Goal: Task Accomplishment & Management: Manage account settings

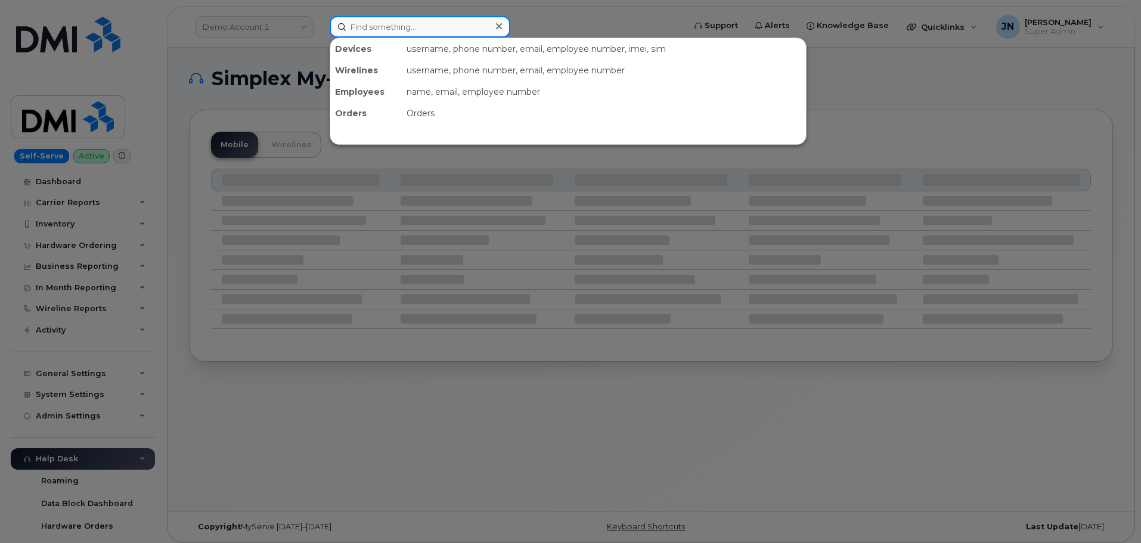
click at [371, 30] on input at bounding box center [420, 26] width 181 height 21
paste input "8482362289"
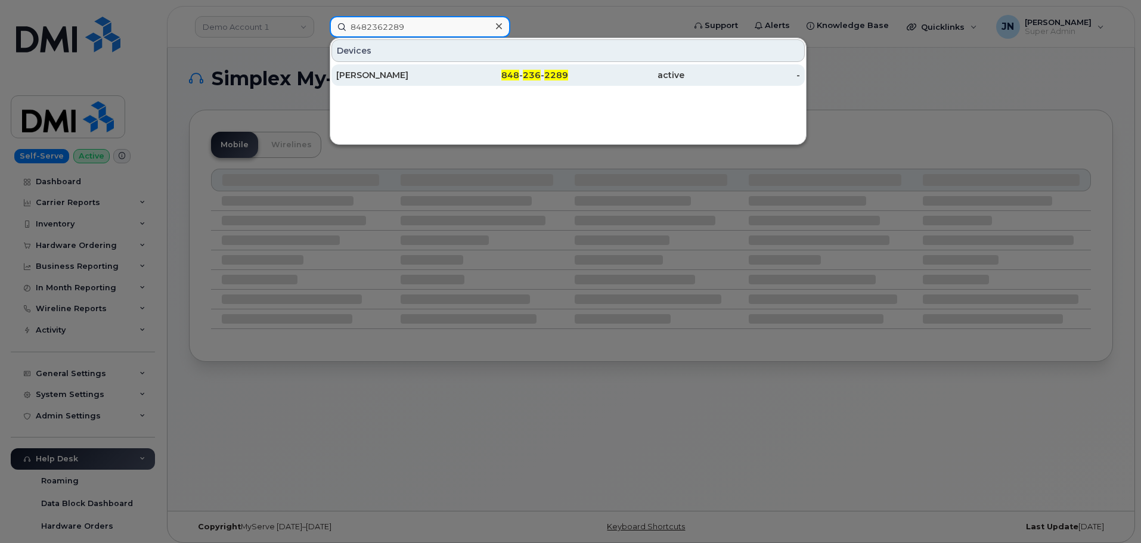
type input "8482362289"
click at [470, 74] on div "848 - 236 - 2289" at bounding box center [510, 75] width 116 height 12
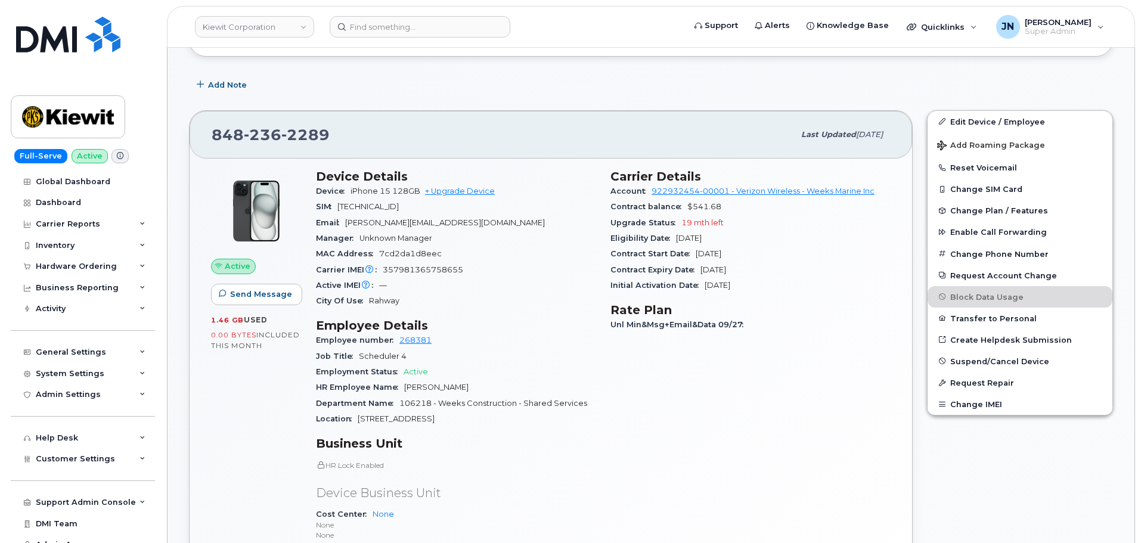
scroll to position [238, 0]
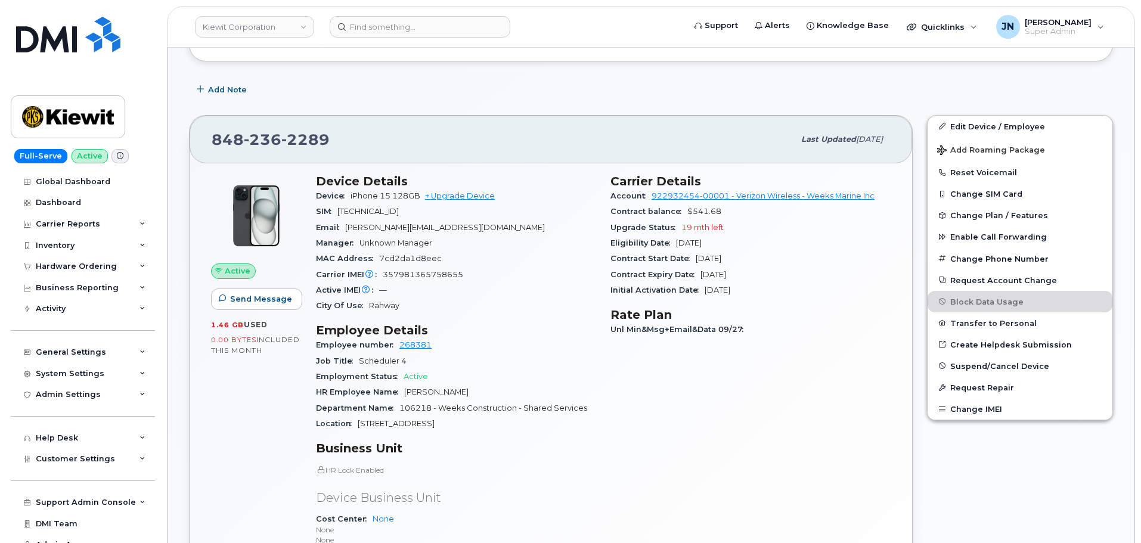
click at [262, 140] on span "236" at bounding box center [263, 139] width 38 height 18
copy span "848 236 2289"
click at [119, 349] on div "General Settings" at bounding box center [83, 351] width 144 height 21
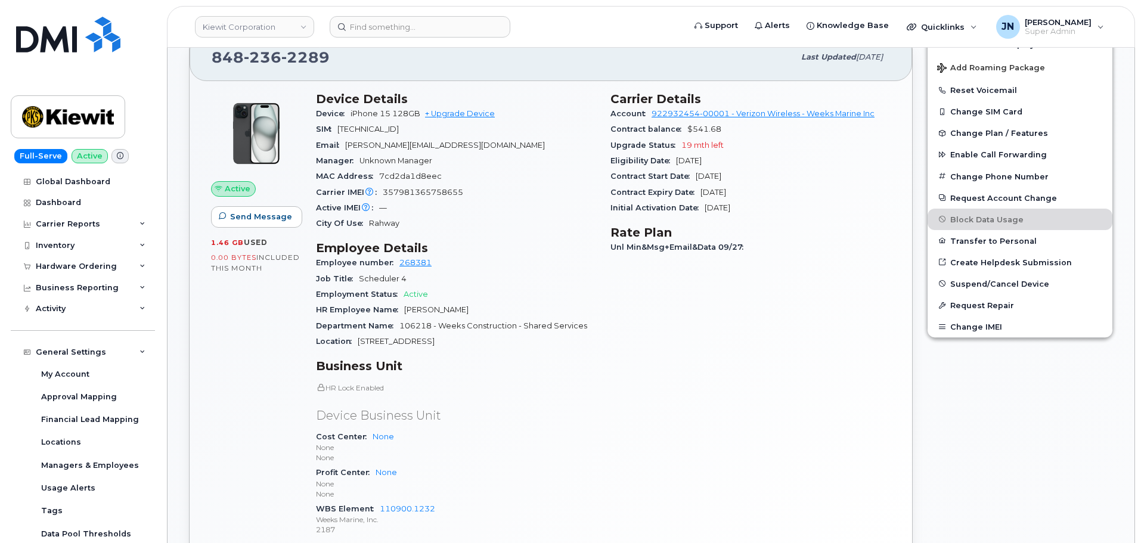
scroll to position [477, 0]
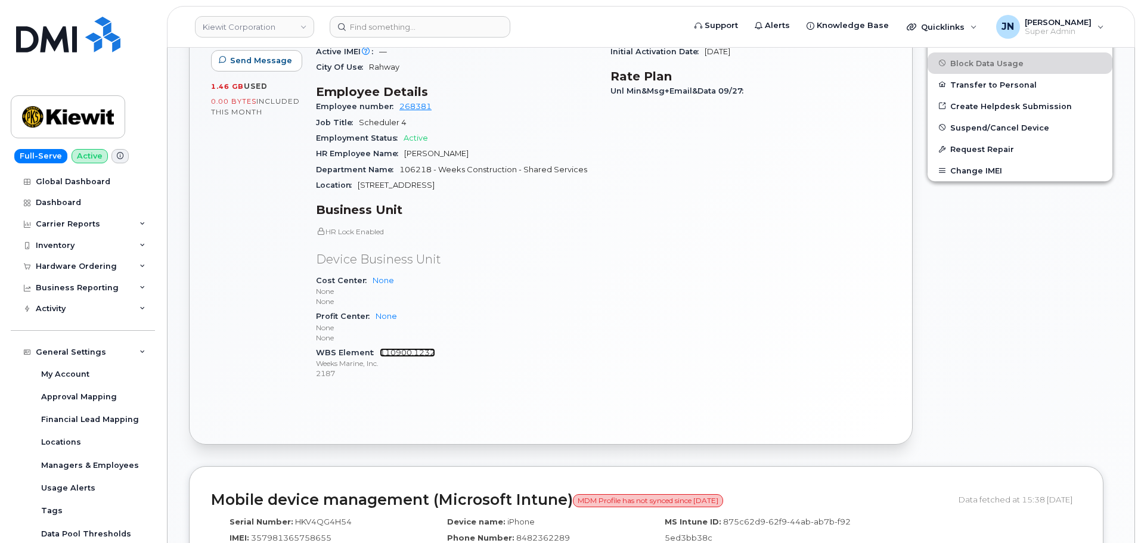
click at [397, 353] on link "110900.1232" at bounding box center [407, 352] width 55 height 9
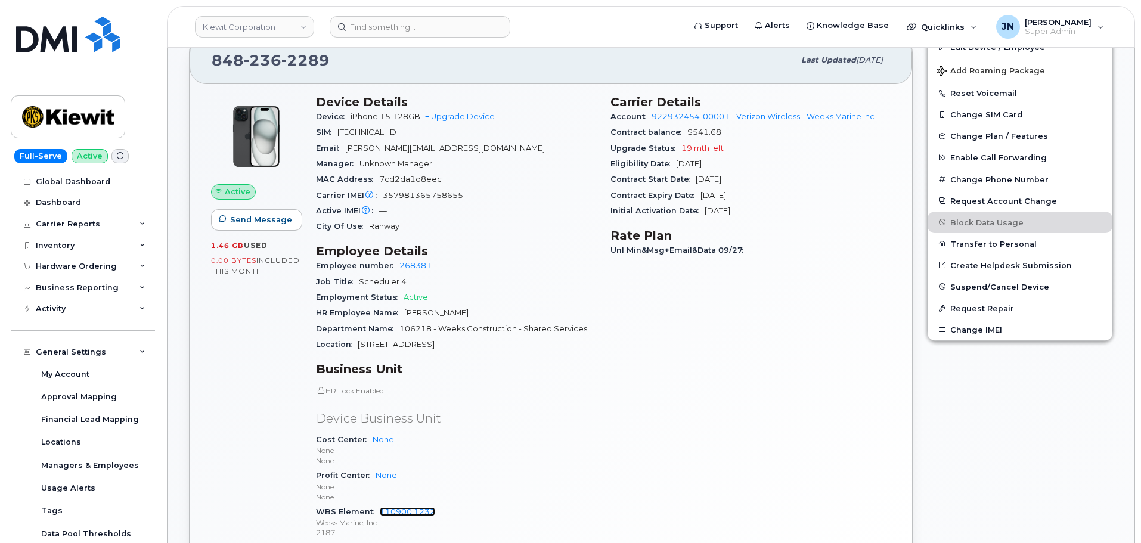
scroll to position [238, 0]
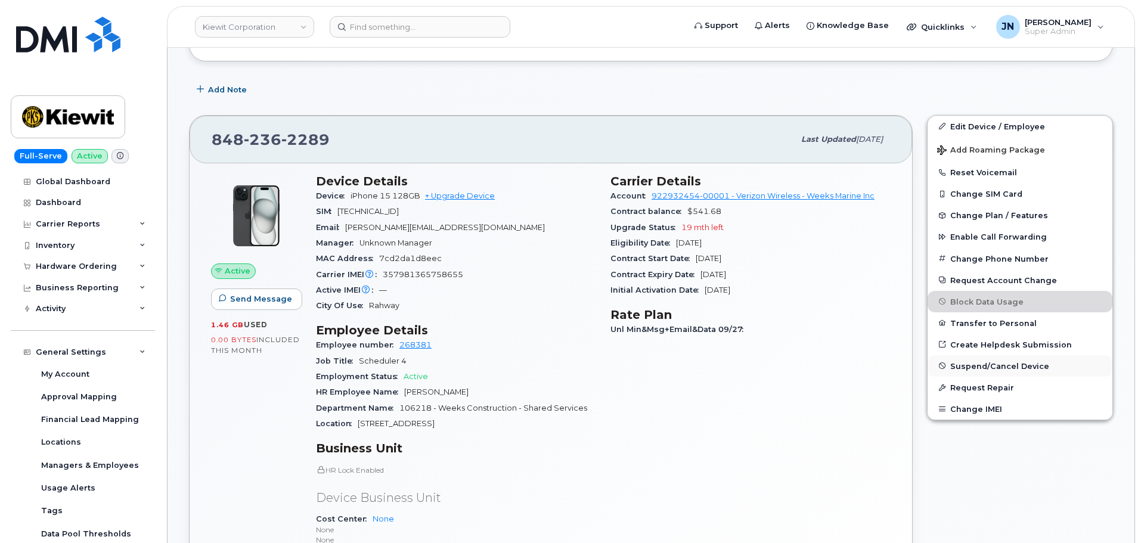
click at [992, 365] on span "Suspend/Cancel Device" at bounding box center [999, 365] width 99 height 9
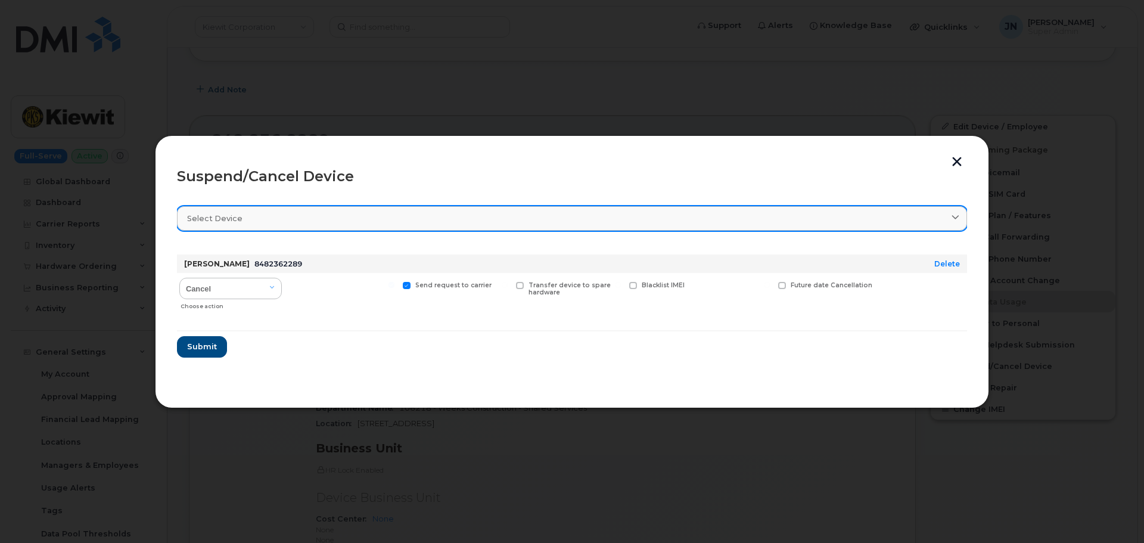
click at [245, 213] on div "Select device" at bounding box center [572, 218] width 770 height 11
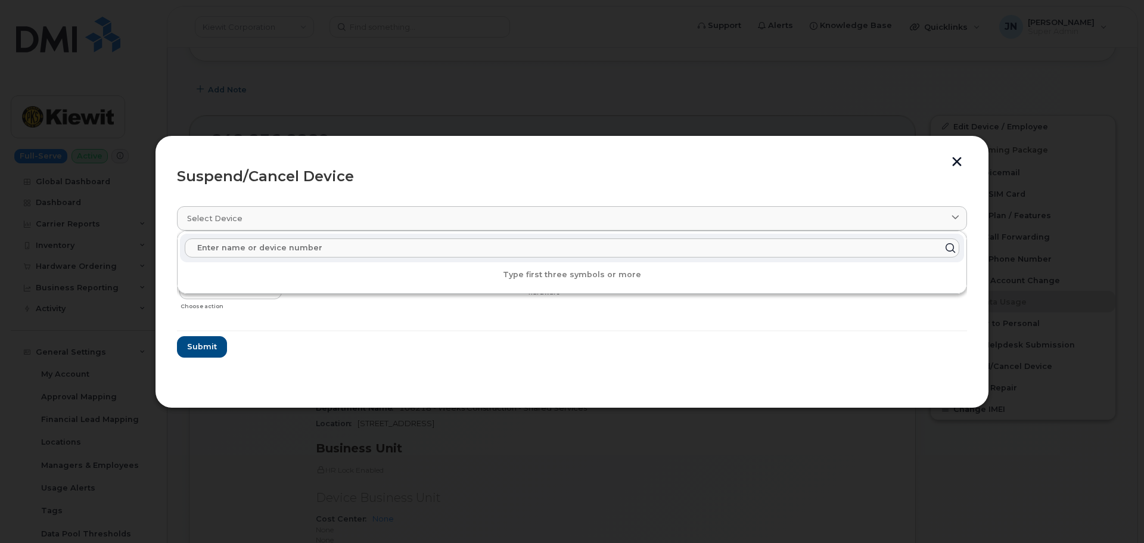
click at [257, 250] on input "text" at bounding box center [572, 247] width 775 height 19
paste input "8482362289"
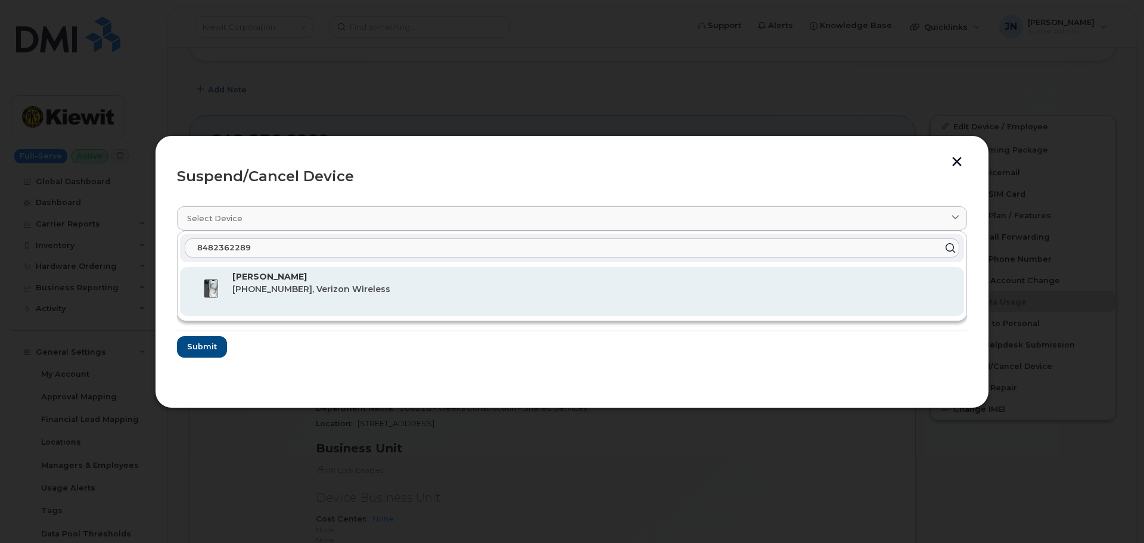
type input "8482362289"
click at [340, 288] on span "848-236-2289, Verizon Wireless" at bounding box center [311, 289] width 158 height 11
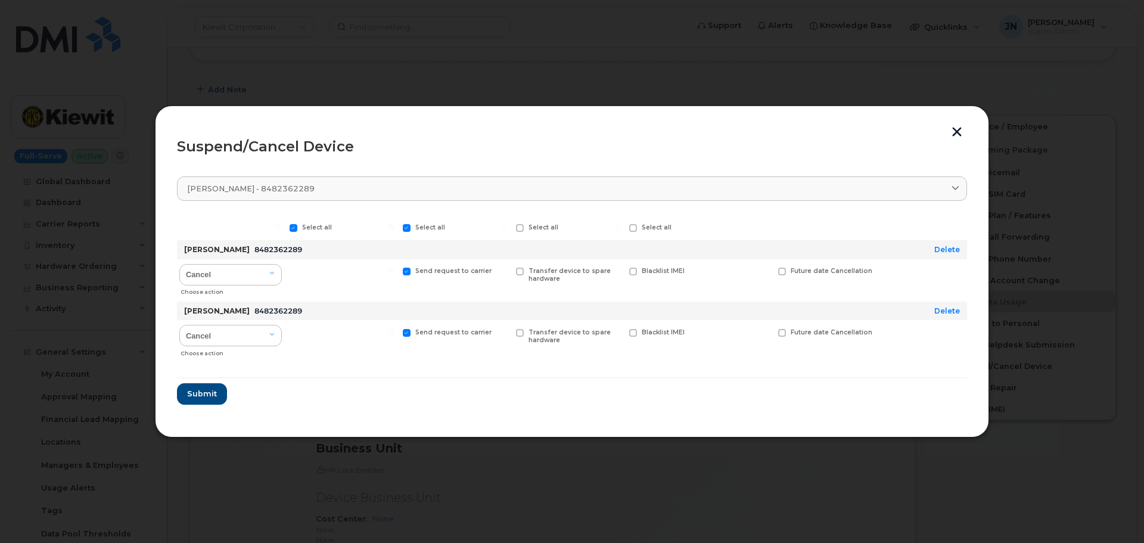
click at [952, 130] on button "button" at bounding box center [957, 133] width 18 height 13
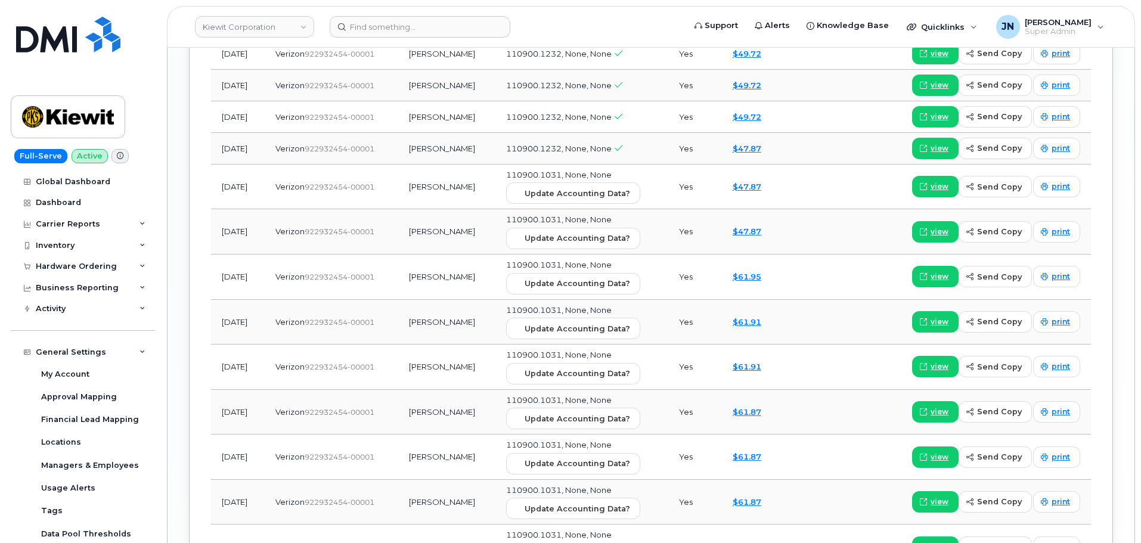
scroll to position [1764, 0]
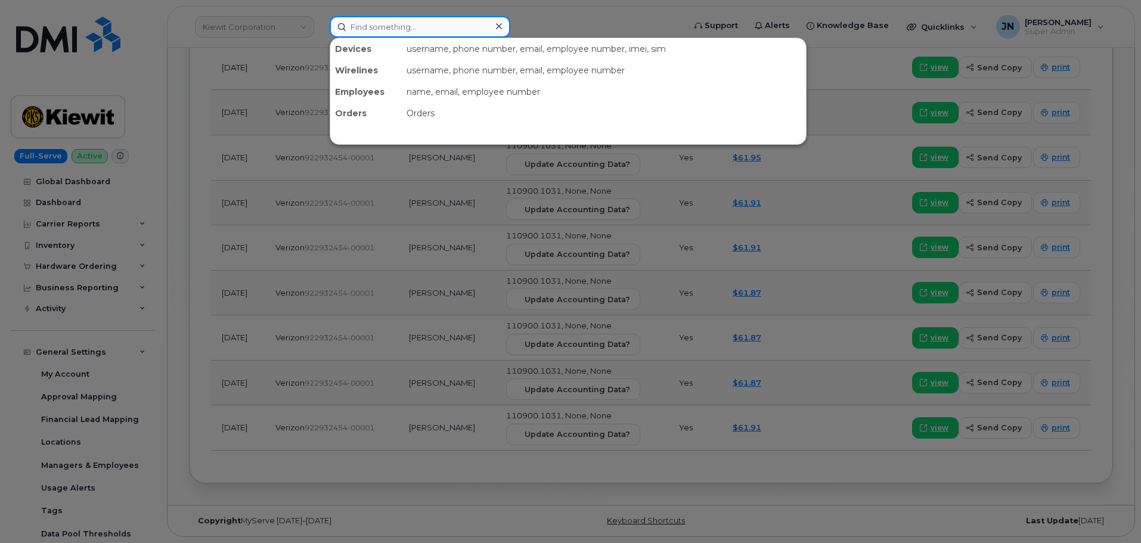
click at [408, 27] on input at bounding box center [420, 26] width 181 height 21
paste input "8482362289"
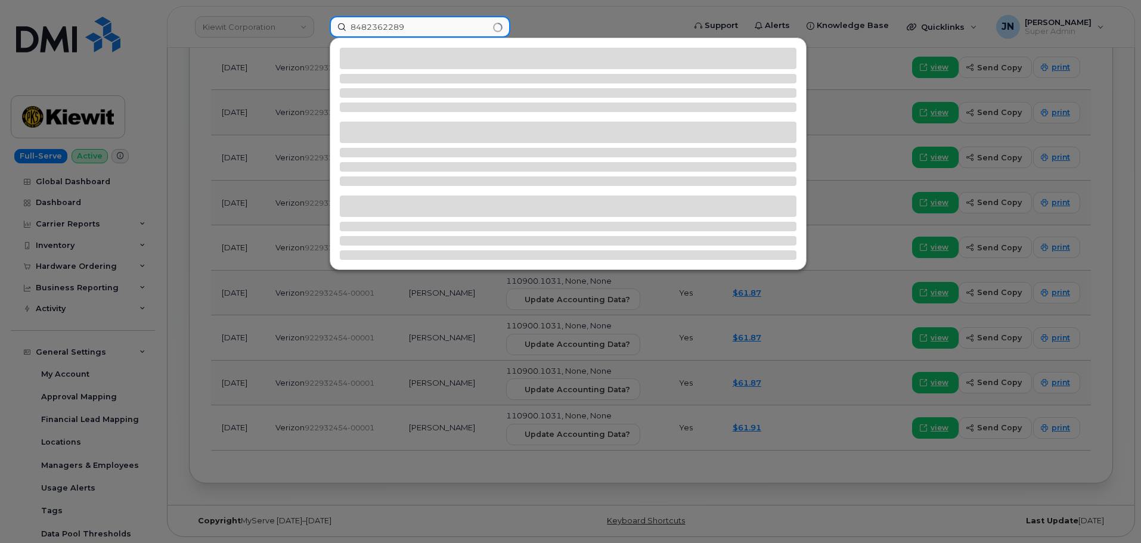
type input "8482362289"
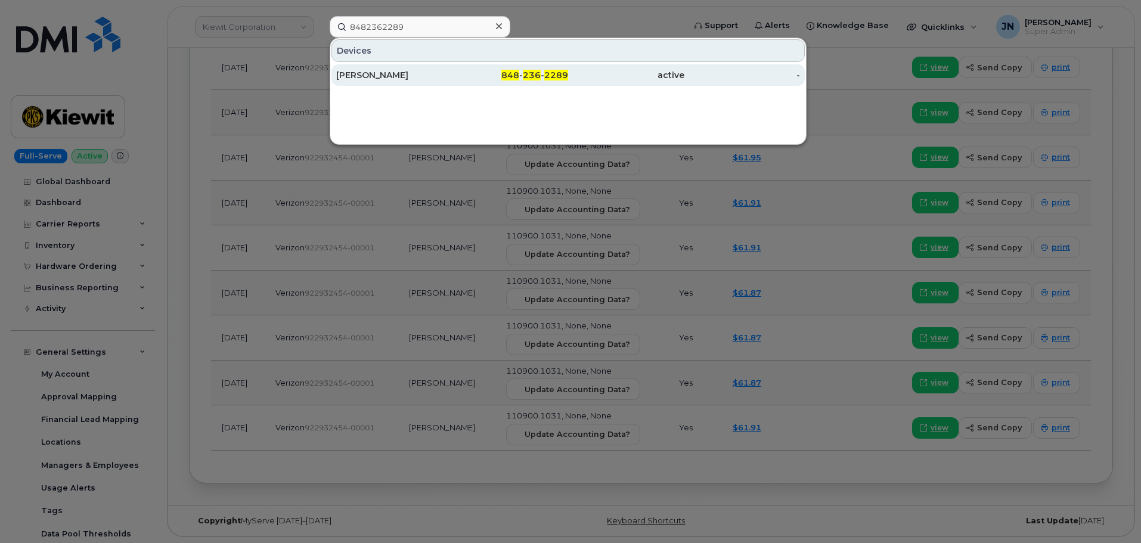
click at [420, 74] on div "EHAB ALY" at bounding box center [394, 75] width 116 height 12
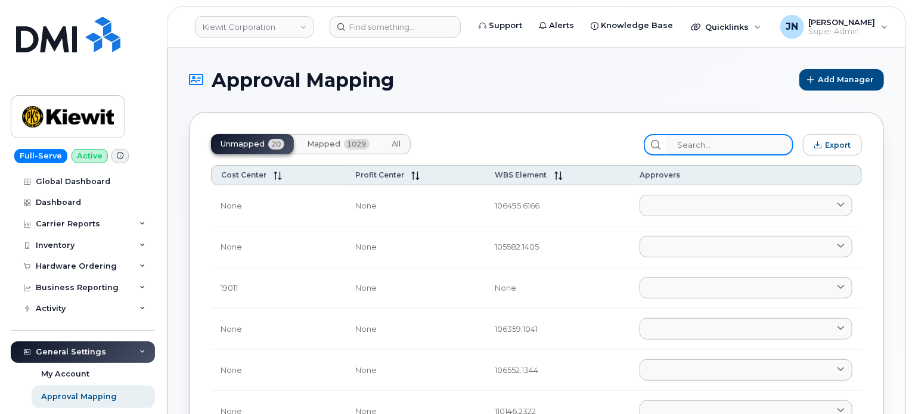
click at [739, 143] on input "search" at bounding box center [729, 144] width 127 height 21
paste input "8482362289"
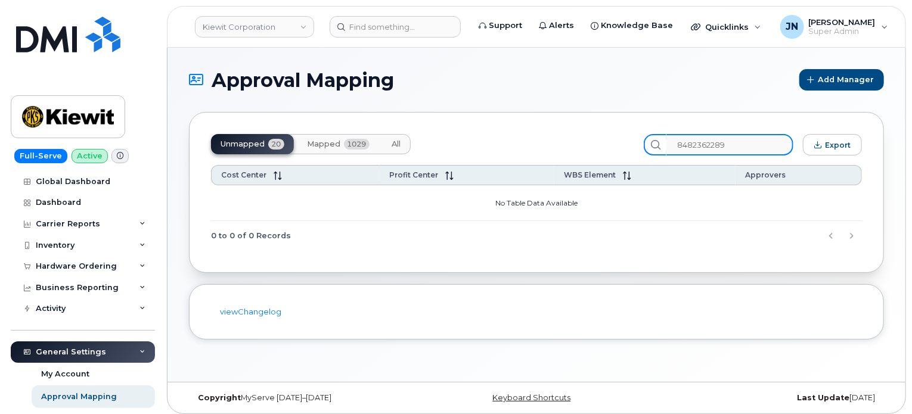
type input "8482362289"
click at [344, 142] on span "1029" at bounding box center [357, 144] width 26 height 11
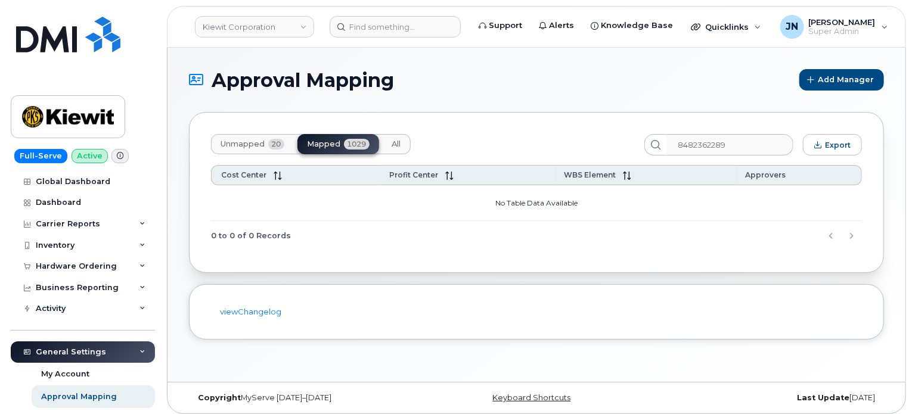
click at [415, 142] on div "Unmapped 20 Mapped 1029 All" at bounding box center [423, 144] width 424 height 21
click at [402, 143] on button "All" at bounding box center [397, 144] width 28 height 20
click at [105, 288] on div "Business Reporting" at bounding box center [77, 288] width 83 height 10
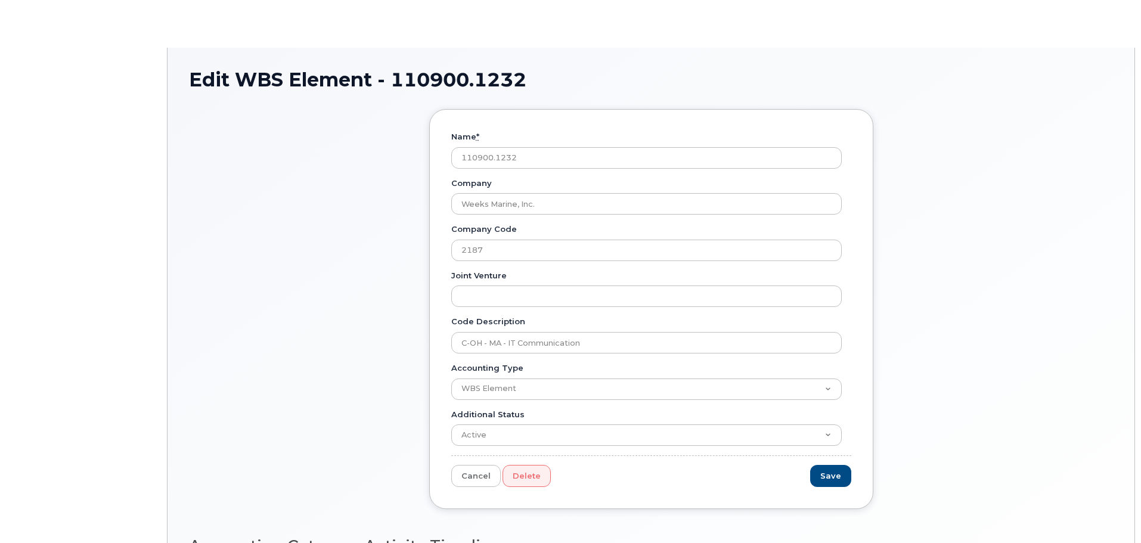
type input "C-OH - MA - IT Communication"
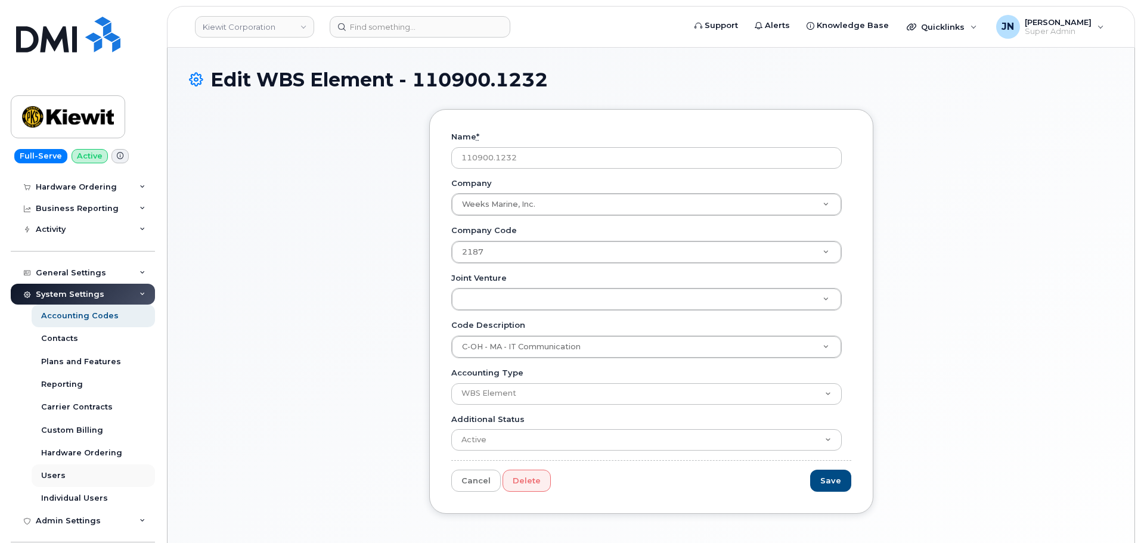
scroll to position [159, 0]
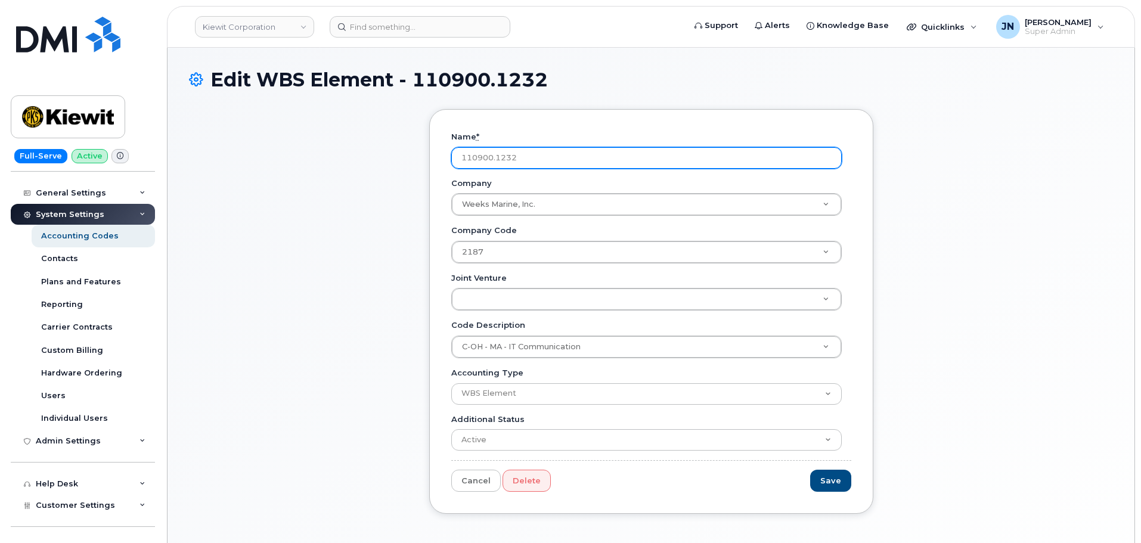
click at [485, 160] on input "110900.1232" at bounding box center [646, 157] width 390 height 21
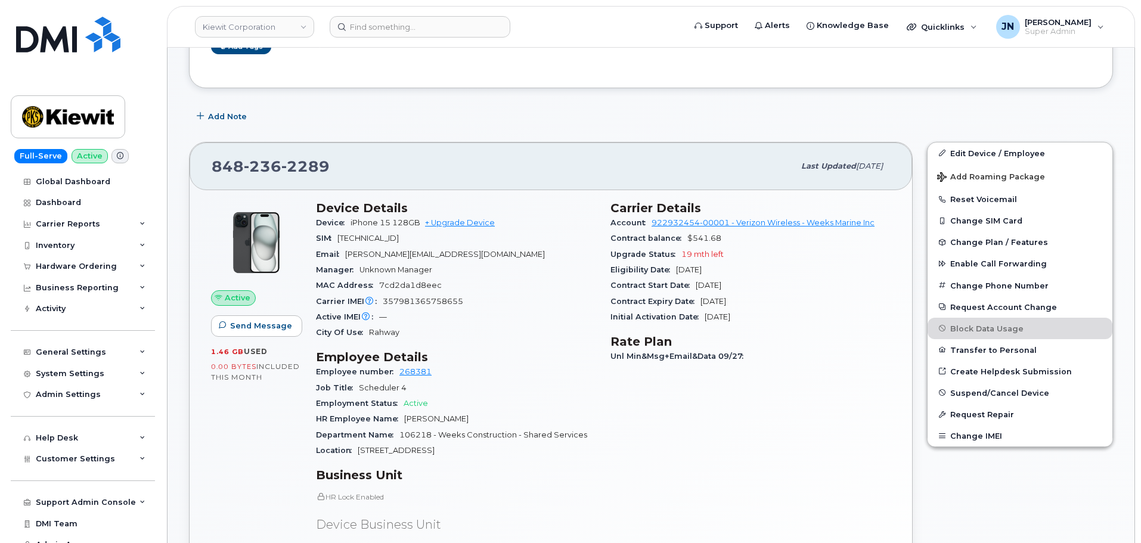
scroll to position [238, 0]
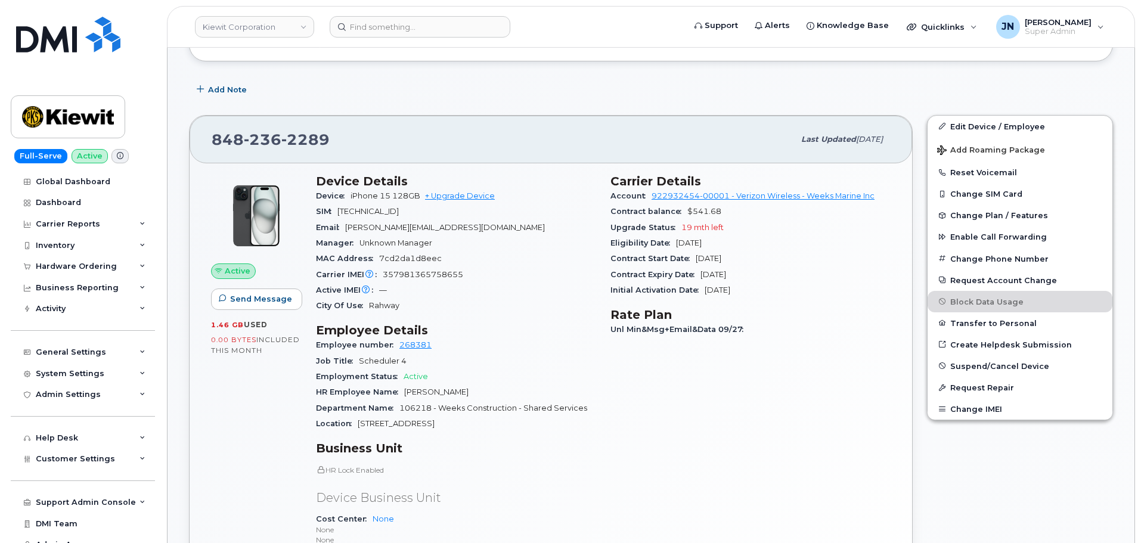
click at [359, 470] on p "HR Lock Enabled" at bounding box center [456, 470] width 280 height 10
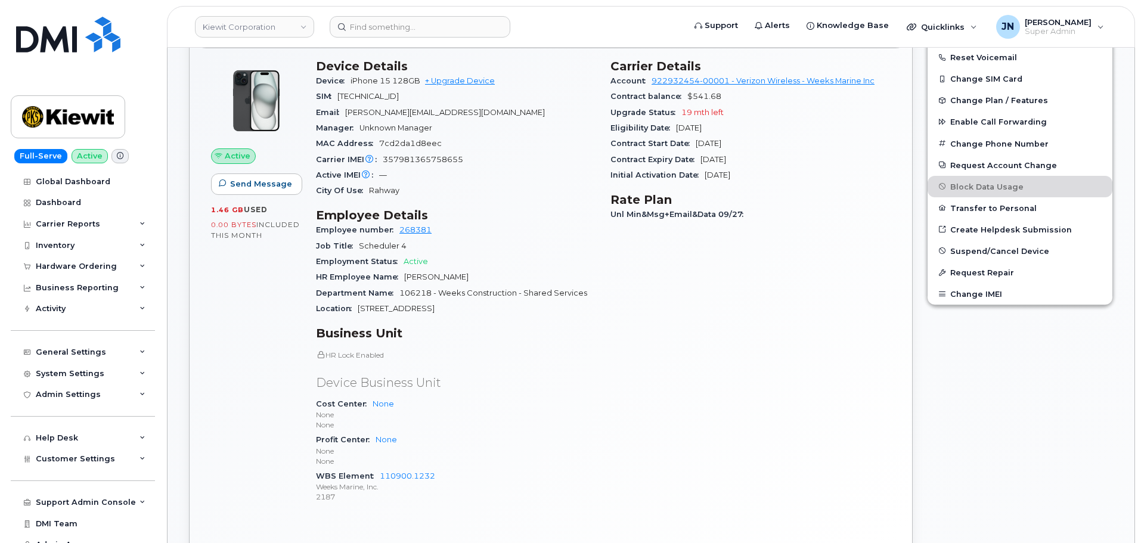
scroll to position [397, 0]
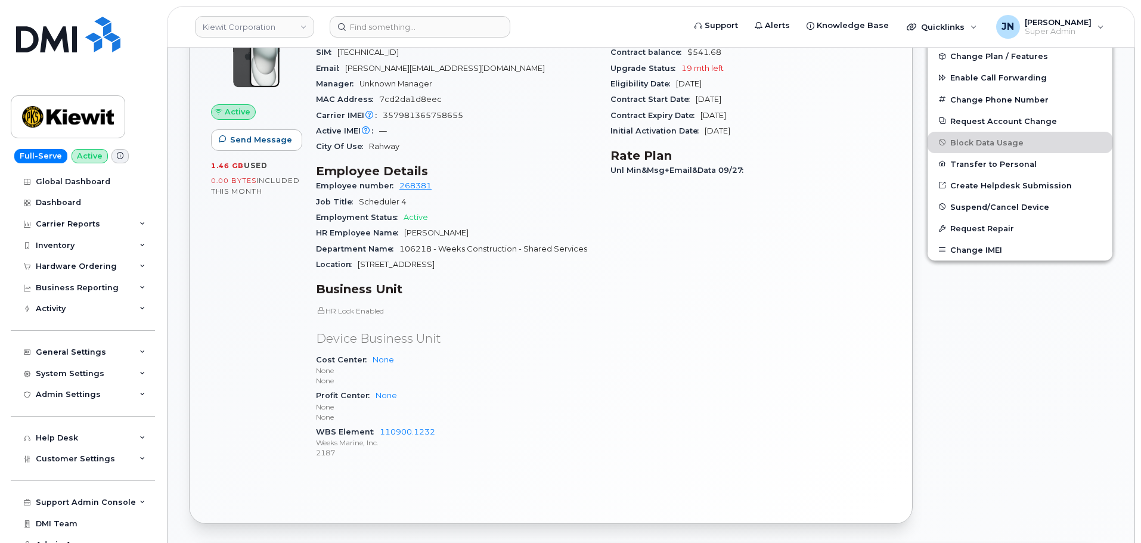
click at [362, 311] on p "HR Lock Enabled" at bounding box center [456, 311] width 280 height 10
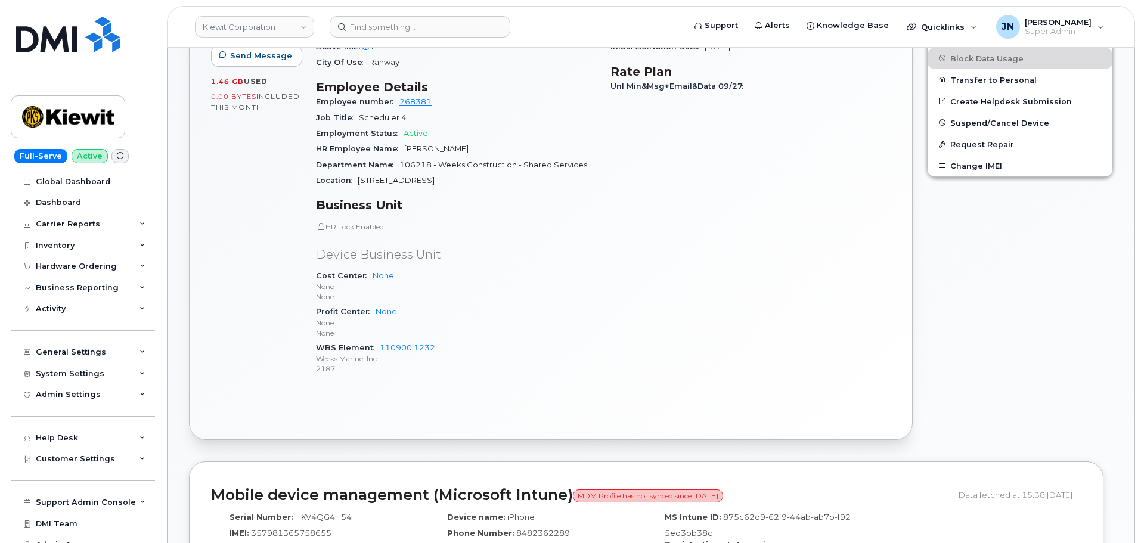
scroll to position [636, 0]
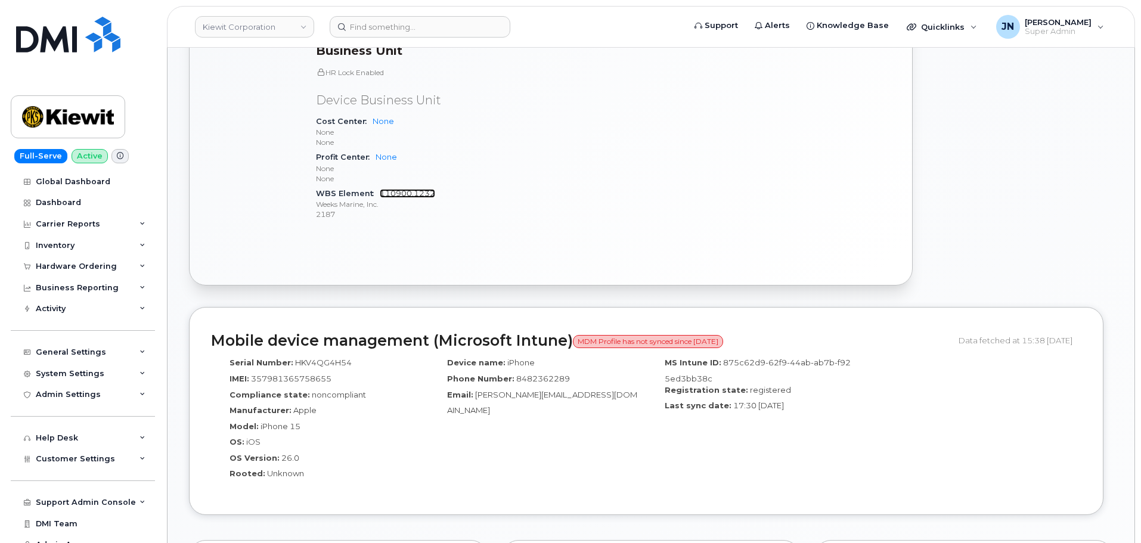
click at [400, 194] on link "110900.1232" at bounding box center [407, 193] width 55 height 9
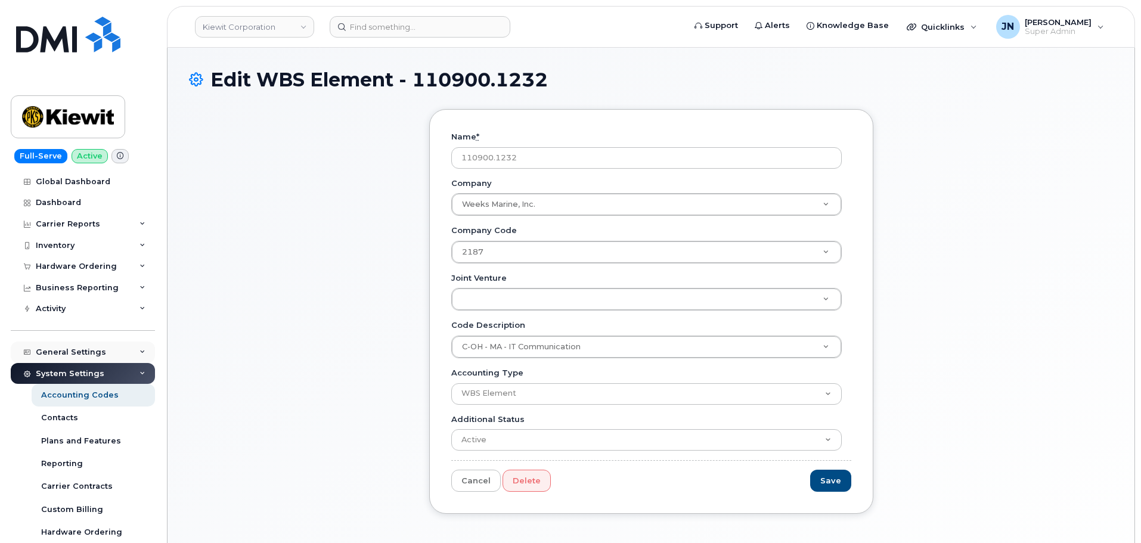
click at [123, 350] on div "General Settings" at bounding box center [83, 351] width 144 height 21
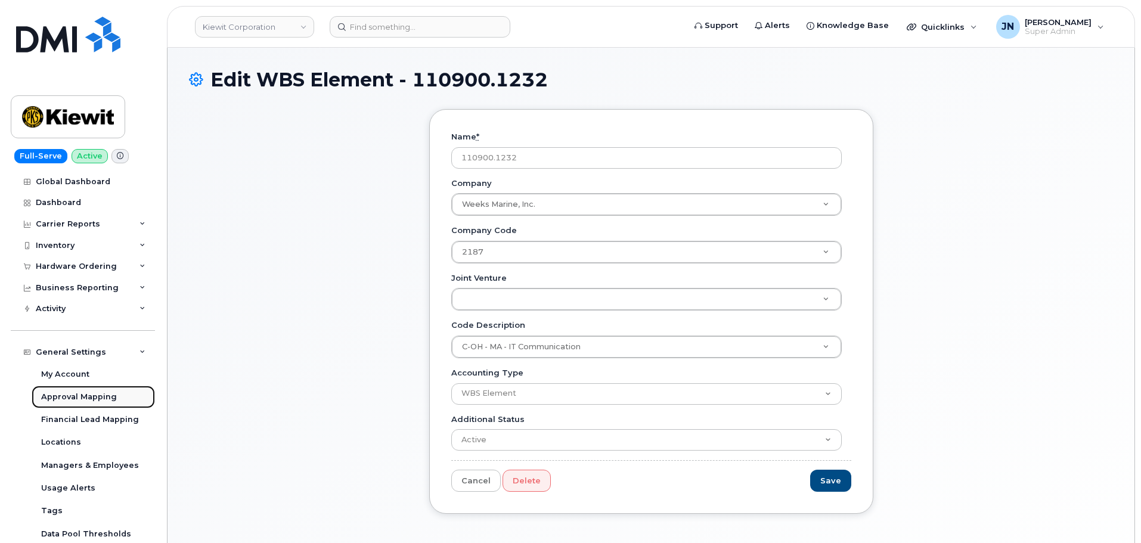
click at [107, 398] on div "Approval Mapping" at bounding box center [79, 396] width 76 height 11
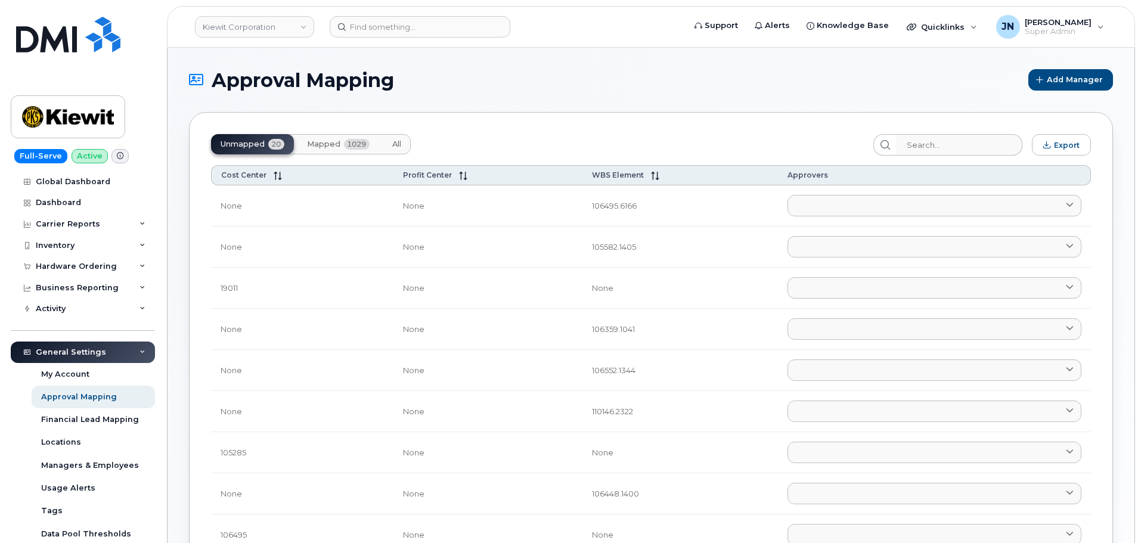
click at [323, 144] on span "Mapped" at bounding box center [323, 144] width 33 height 10
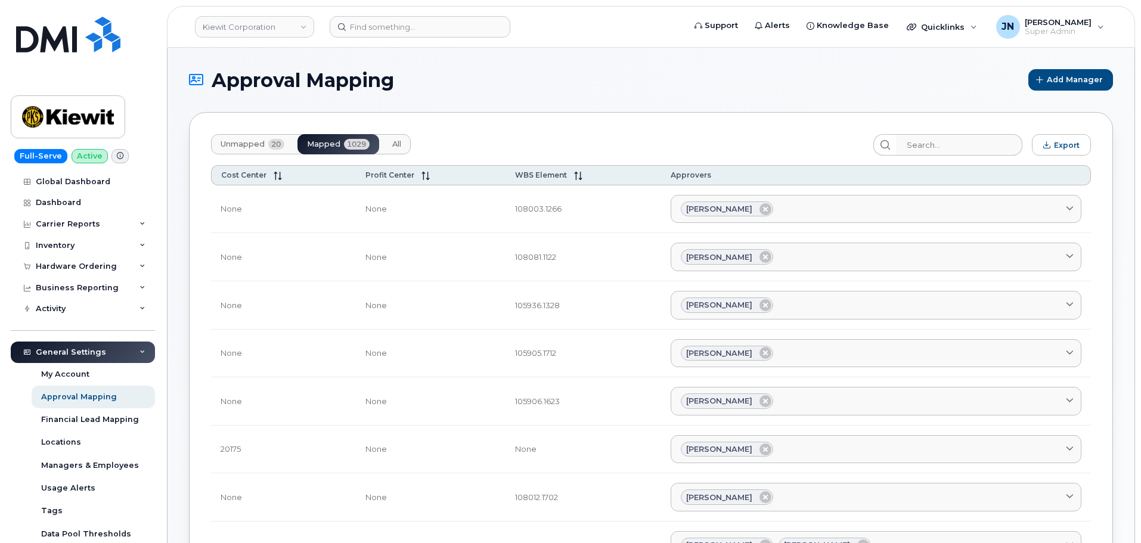
click at [323, 144] on div "Unmapped 20 Mapped 1029 All" at bounding box center [311, 144] width 200 height 20
click at [974, 139] on input "search" at bounding box center [958, 144] width 127 height 21
paste input "110900.1232"
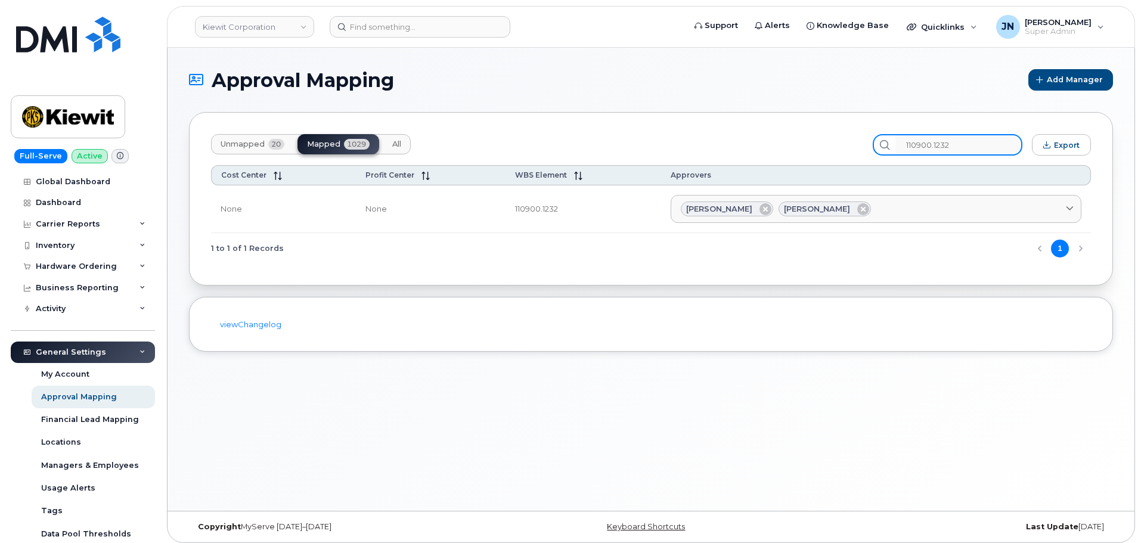
type input "110900.1232"
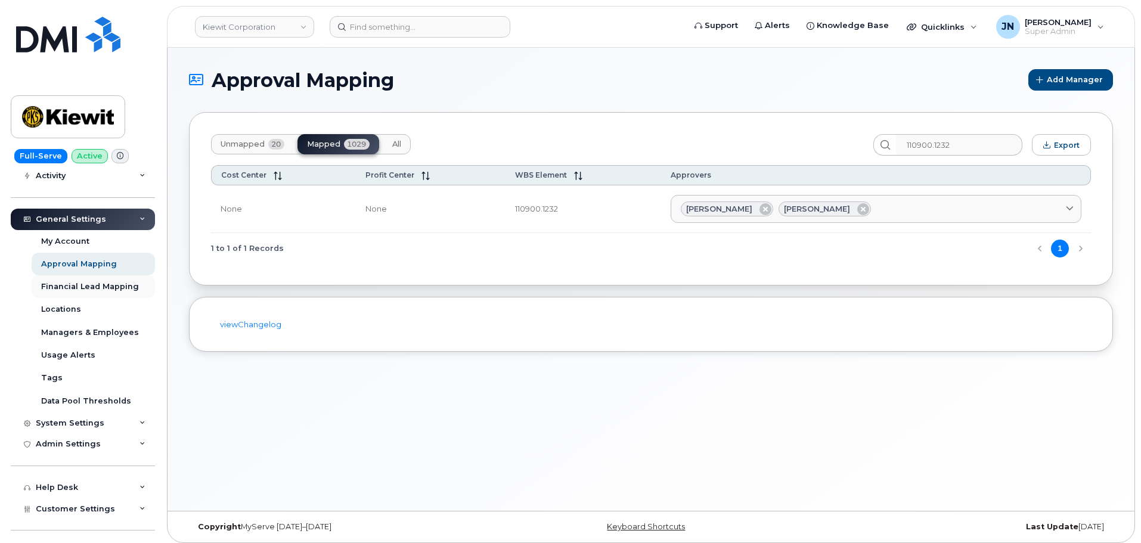
scroll to position [159, 0]
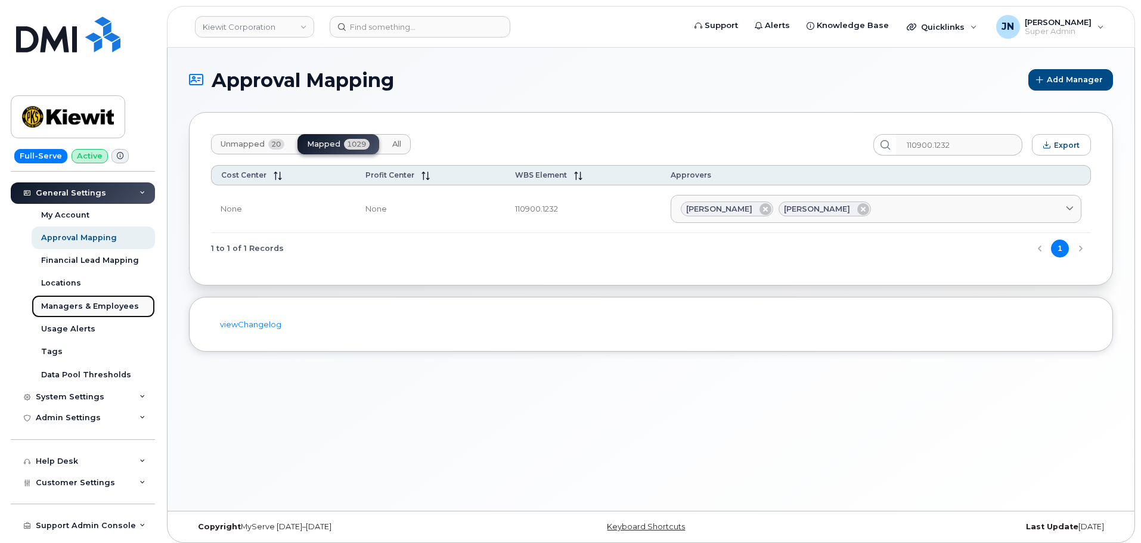
click at [85, 303] on div "Managers & Employees" at bounding box center [90, 306] width 98 height 11
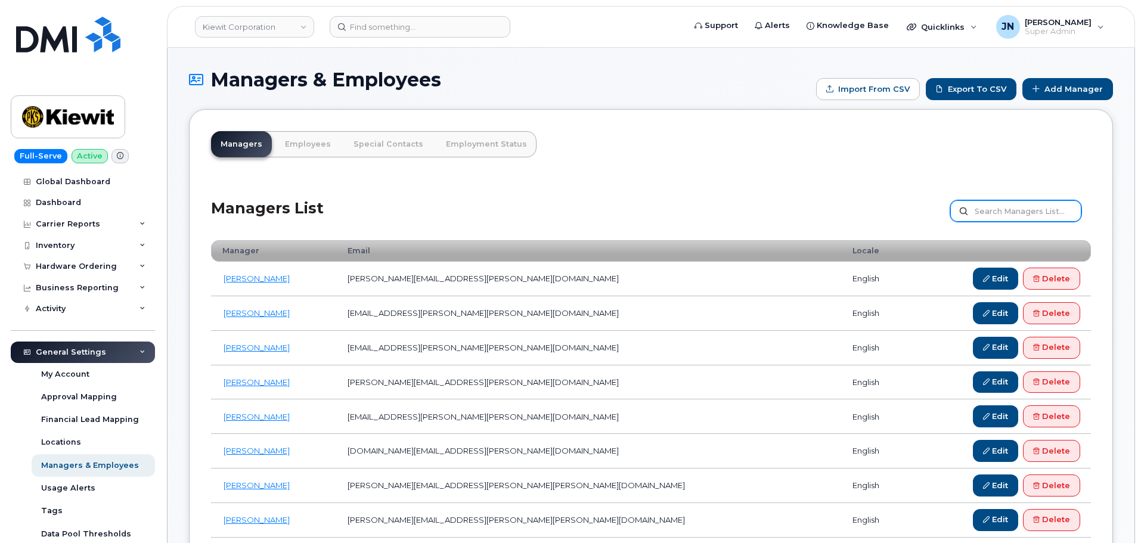
click at [1002, 208] on input "text" at bounding box center [1015, 210] width 131 height 21
paste input "[PERSON_NAME]"
type input "[PERSON_NAME]"
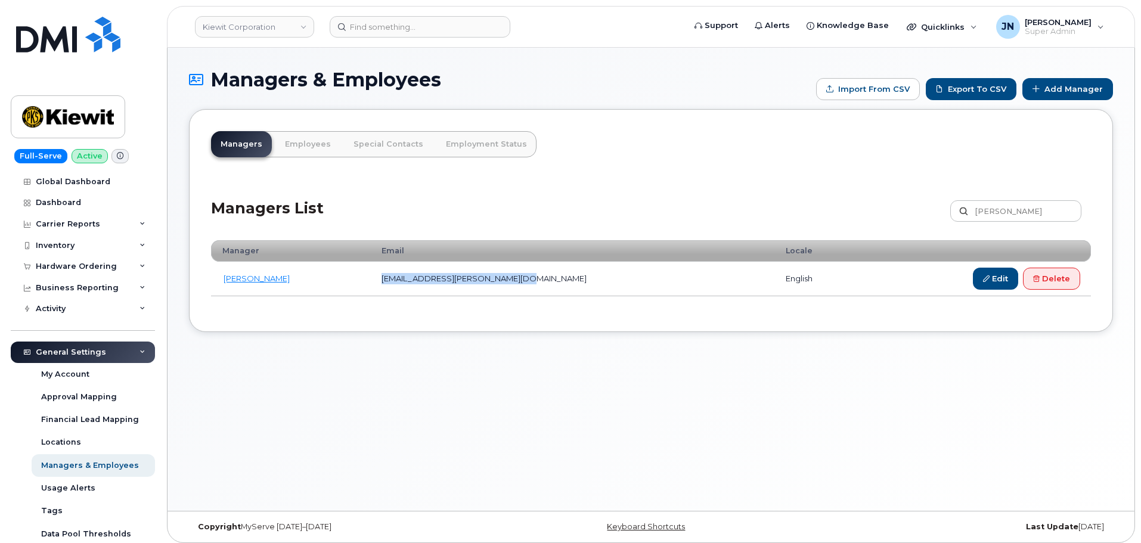
drag, startPoint x: 576, startPoint y: 278, endPoint x: 401, endPoint y: 276, distance: 175.2
click at [401, 276] on td "[EMAIL_ADDRESS][PERSON_NAME][DOMAIN_NAME]" at bounding box center [573, 279] width 404 height 35
copy td "[EMAIL_ADDRESS][PERSON_NAME][DOMAIN_NAME]"
click at [1037, 210] on input "[PERSON_NAME]" at bounding box center [1015, 210] width 131 height 21
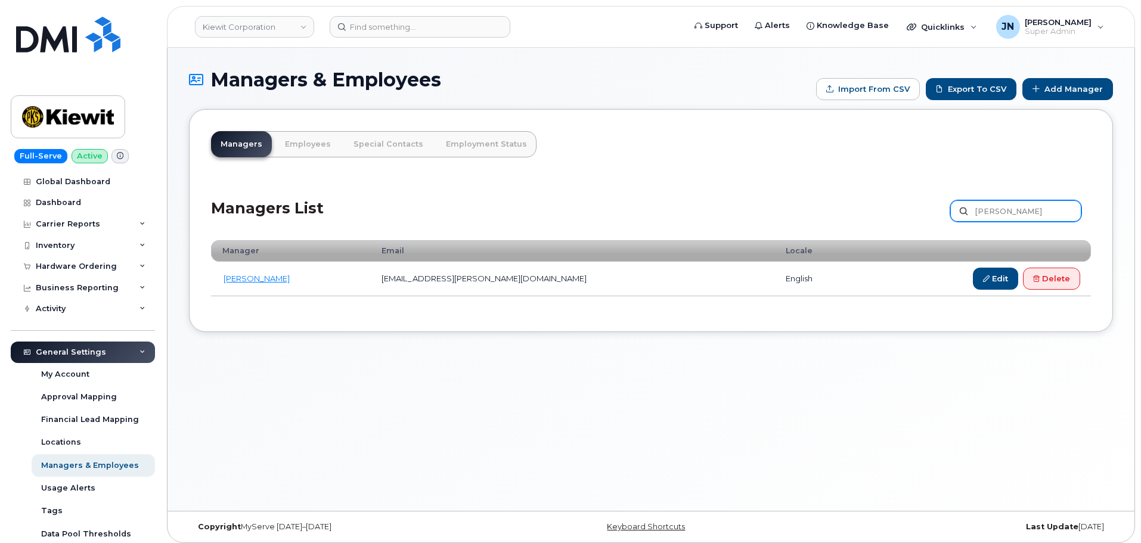
click at [1037, 210] on input "[PERSON_NAME]" at bounding box center [1015, 210] width 131 height 21
paste input "[PERSON_NAME]"
type input "[PERSON_NAME]"
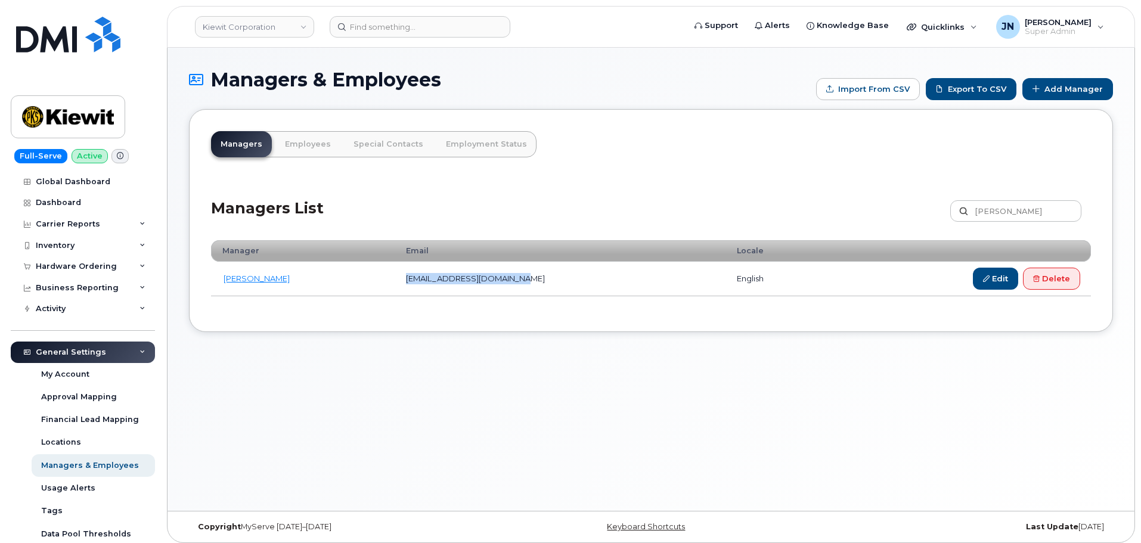
drag, startPoint x: 527, startPoint y: 278, endPoint x: 389, endPoint y: 275, distance: 138.3
click at [395, 275] on td "MSCHAEFER@WEEKSMARINE.COM" at bounding box center [560, 279] width 331 height 35
copy td "MSCHAEFER@WEEKSMARINE.COM"
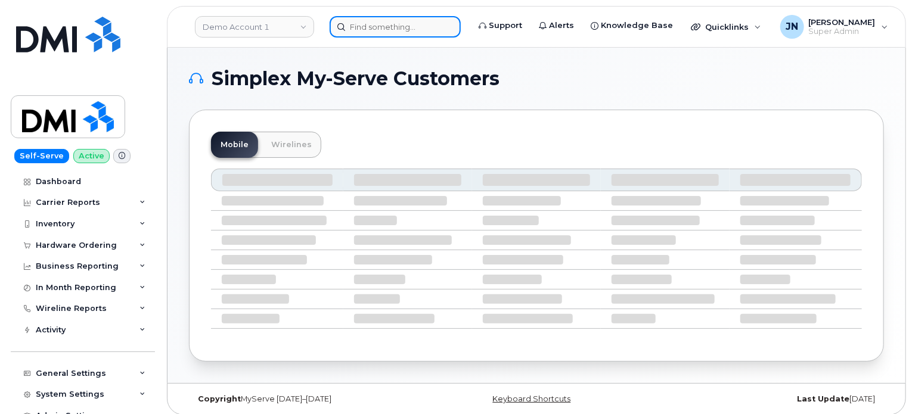
click at [396, 34] on input at bounding box center [395, 26] width 131 height 21
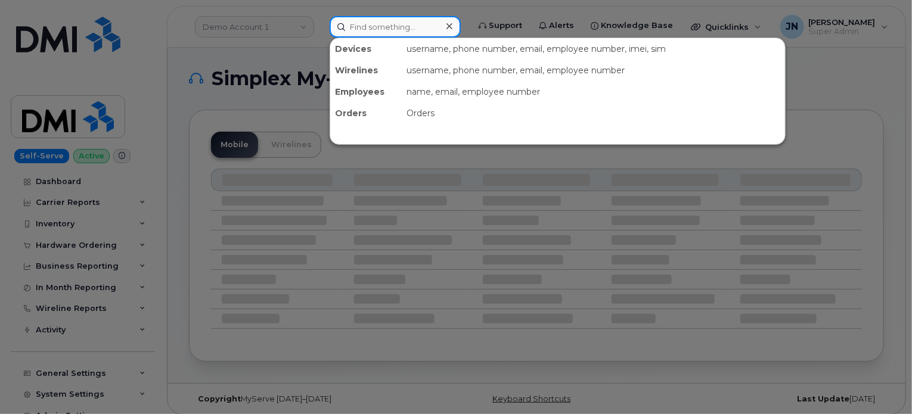
paste input "[PERSON_NAME]"
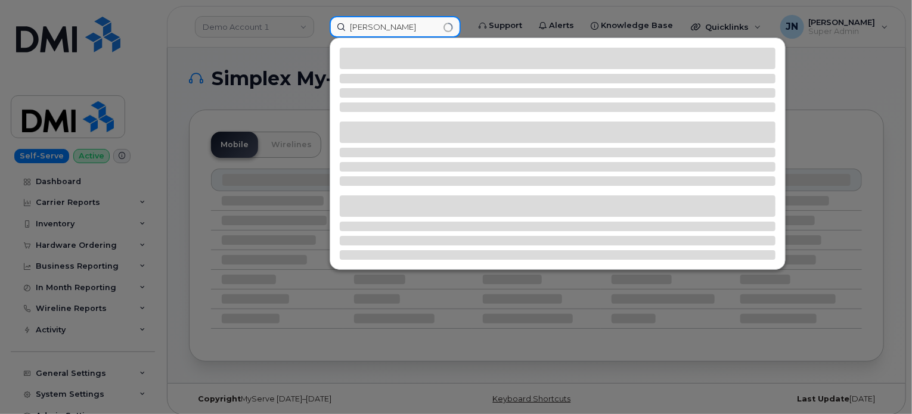
type input "[PERSON_NAME]"
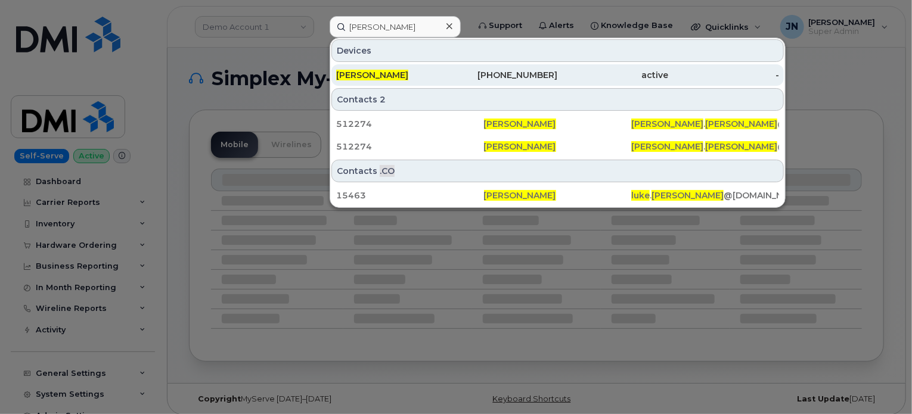
click at [522, 76] on div "281-868-9106" at bounding box center [502, 75] width 111 height 12
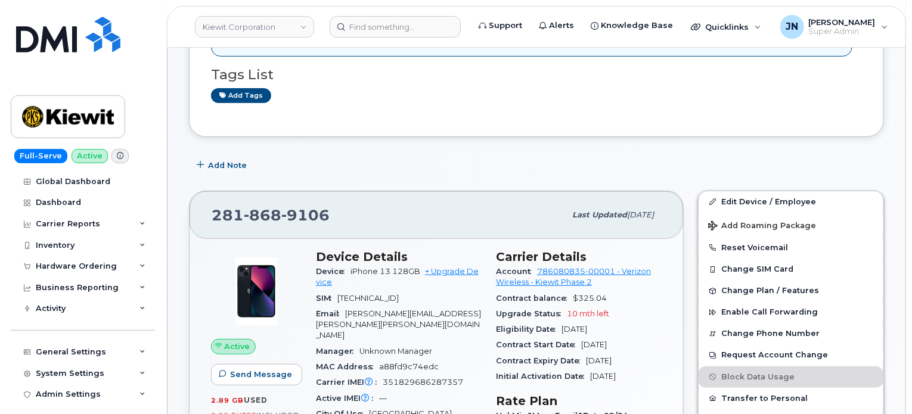
scroll to position [238, 0]
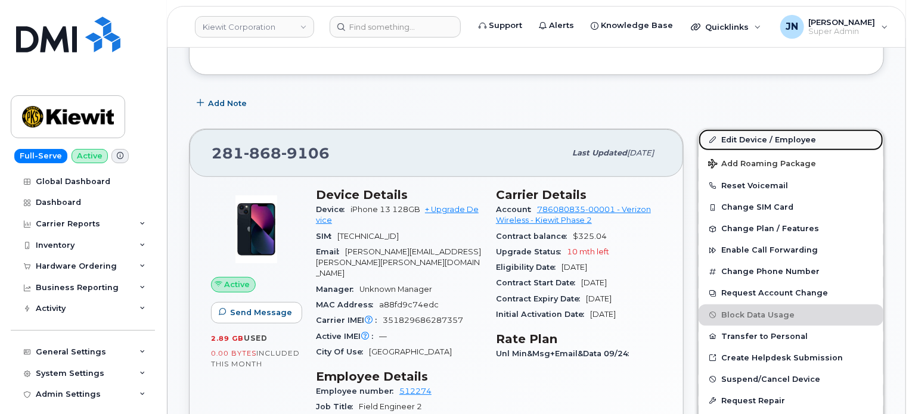
drag, startPoint x: 763, startPoint y: 138, endPoint x: 715, endPoint y: 146, distance: 48.4
click at [763, 138] on link "Edit Device / Employee" at bounding box center [790, 139] width 185 height 21
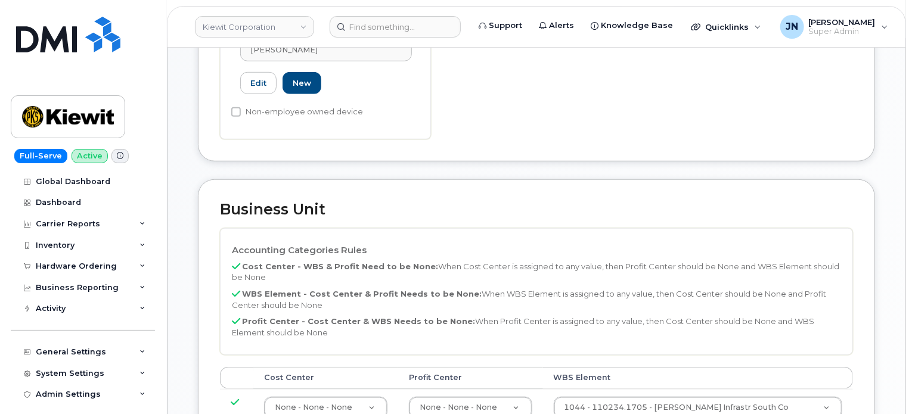
scroll to position [477, 0]
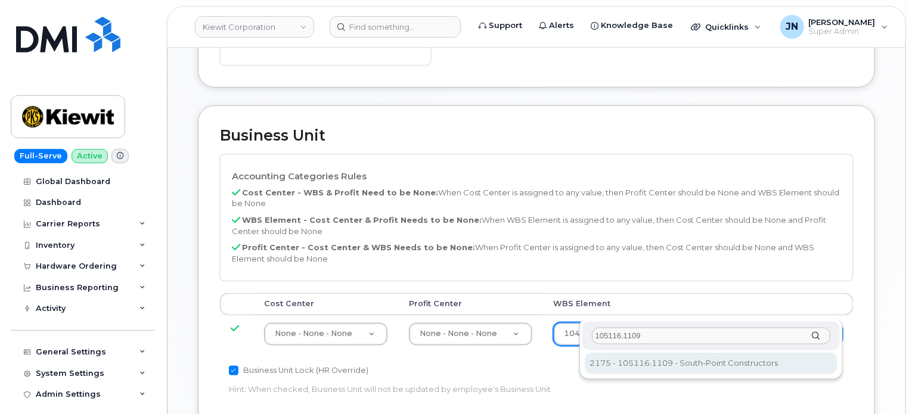
type input "105116.1109"
type input "30257282"
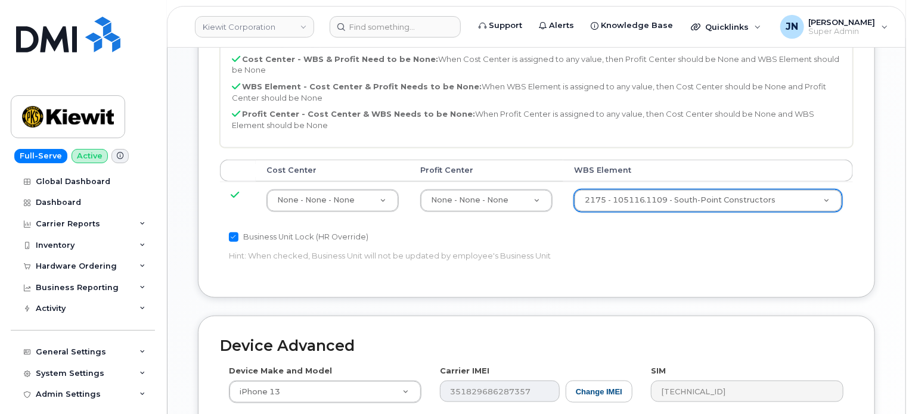
scroll to position [794, 0]
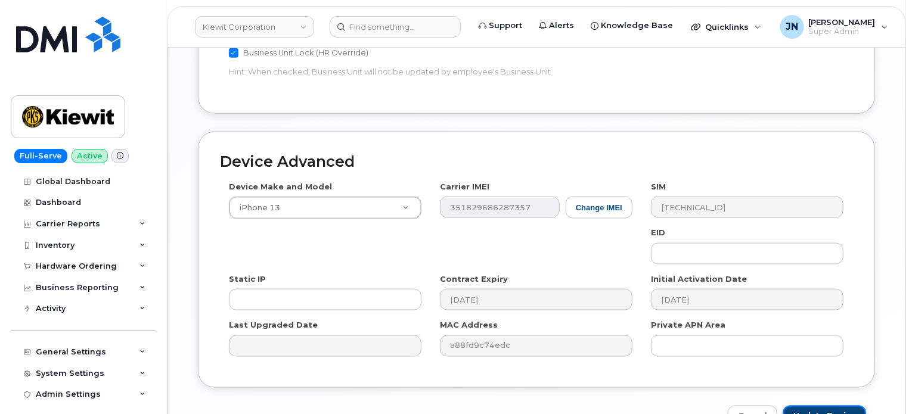
click at [815, 406] on input "Update Device" at bounding box center [824, 417] width 83 height 22
type input "Saving..."
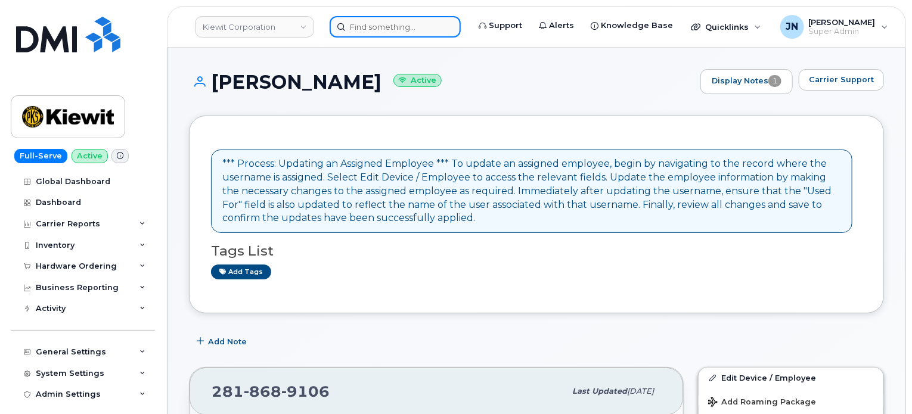
click at [392, 34] on input at bounding box center [395, 26] width 131 height 21
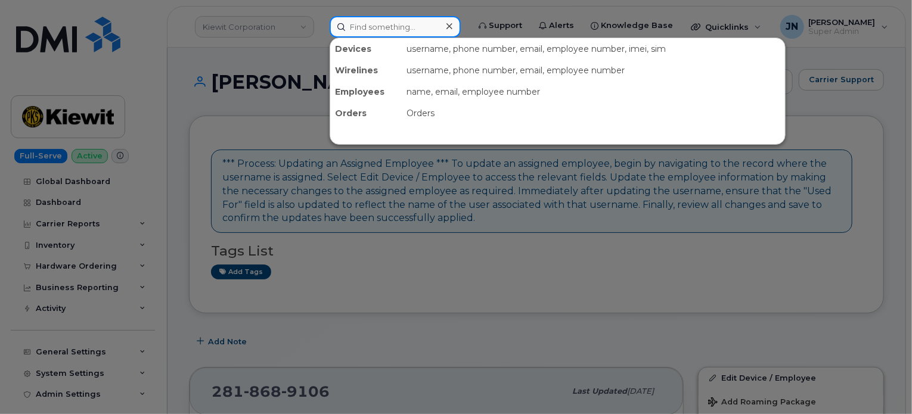
paste input "[PERSON_NAME]"
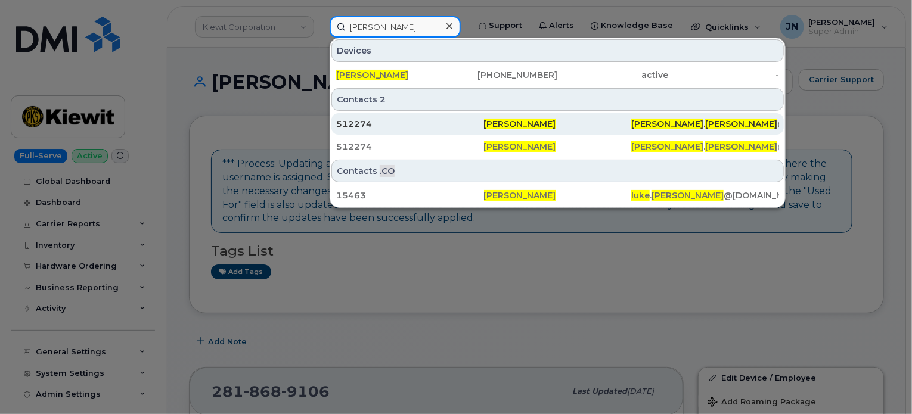
type input "[PERSON_NAME]"
click at [493, 126] on span "[PERSON_NAME]" at bounding box center [520, 124] width 72 height 11
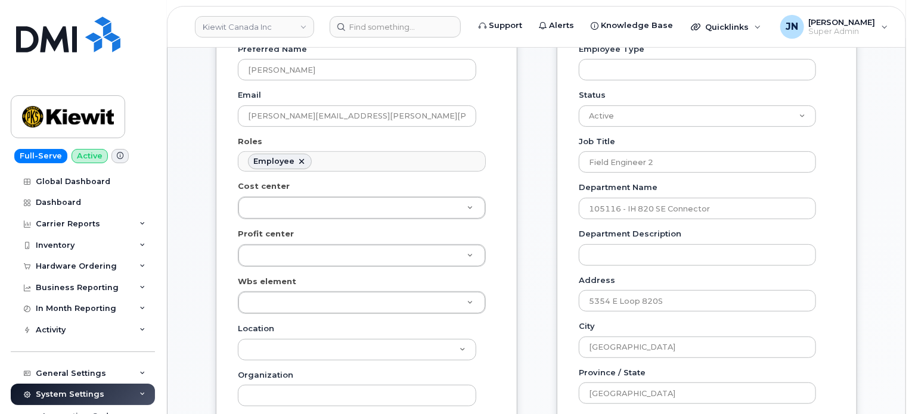
scroll to position [238, 0]
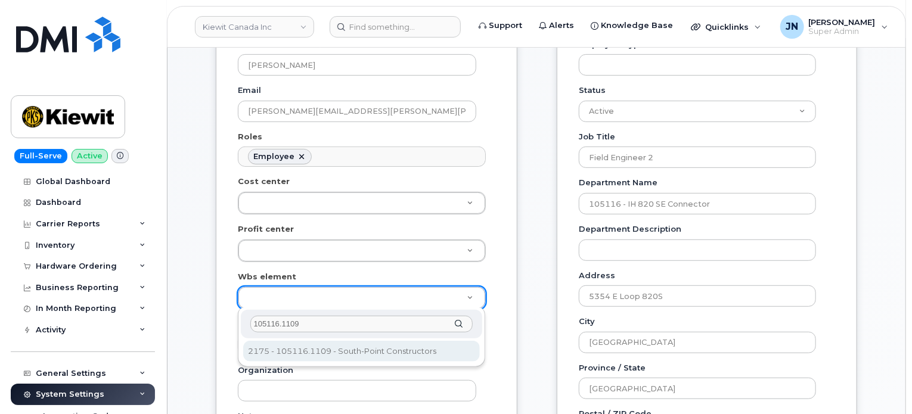
type input "105116.1109"
type input "4250054"
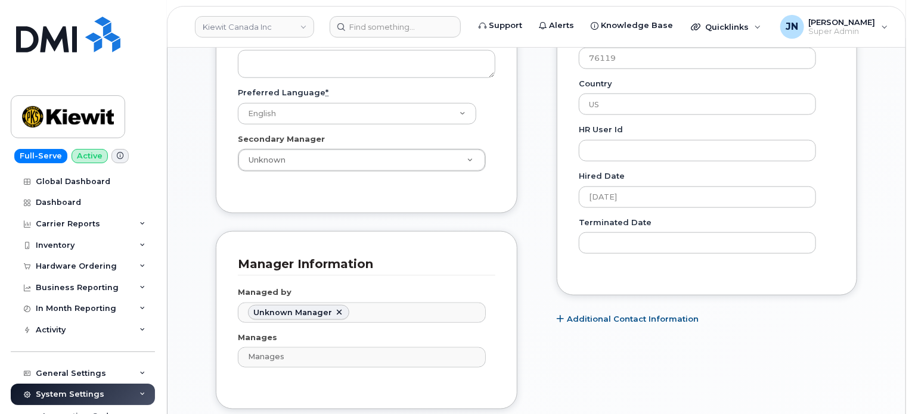
scroll to position [715, 0]
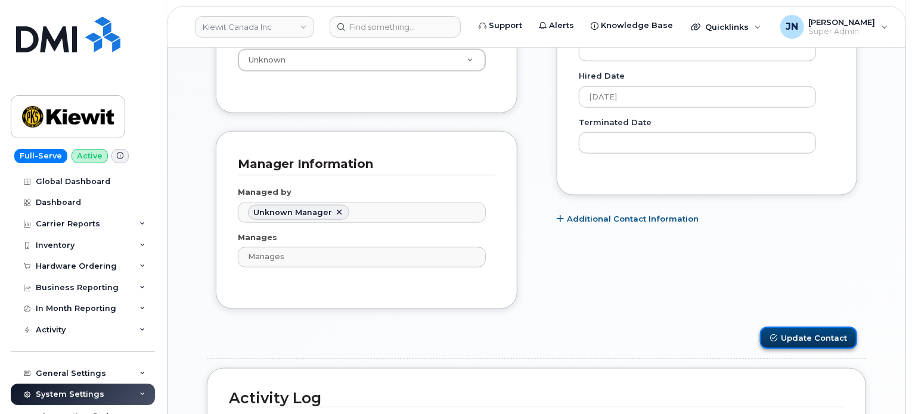
click at [807, 335] on button "Update Contact" at bounding box center [808, 338] width 97 height 22
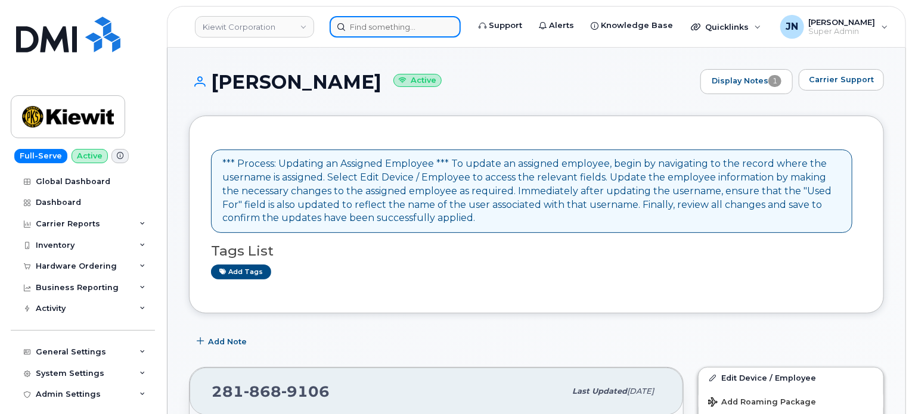
click at [371, 26] on input at bounding box center [395, 26] width 131 height 21
paste input "[PERSON_NAME]"
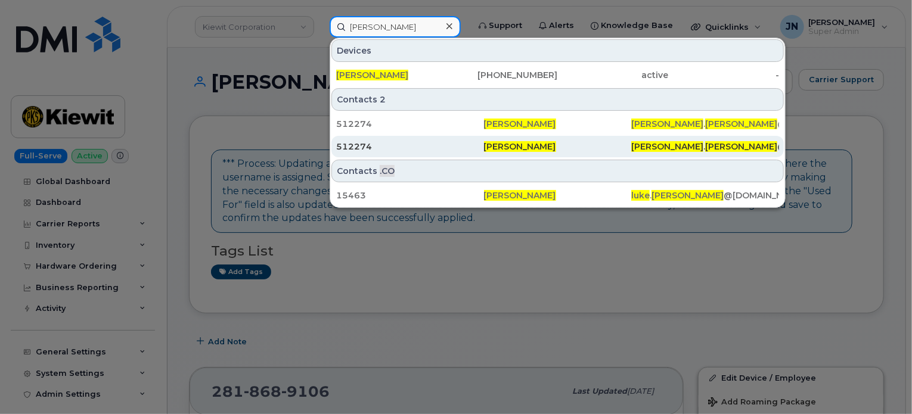
type input "[PERSON_NAME]"
click at [517, 150] on span "[PERSON_NAME]" at bounding box center [520, 146] width 72 height 11
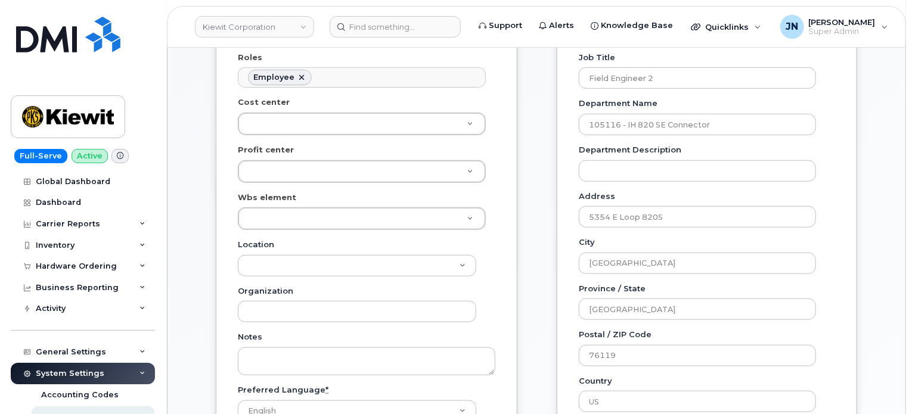
scroll to position [36, 0]
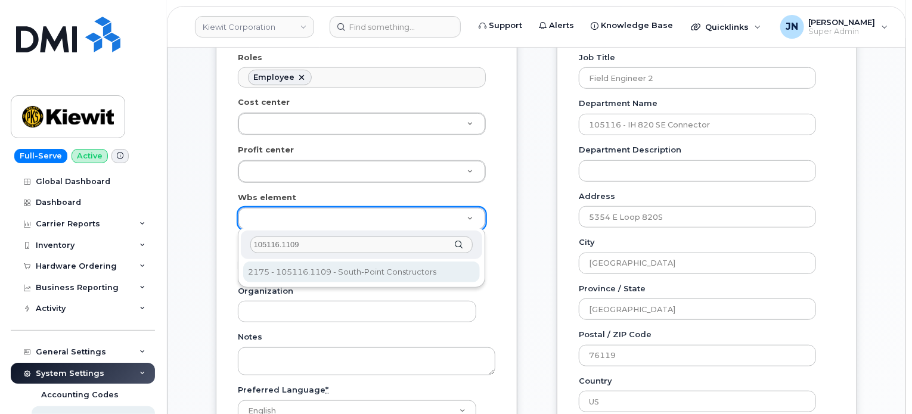
type input "105116.1109"
type input "30257282"
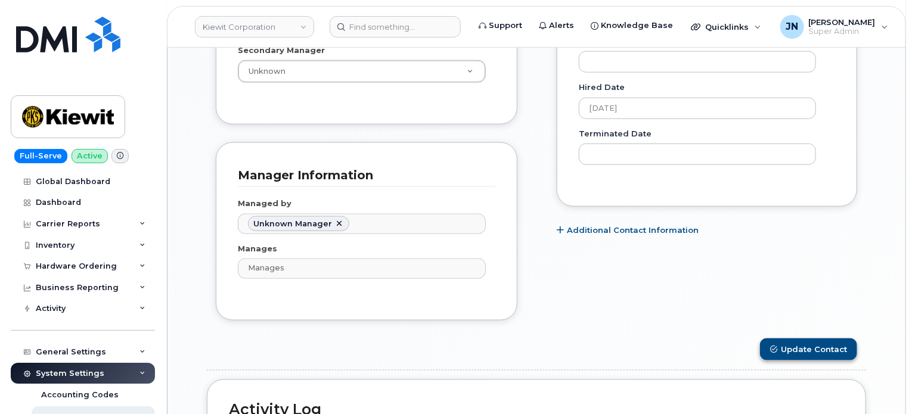
scroll to position [715, 0]
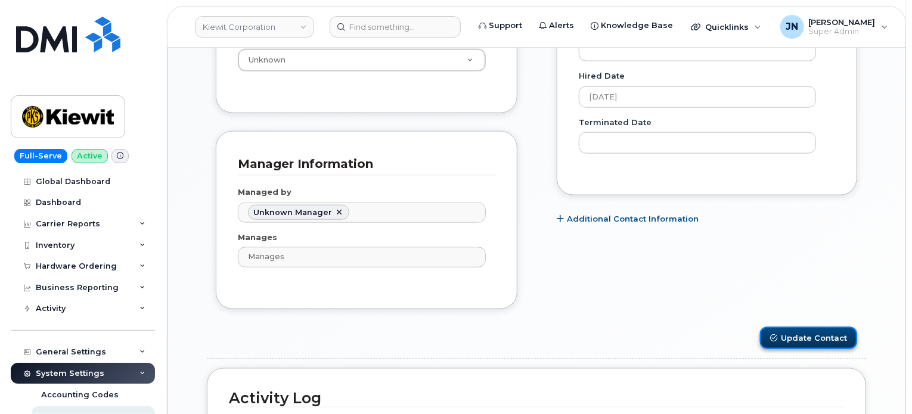
click at [814, 328] on button "Update Contact" at bounding box center [808, 338] width 97 height 22
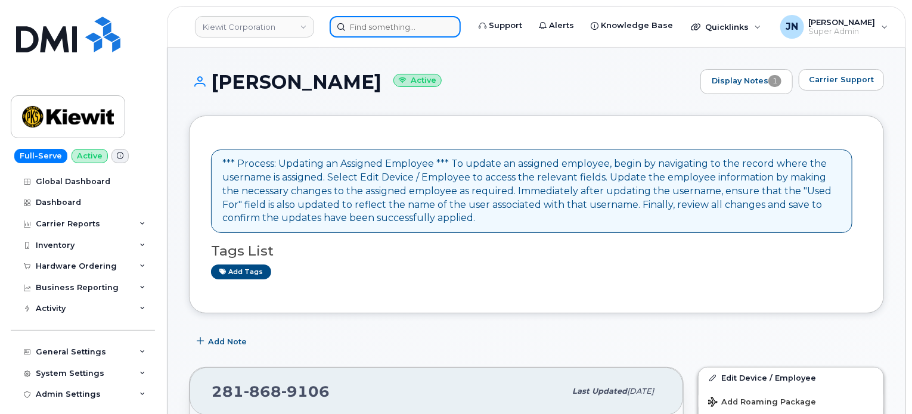
paste input "David McCleve"
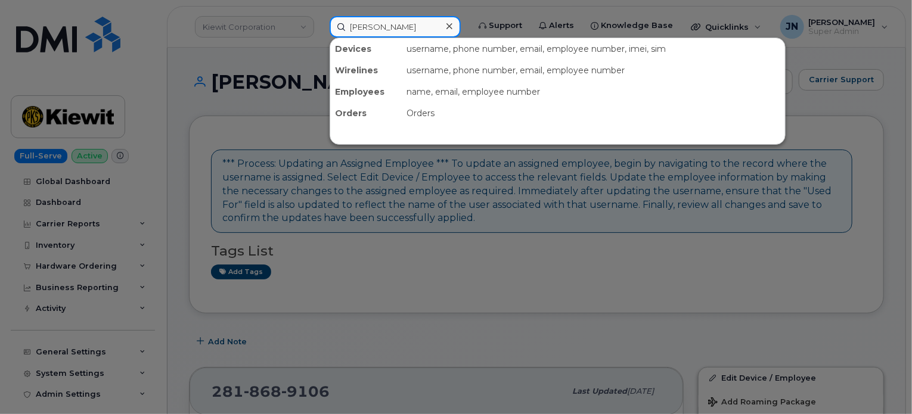
click at [425, 27] on input "[PERSON_NAME]" at bounding box center [395, 26] width 131 height 21
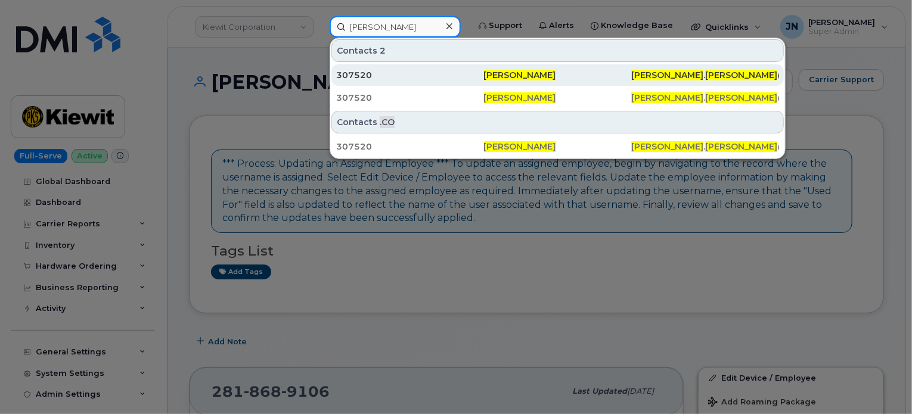
type input "[PERSON_NAME]"
click at [438, 73] on div "307520" at bounding box center [410, 75] width 148 height 12
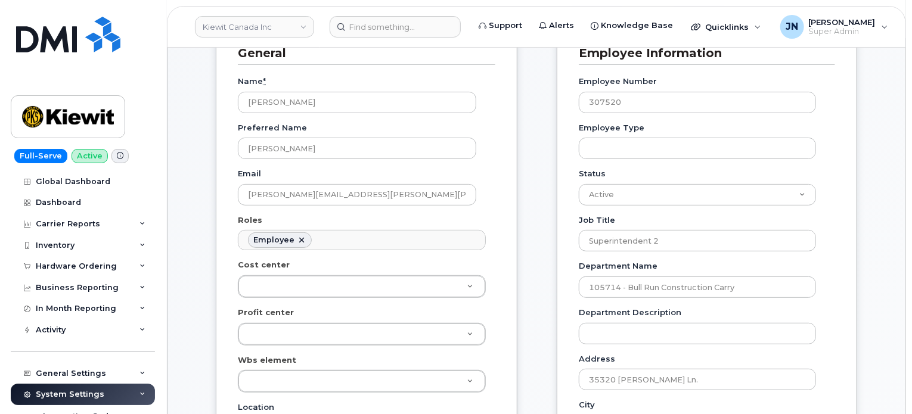
scroll to position [159, 0]
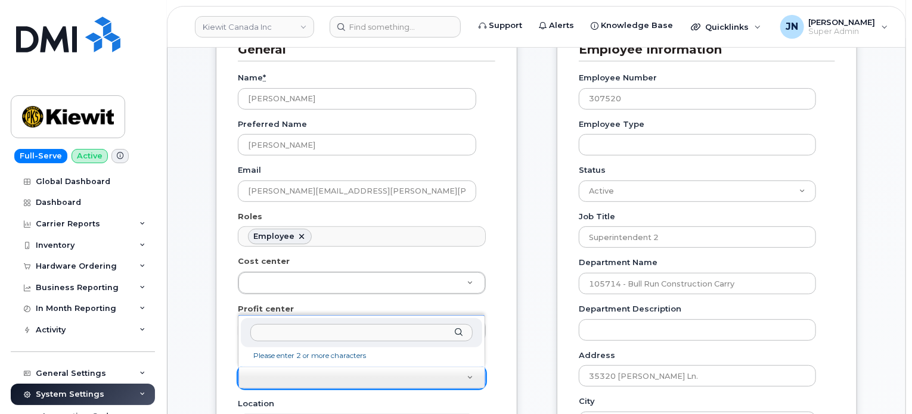
type input "105714.1149"
paste input "105714.1149"
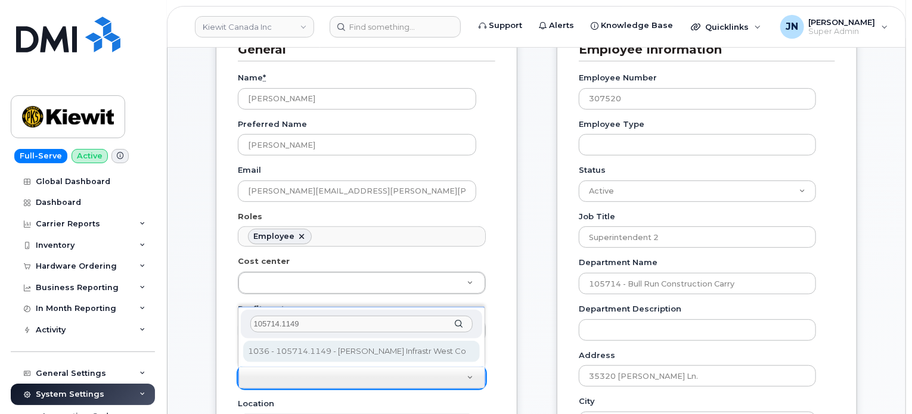
type input "105714.1149"
type input "12855614"
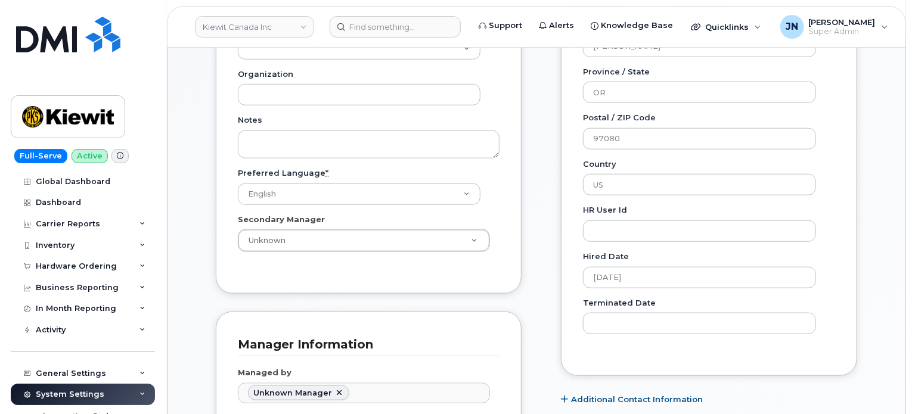
scroll to position [794, 0]
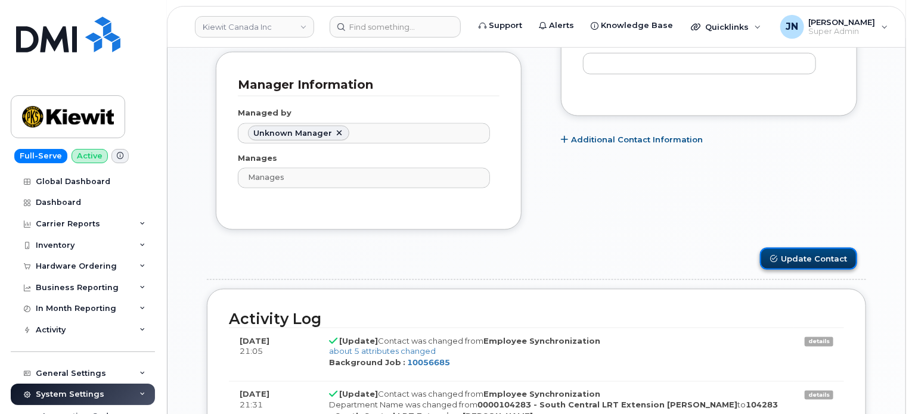
click at [813, 259] on button "Update Contact" at bounding box center [808, 259] width 97 height 22
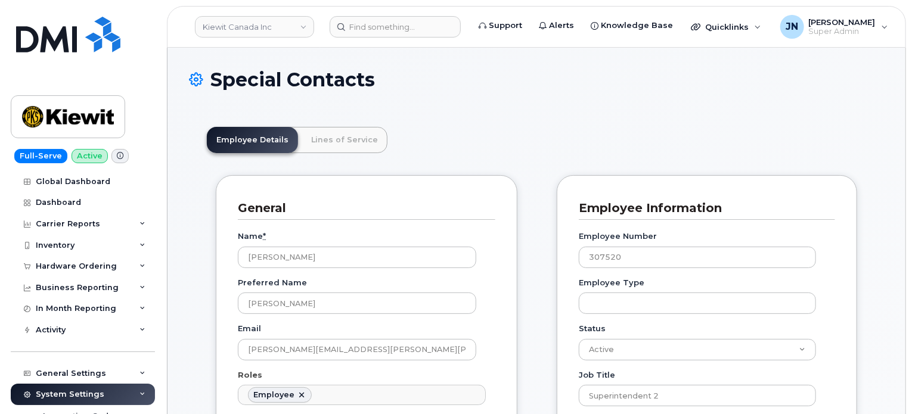
scroll to position [67, 0]
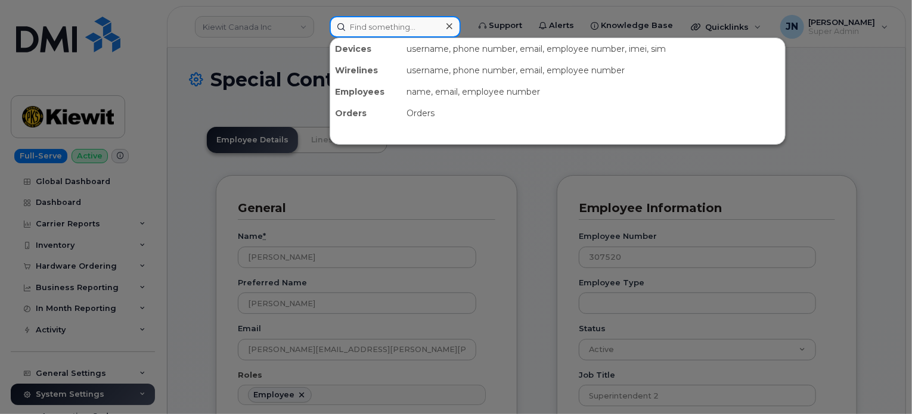
click at [377, 24] on input at bounding box center [395, 26] width 131 height 21
paste input "105714.1149"
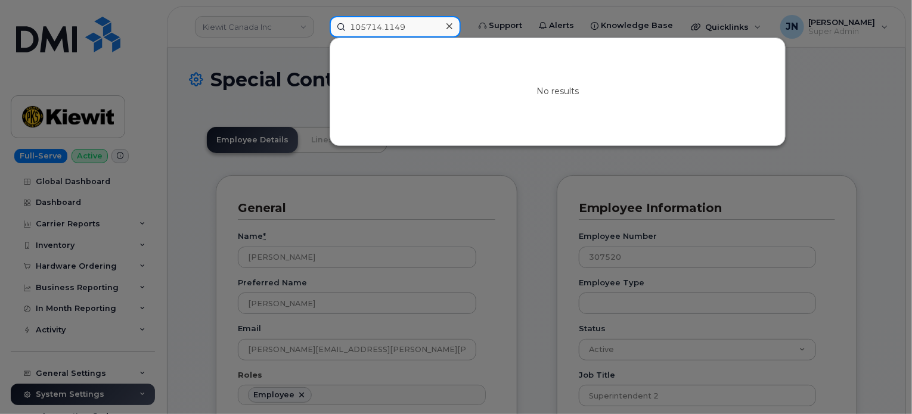
click at [369, 25] on input "105714.1149" at bounding box center [395, 26] width 131 height 21
paste input "David McCleve"
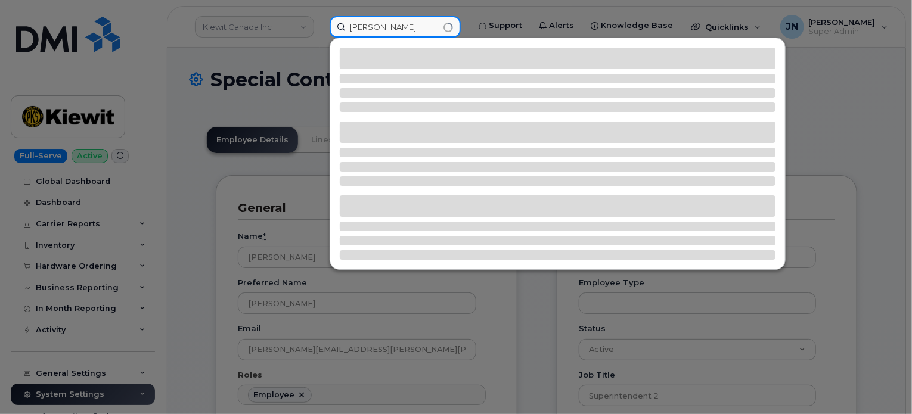
type input "David McCleve"
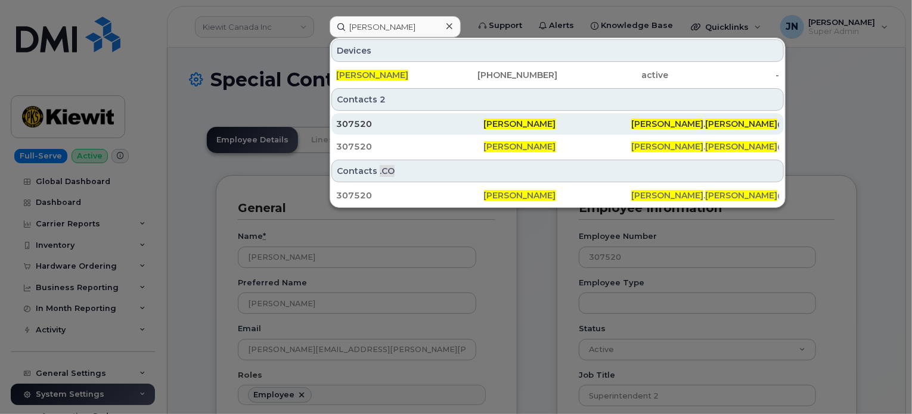
click at [424, 122] on div "307520" at bounding box center [410, 124] width 148 height 12
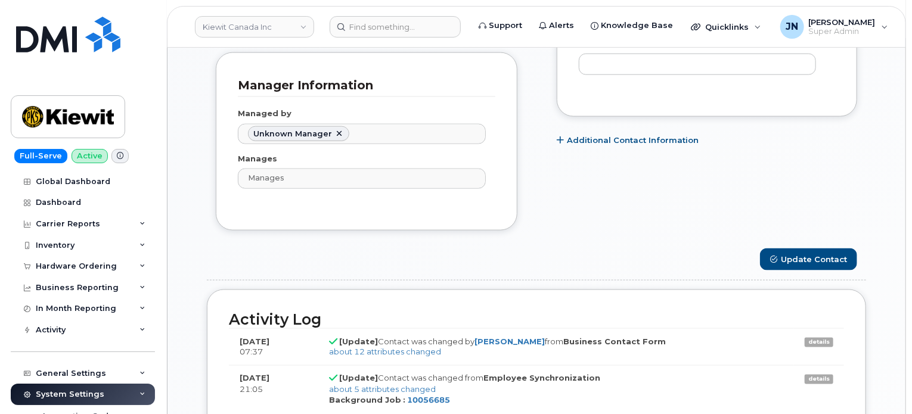
scroll to position [874, 0]
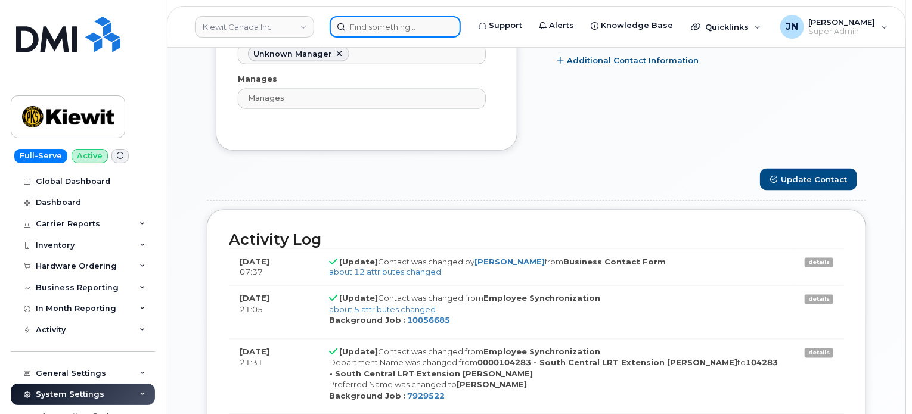
paste input "[PERSON_NAME]"
click at [370, 25] on input "[PERSON_NAME]" at bounding box center [395, 26] width 131 height 21
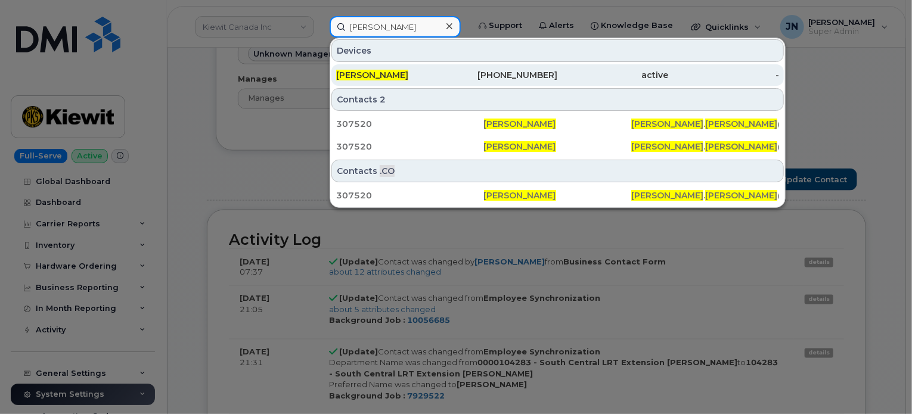
type input "[PERSON_NAME]"
click at [411, 67] on div "[PERSON_NAME]" at bounding box center [391, 74] width 111 height 21
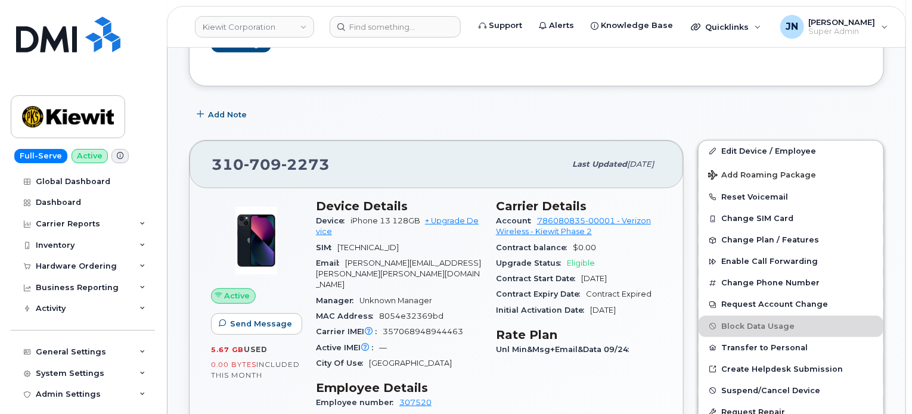
scroll to position [238, 0]
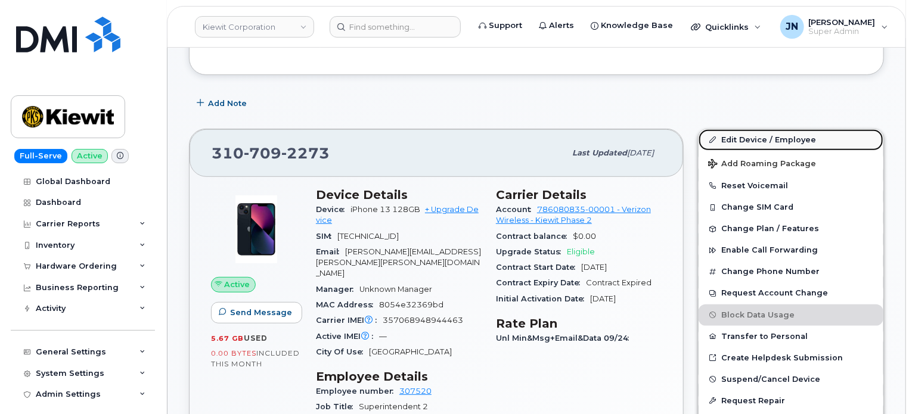
click at [755, 143] on link "Edit Device / Employee" at bounding box center [790, 139] width 185 height 21
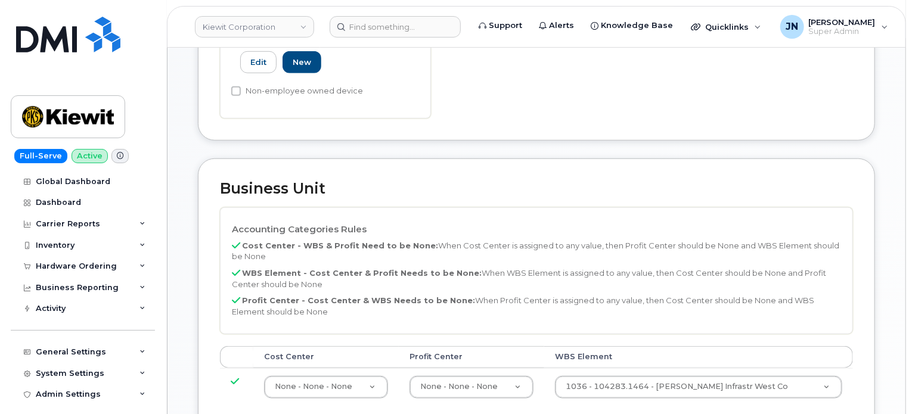
scroll to position [477, 0]
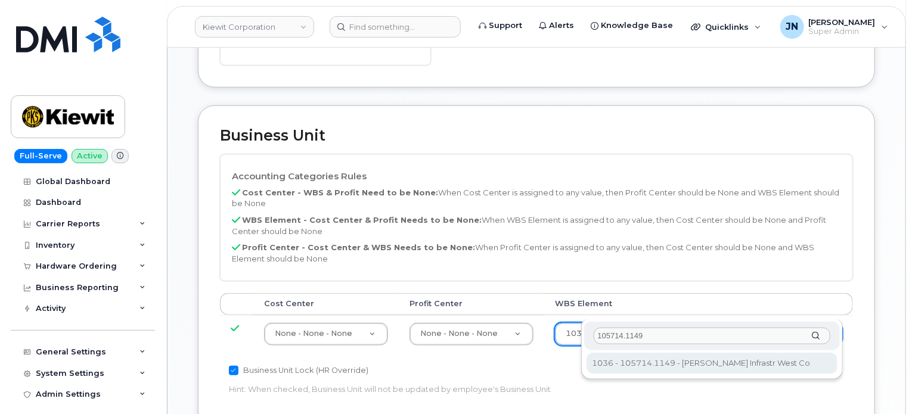
type input "105714.1149"
type input "29876960"
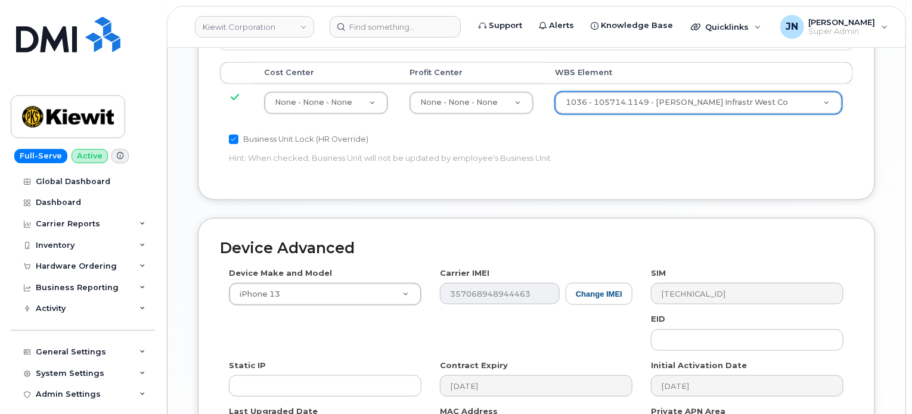
scroll to position [841, 0]
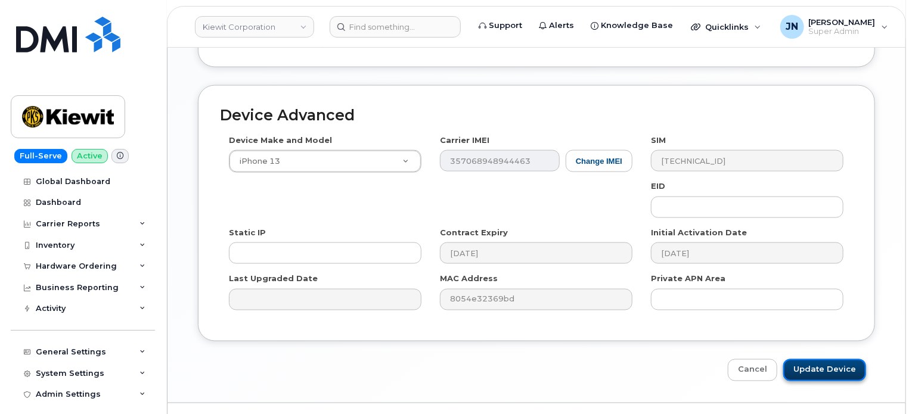
click at [856, 359] on input "Update Device" at bounding box center [824, 370] width 83 height 22
type input "Saving..."
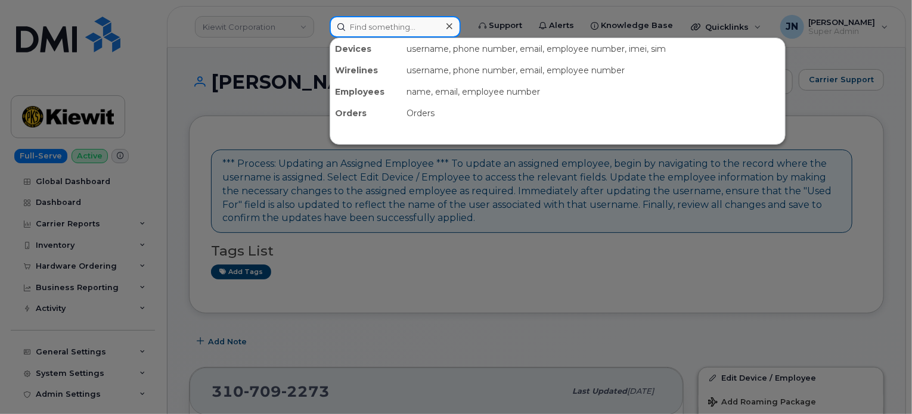
click at [371, 28] on input at bounding box center [395, 26] width 131 height 21
paste input "David McCleve"
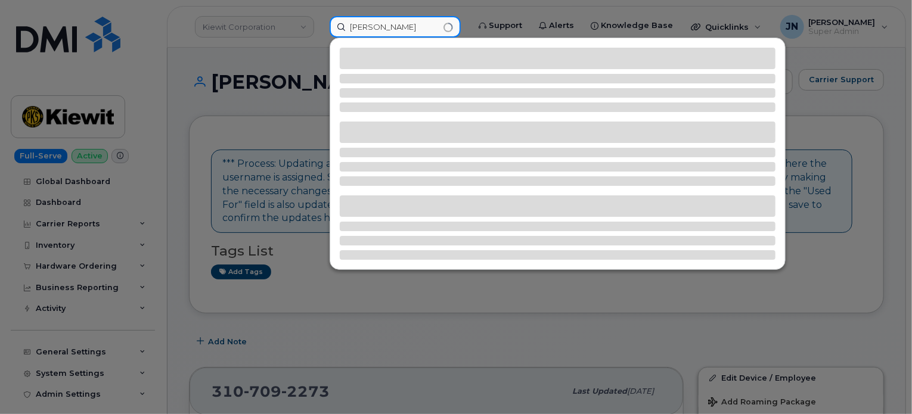
type input "David McCleve"
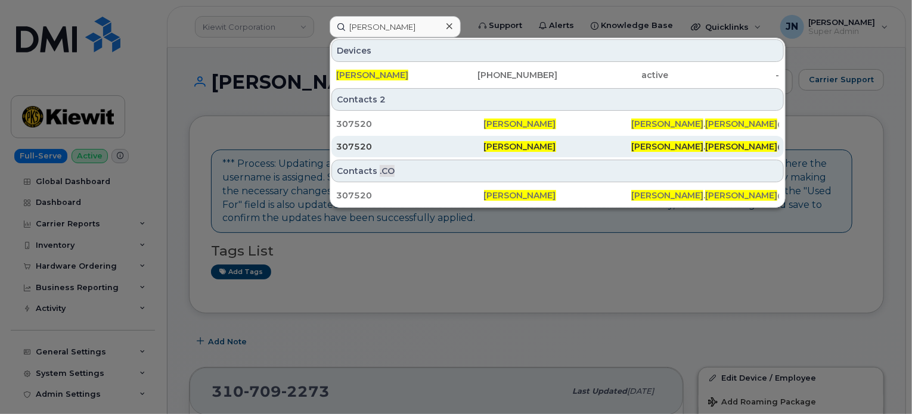
click at [523, 145] on span "David McCleve" at bounding box center [520, 146] width 72 height 11
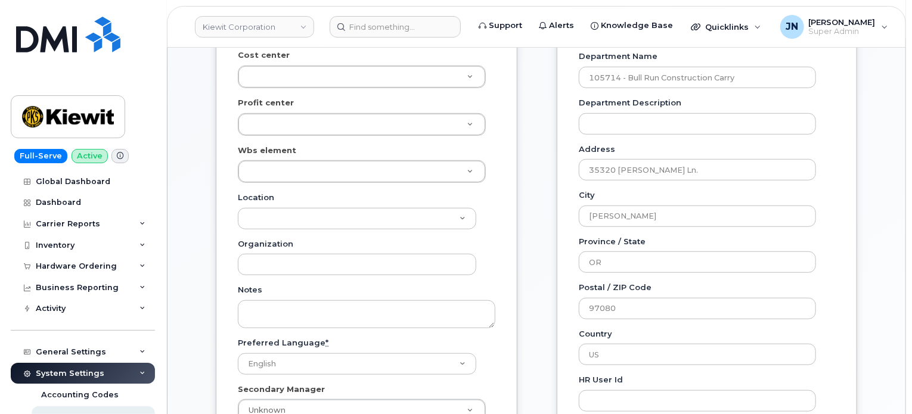
scroll to position [397, 0]
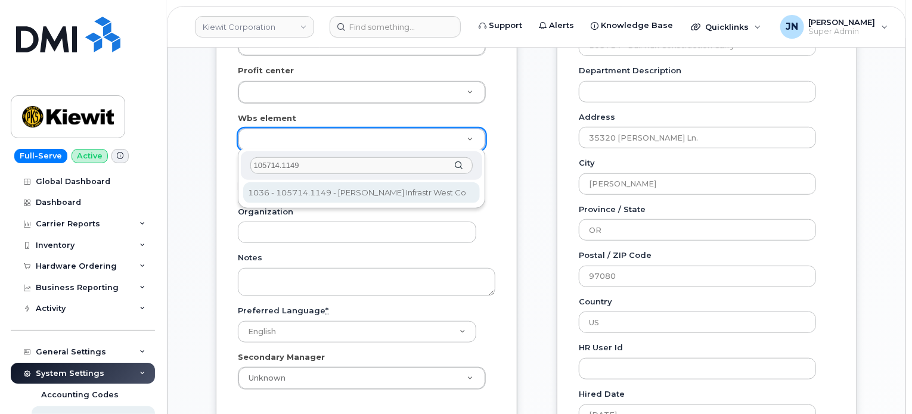
type input "105714.1149"
type input "29876960"
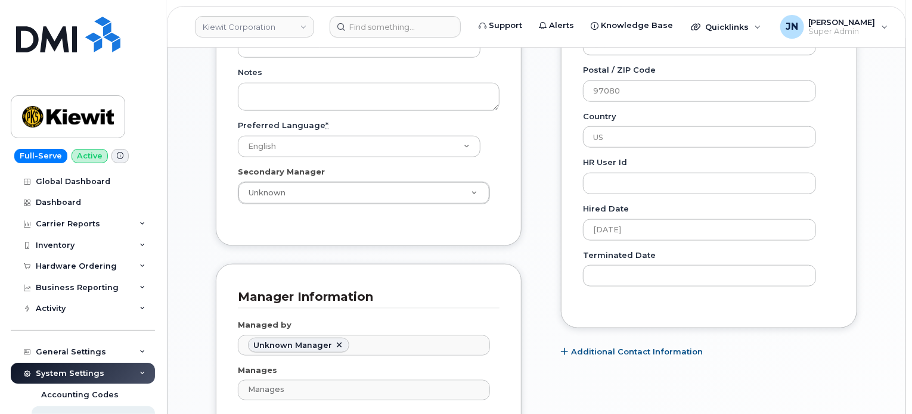
scroll to position [715, 0]
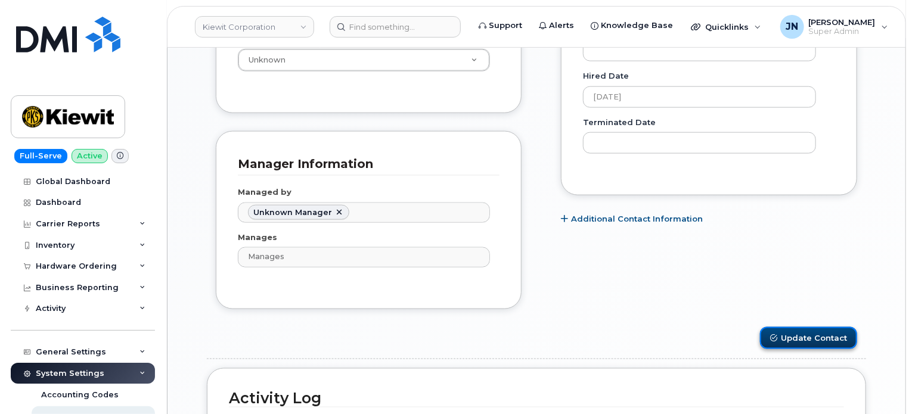
click at [806, 331] on button "Update Contact" at bounding box center [808, 338] width 97 height 22
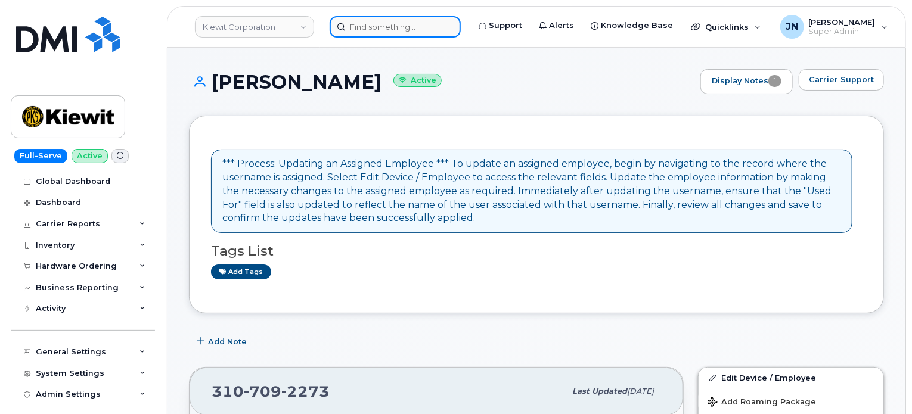
click at [361, 23] on input at bounding box center [395, 26] width 131 height 21
paste input "[PERSON_NAME]"
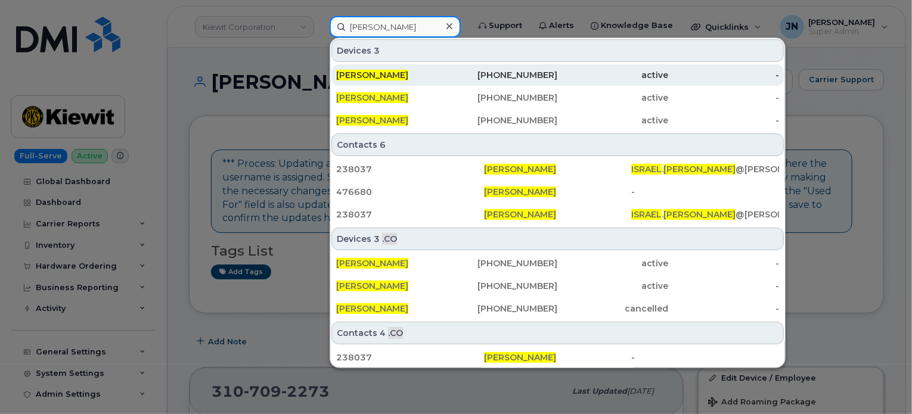
type input "[PERSON_NAME]"
click at [455, 78] on div "415-238-7102" at bounding box center [502, 75] width 111 height 12
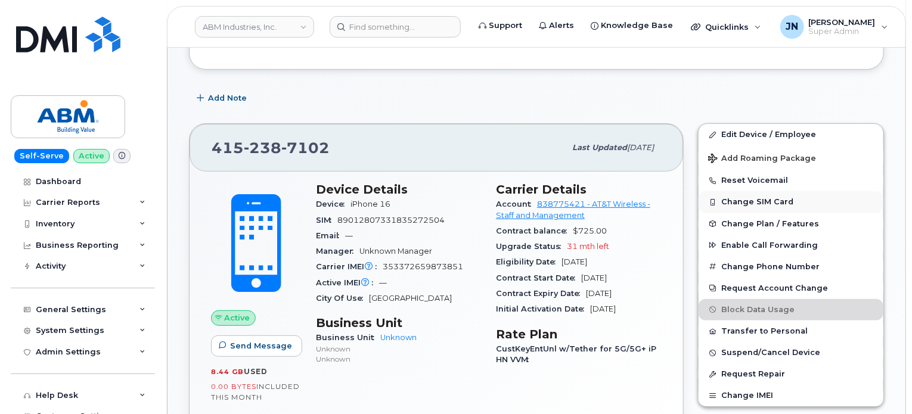
scroll to position [159, 0]
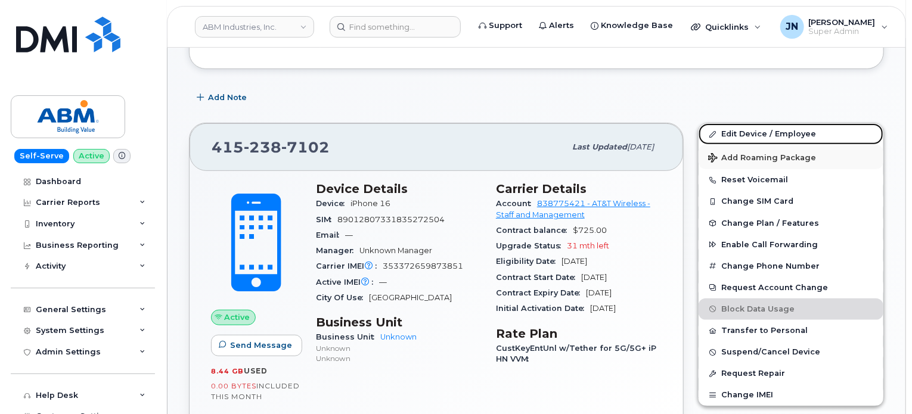
drag, startPoint x: 773, startPoint y: 126, endPoint x: 750, endPoint y: 147, distance: 30.8
click at [773, 126] on link "Edit Device / Employee" at bounding box center [790, 133] width 185 height 21
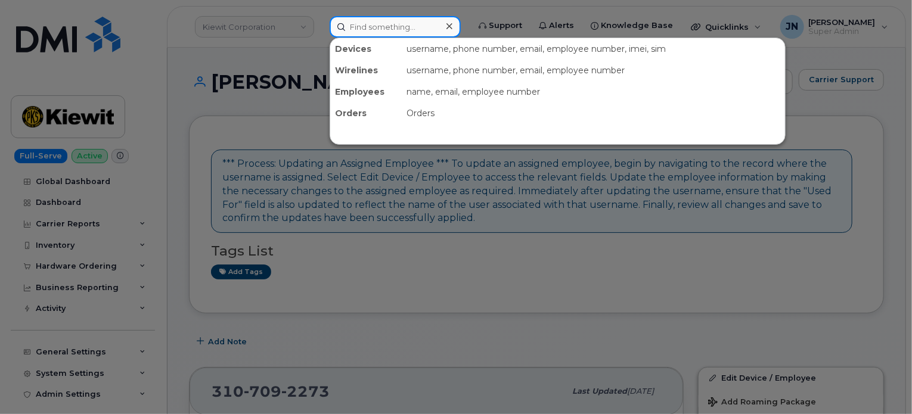
click at [400, 30] on input at bounding box center [395, 26] width 131 height 21
paste input "[PERSON_NAME]"
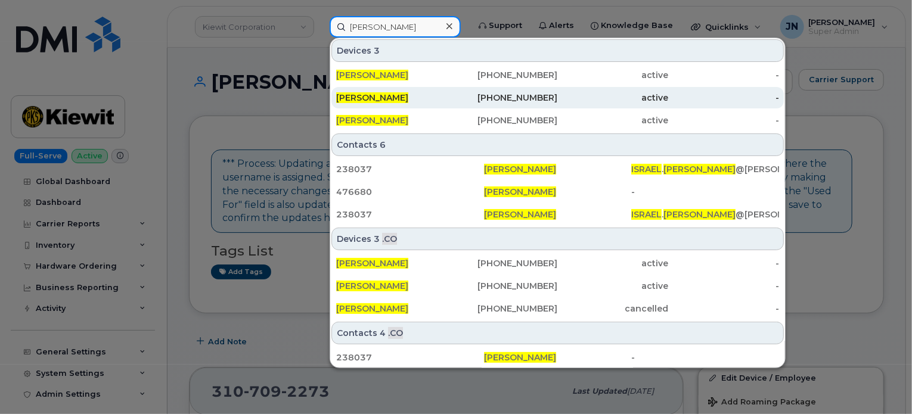
type input "[PERSON_NAME]"
click at [434, 96] on div "[PERSON_NAME]" at bounding box center [391, 98] width 111 height 12
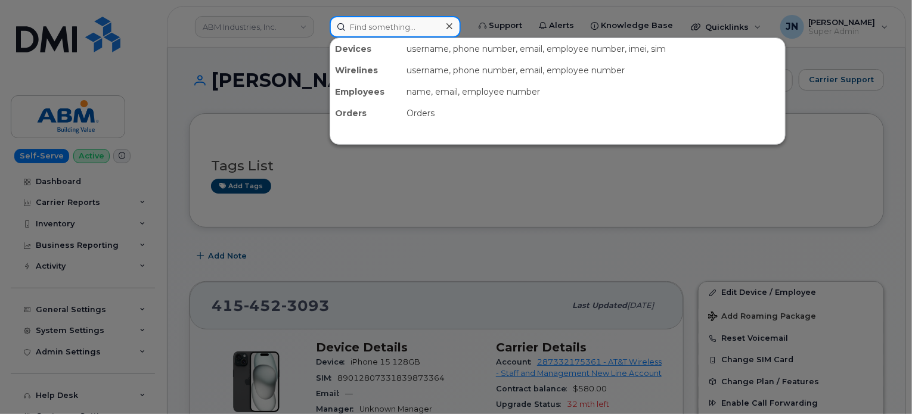
paste input "[PERSON_NAME]"
click at [393, 28] on input "[PERSON_NAME]" at bounding box center [395, 26] width 131 height 21
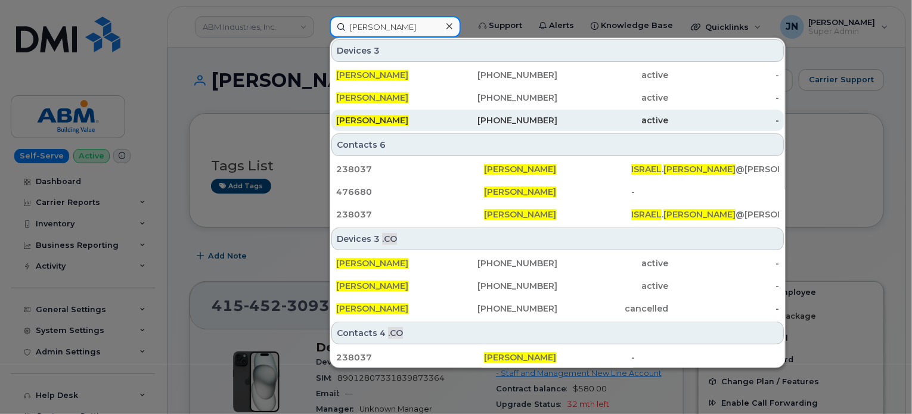
type input "[PERSON_NAME]"
click at [397, 116] on span "ISRAEL RIVERA" at bounding box center [372, 120] width 72 height 11
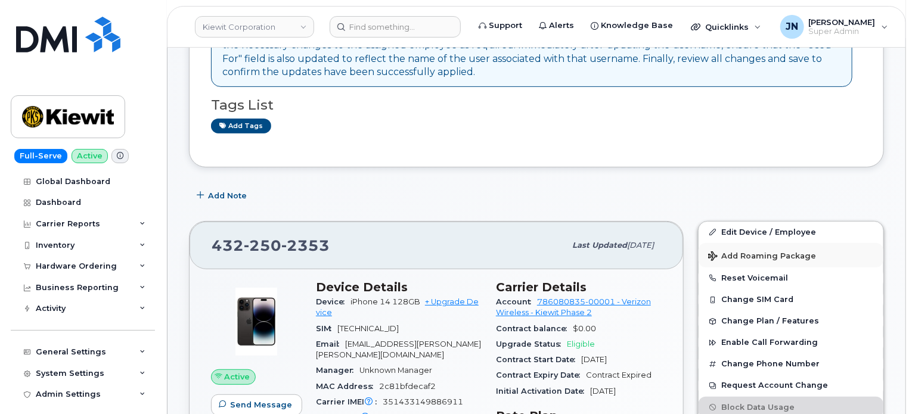
scroll to position [159, 0]
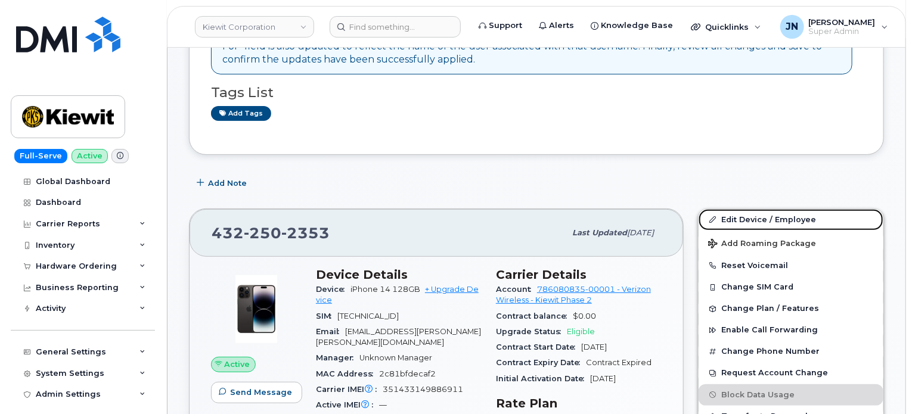
drag, startPoint x: 737, startPoint y: 219, endPoint x: 674, endPoint y: 216, distance: 63.2
click at [737, 219] on link "Edit Device / Employee" at bounding box center [790, 219] width 185 height 21
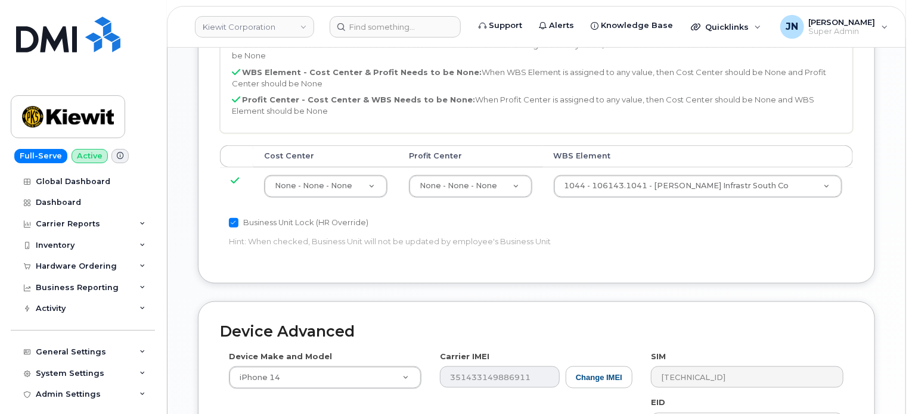
scroll to position [635, 0]
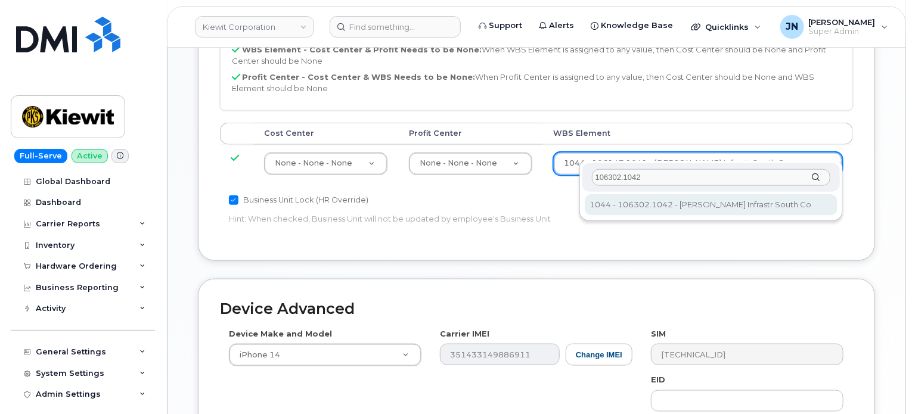
type input "106302.1042"
type input "35198727"
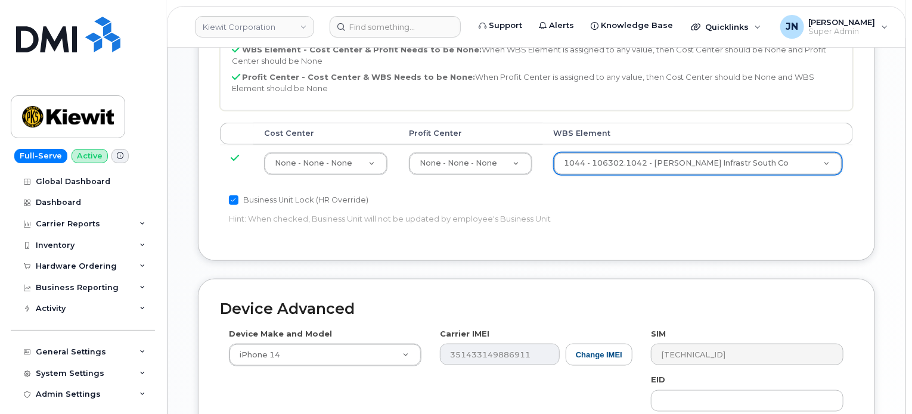
click at [707, 220] on div "Accounting Categories Rules Cost Center - WBS & Profit Need to be None: When Co…" at bounding box center [536, 111] width 633 height 255
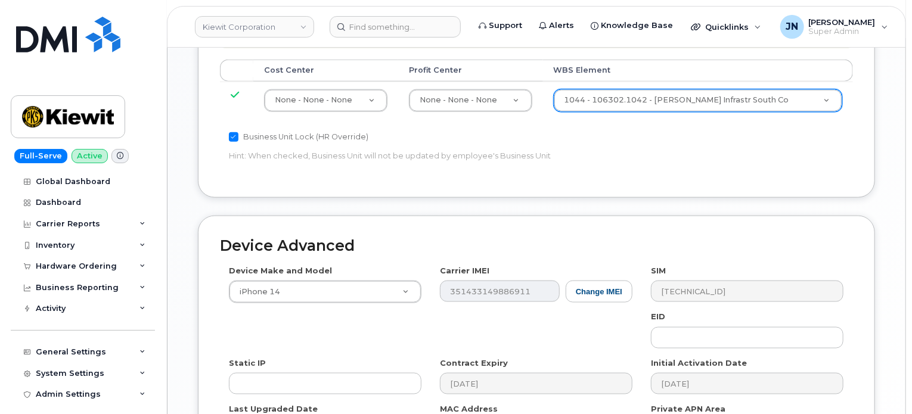
scroll to position [841, 0]
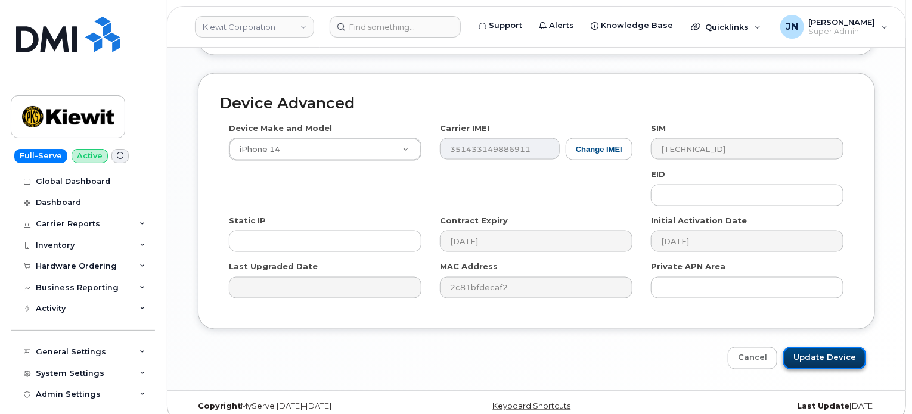
click at [831, 347] on input "Update Device" at bounding box center [824, 358] width 83 height 22
type input "Saving..."
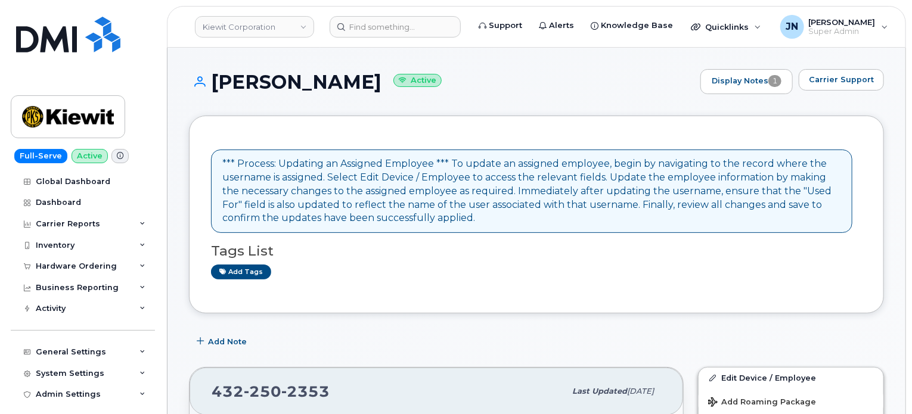
drag, startPoint x: 210, startPoint y: 77, endPoint x: 362, endPoint y: 81, distance: 152.0
click at [362, 81] on h1 "[PERSON_NAME] Active" at bounding box center [441, 82] width 505 height 21
copy h1 "[PERSON_NAME]"
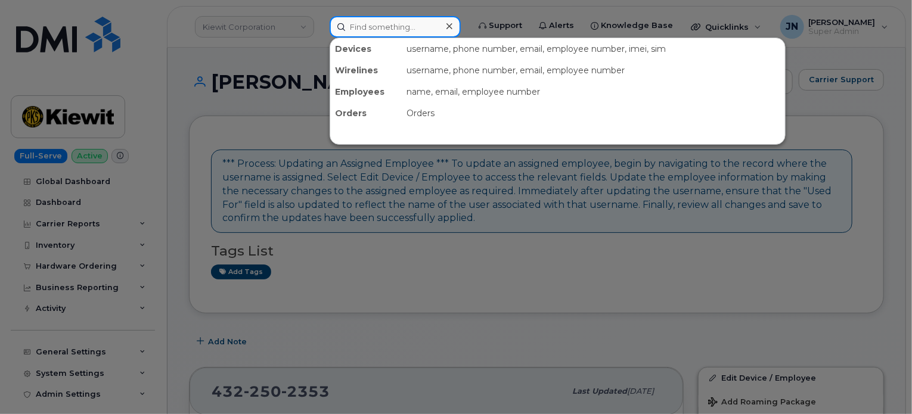
click at [380, 27] on input at bounding box center [395, 26] width 131 height 21
paste input "[PERSON_NAME]"
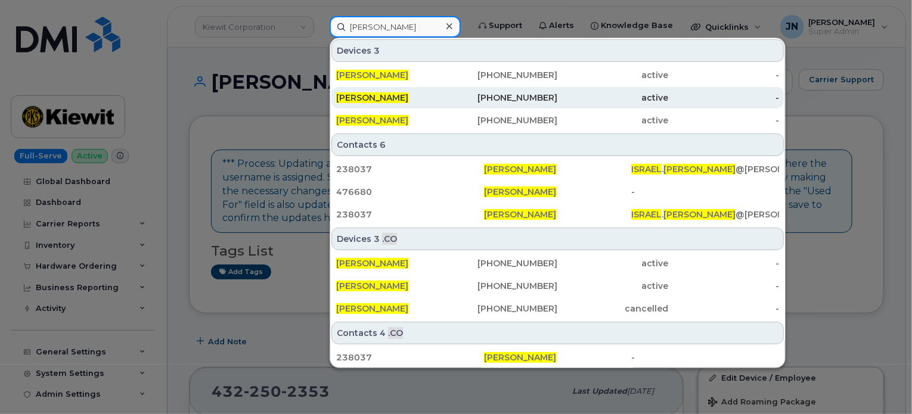
type input "[PERSON_NAME]"
click at [403, 102] on div "[PERSON_NAME]" at bounding box center [391, 98] width 111 height 12
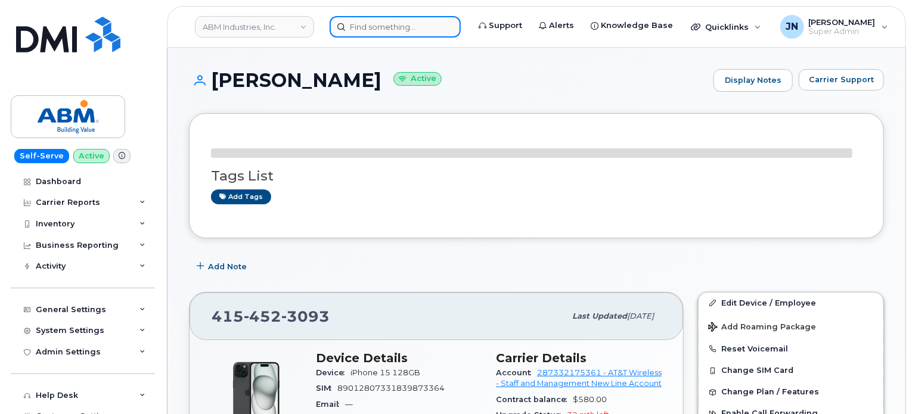
click at [374, 22] on input at bounding box center [395, 26] width 131 height 21
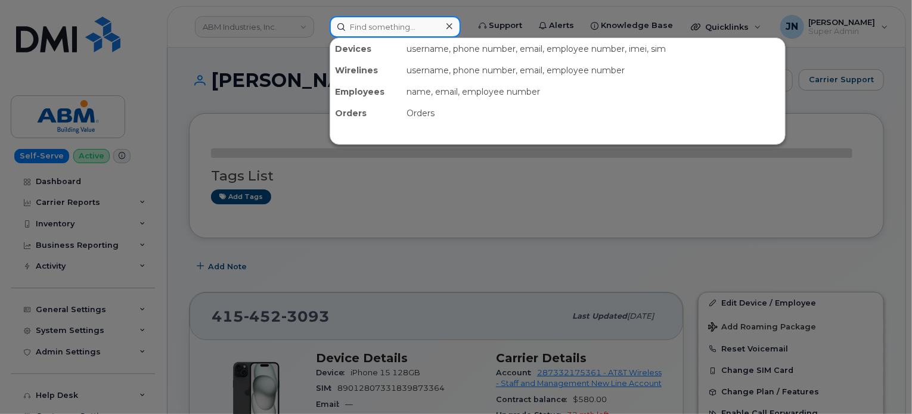
paste input "ISRAEL RIVERA"
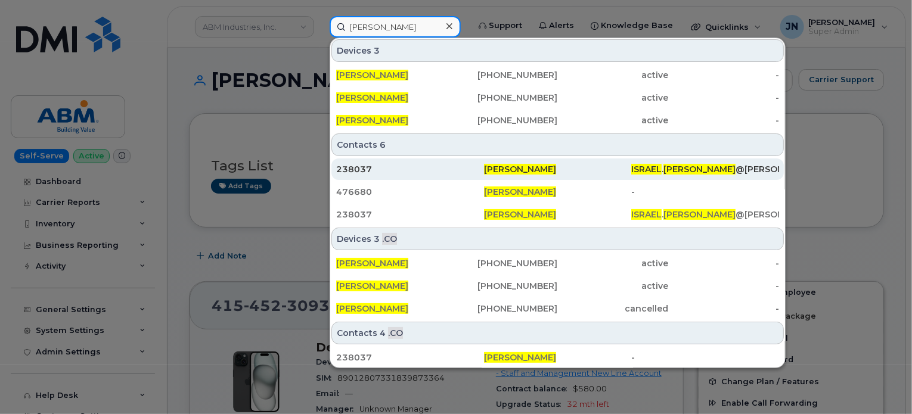
type input "ISRAEL RIVERA"
click at [428, 168] on div "238037" at bounding box center [410, 169] width 148 height 12
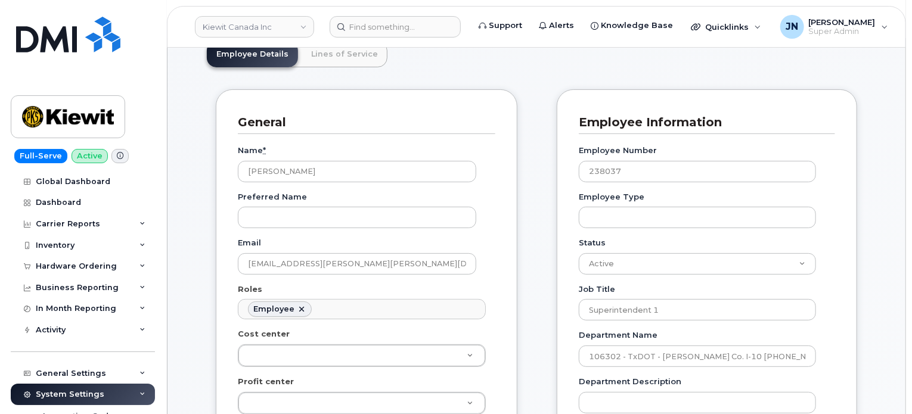
scroll to position [238, 0]
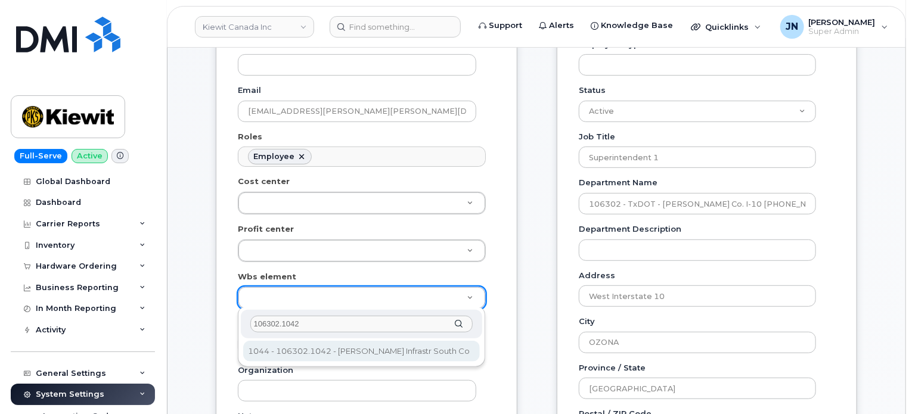
type input "106302.1042"
type input "35195515"
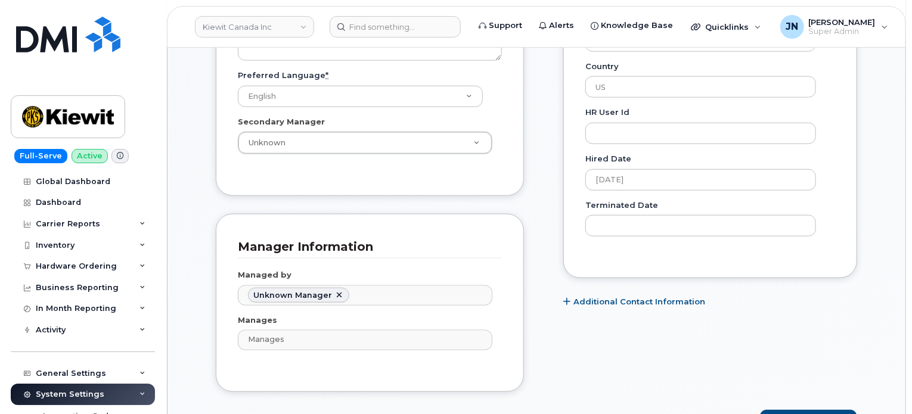
scroll to position [635, 0]
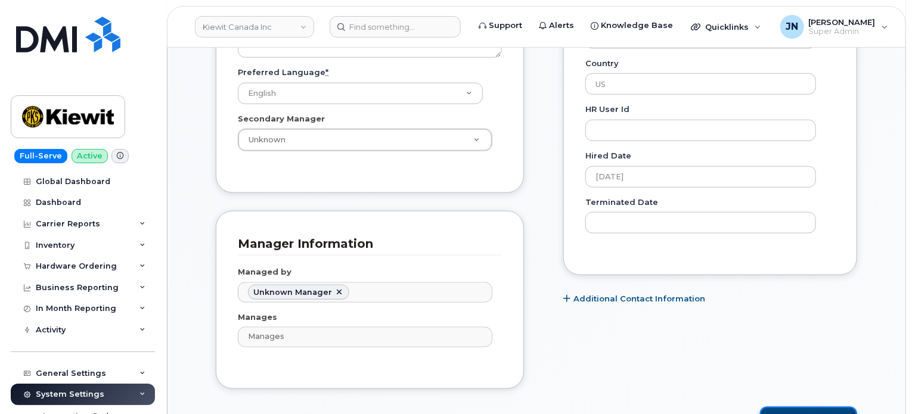
click at [803, 409] on button "Update Contact" at bounding box center [808, 418] width 97 height 22
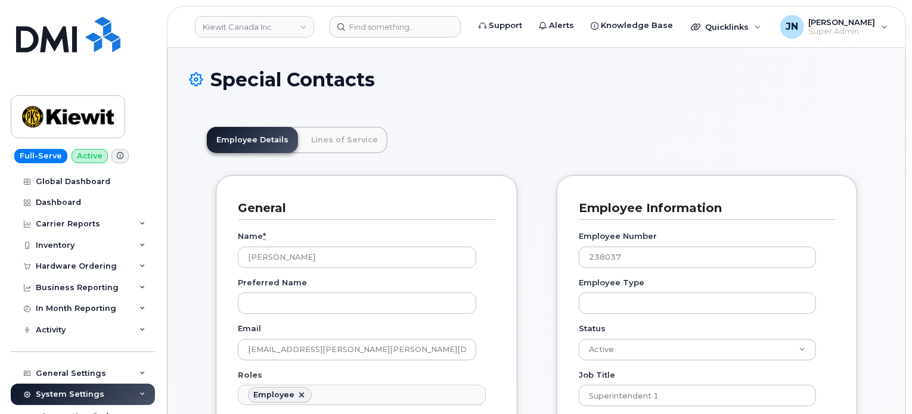
scroll to position [67, 0]
click at [273, 256] on input "[PERSON_NAME]" at bounding box center [357, 257] width 238 height 21
click at [273, 255] on input "[PERSON_NAME]" at bounding box center [357, 257] width 238 height 21
paste input "[PERSON_NAME]"
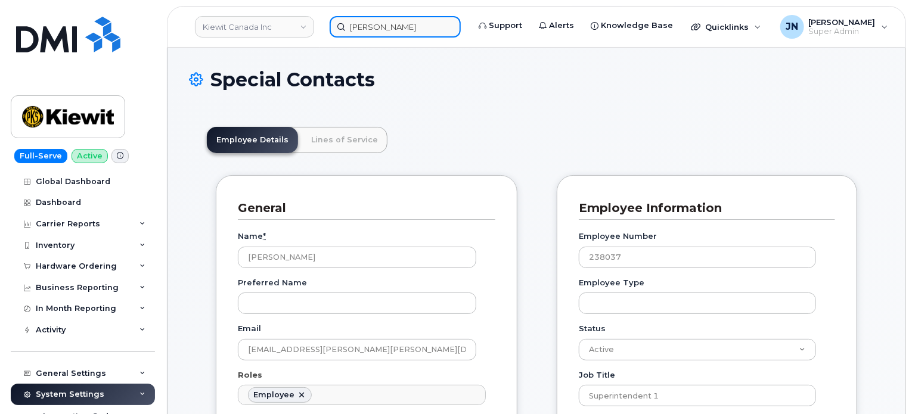
click at [379, 27] on input "[PERSON_NAME]" at bounding box center [395, 26] width 131 height 21
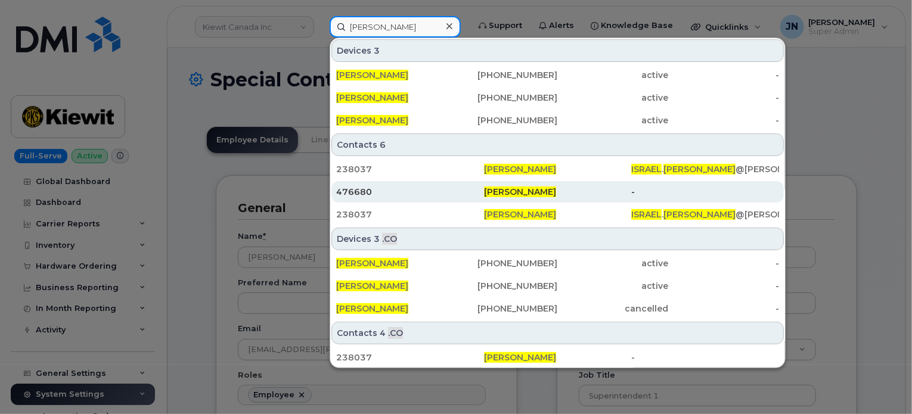
type input "[PERSON_NAME]"
click at [496, 195] on span "[PERSON_NAME]" at bounding box center [520, 192] width 72 height 11
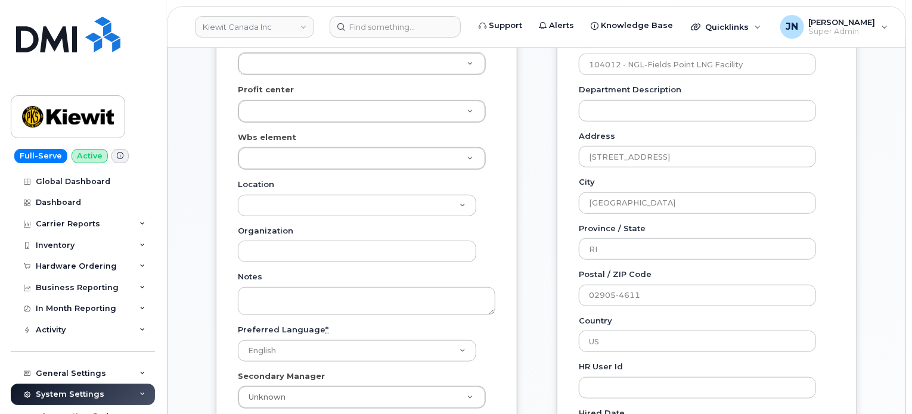
scroll to position [397, 0]
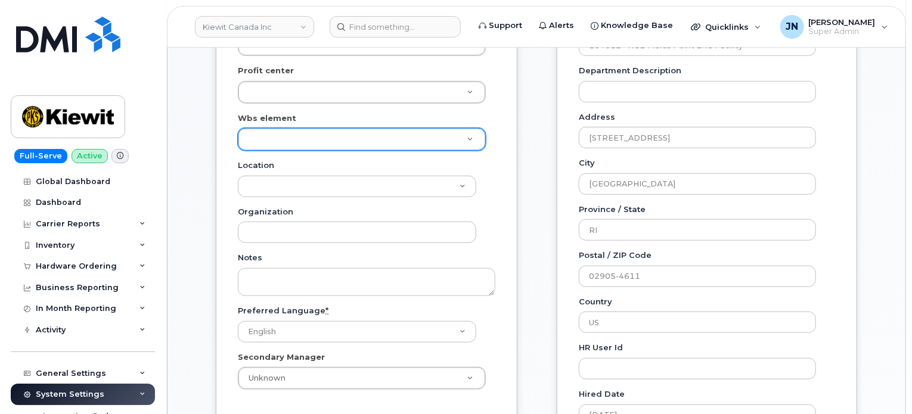
paste input "106302.1042"
type input "106302.1042"
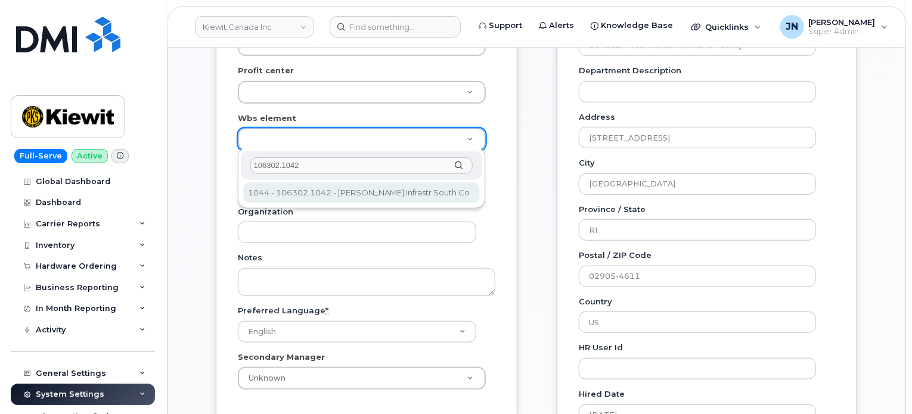
type input "106302.1042"
type input "35195515"
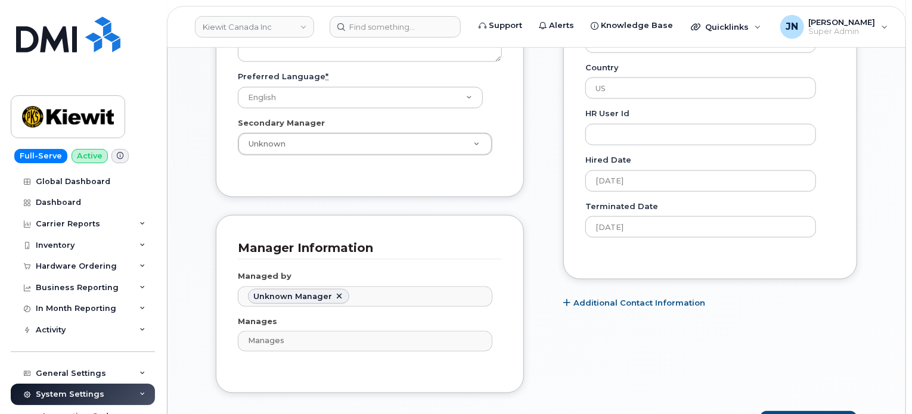
scroll to position [635, 0]
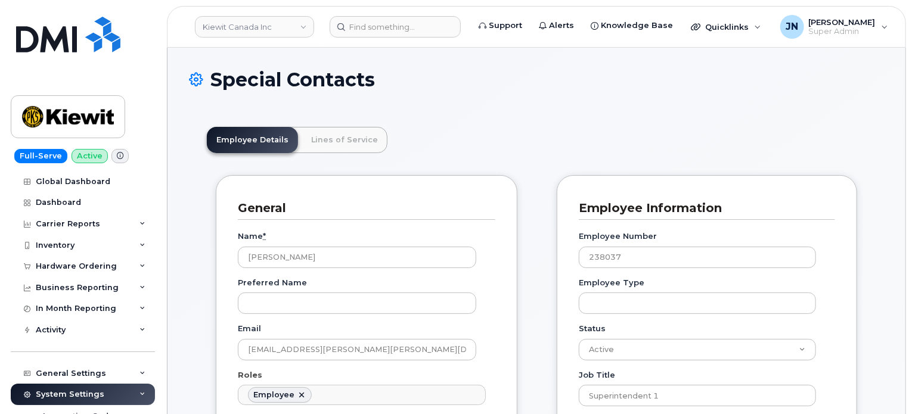
scroll to position [36, 0]
click at [371, 34] on input at bounding box center [395, 26] width 131 height 21
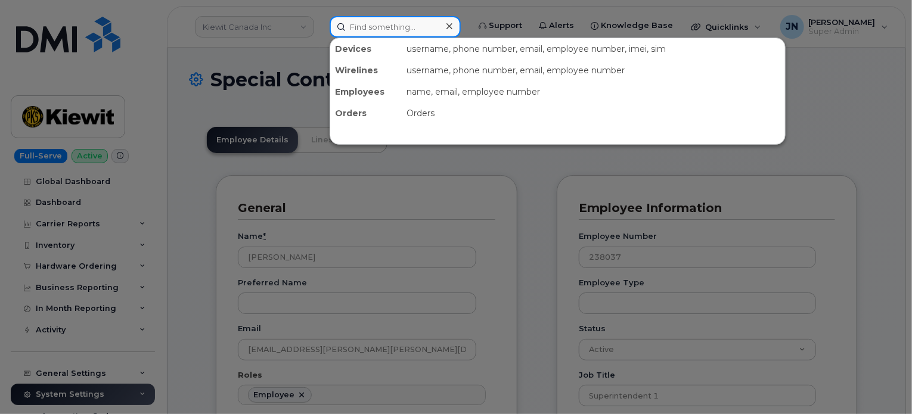
paste input "[PERSON_NAME]"
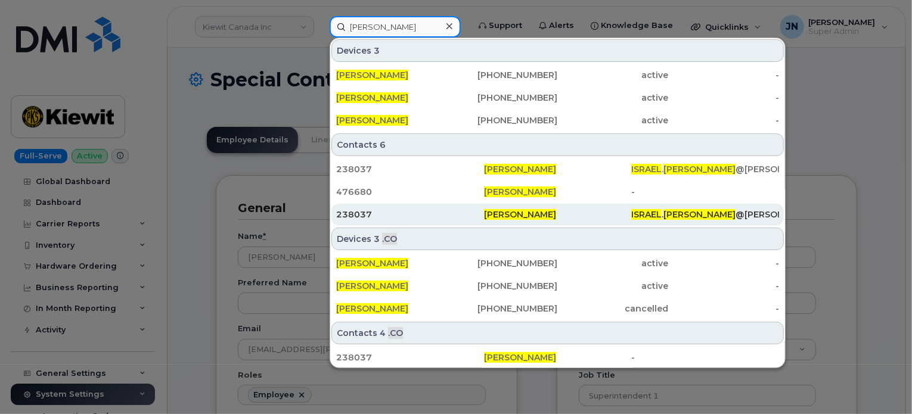
type input "Israel Rivera"
click at [509, 219] on div "Israel Rivera" at bounding box center [558, 214] width 148 height 21
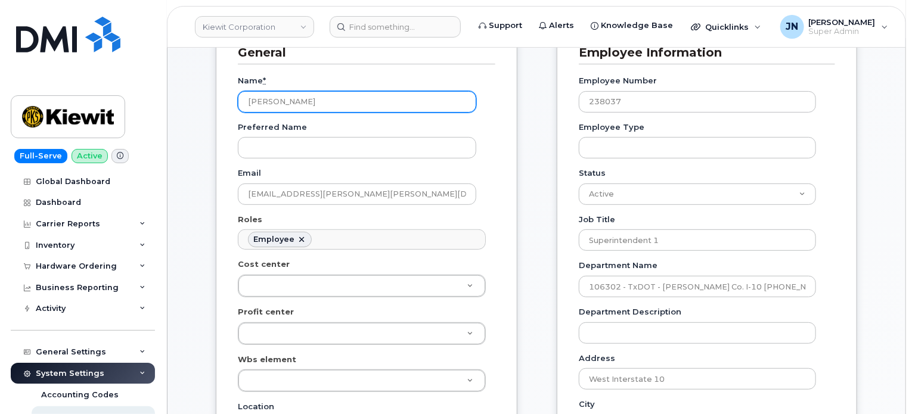
scroll to position [238, 0]
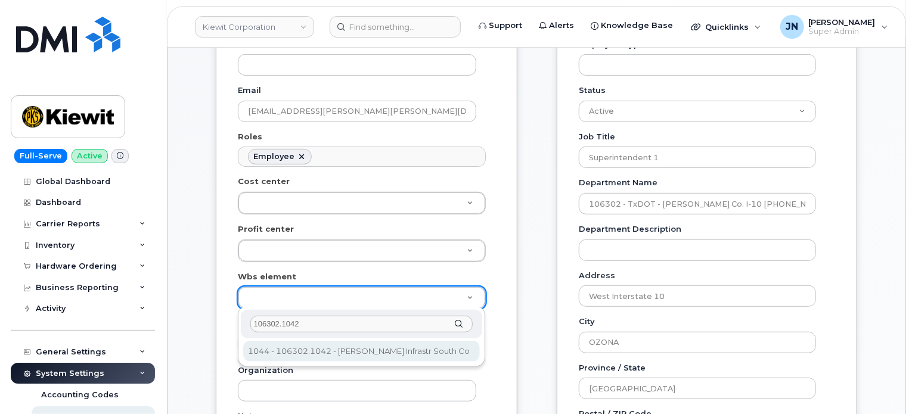
type input "106302.1042"
type input "35198727"
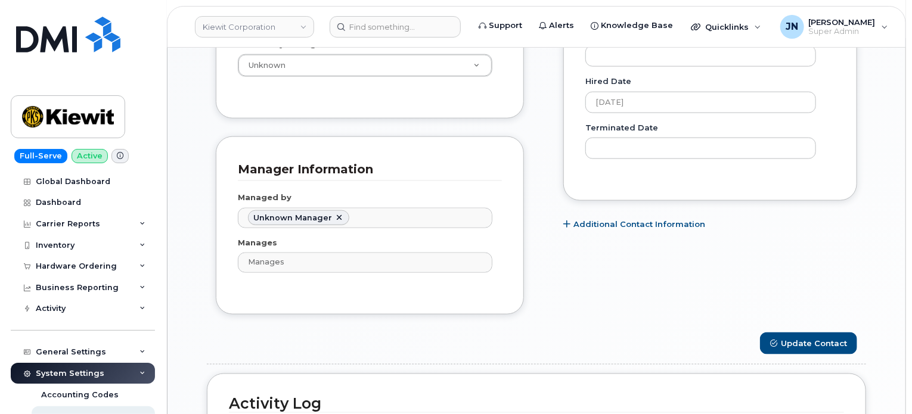
scroll to position [715, 0]
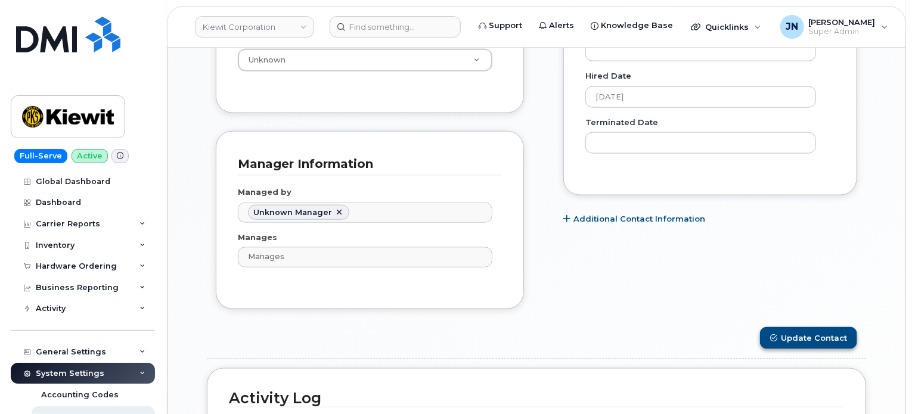
drag, startPoint x: 784, startPoint y: 324, endPoint x: 782, endPoint y: 332, distance: 8.5
click at [784, 324] on form "General Name * [PERSON_NAME] Preferred Name Email [EMAIL_ADDRESS][PERSON_NAME][…" at bounding box center [536, 158] width 659 height 1397
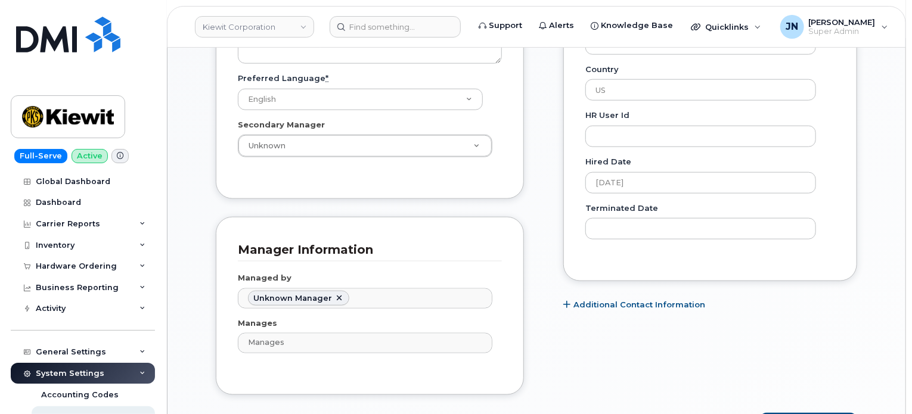
scroll to position [635, 0]
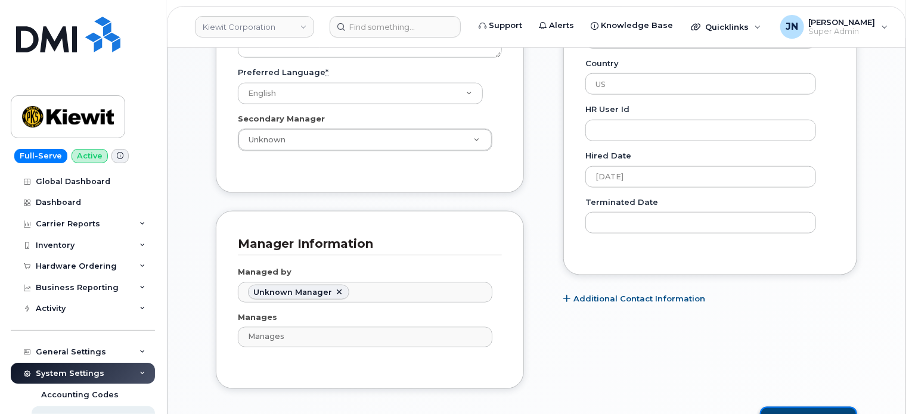
click at [802, 409] on button "Update Contact" at bounding box center [808, 418] width 97 height 22
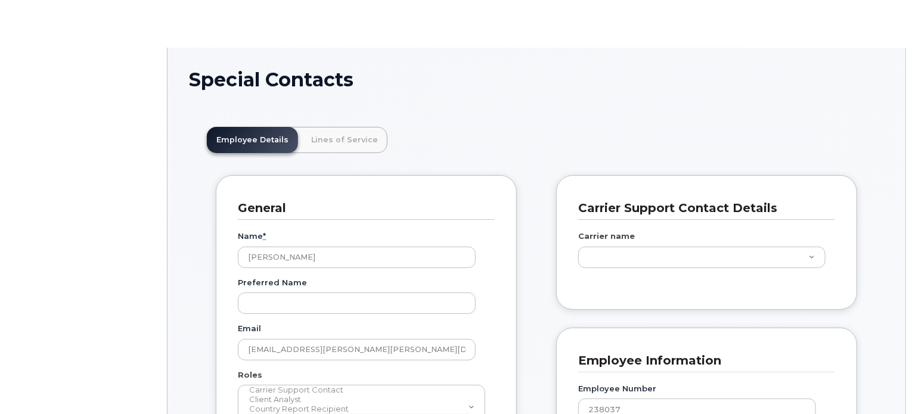
type input "35195515"
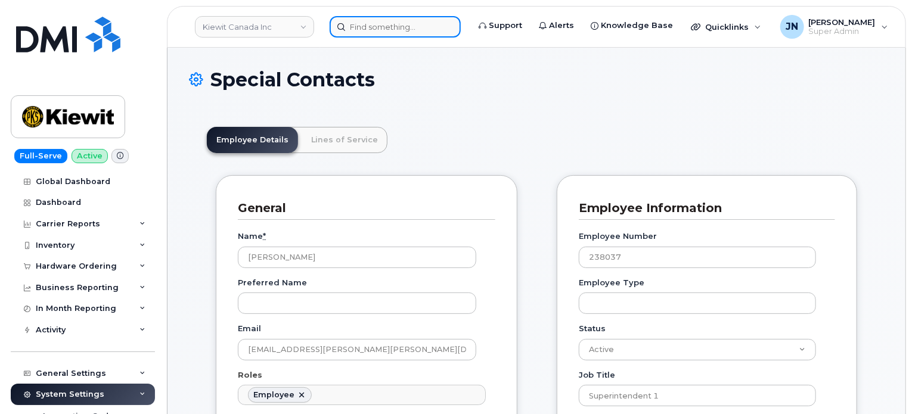
click at [390, 25] on input at bounding box center [395, 26] width 131 height 21
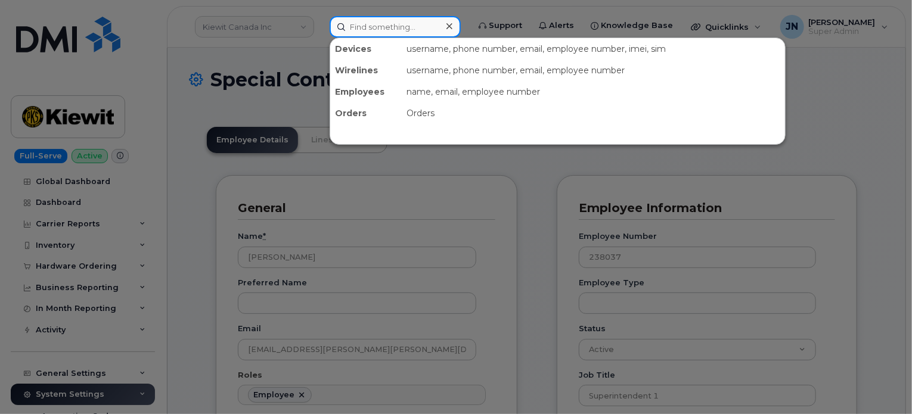
paste input "[PERSON_NAME]"
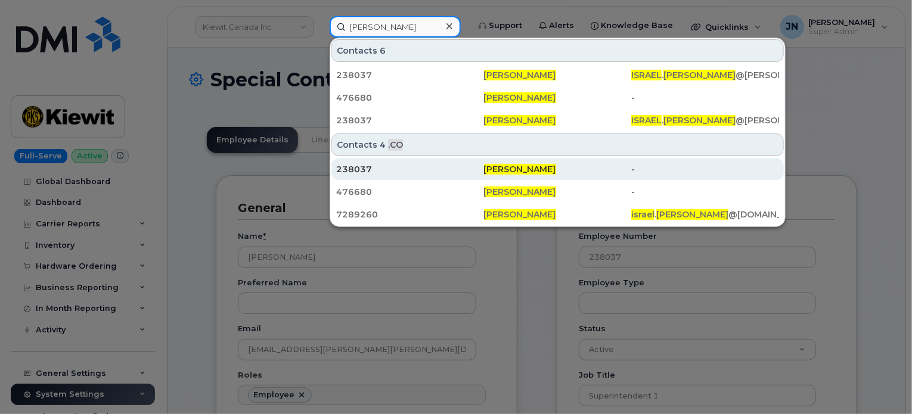
type input "[PERSON_NAME]"
click at [512, 170] on span "[PERSON_NAME]" at bounding box center [520, 169] width 72 height 11
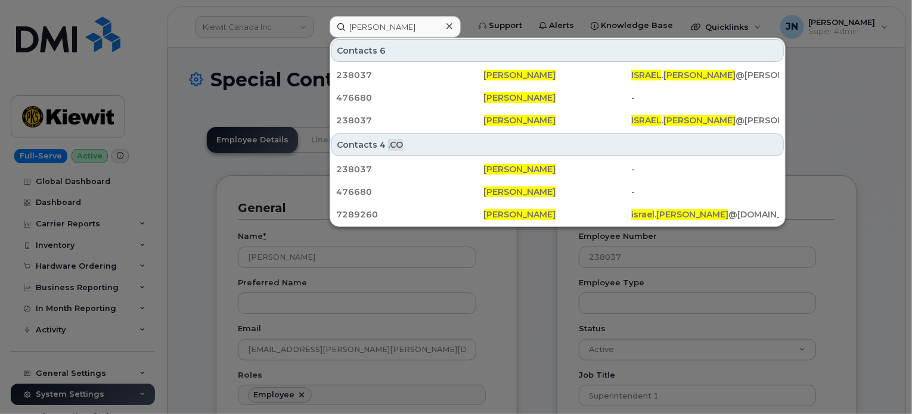
drag, startPoint x: 458, startPoint y: 26, endPoint x: 450, endPoint y: 26, distance: 7.2
click at [452, 26] on icon at bounding box center [449, 26] width 6 height 6
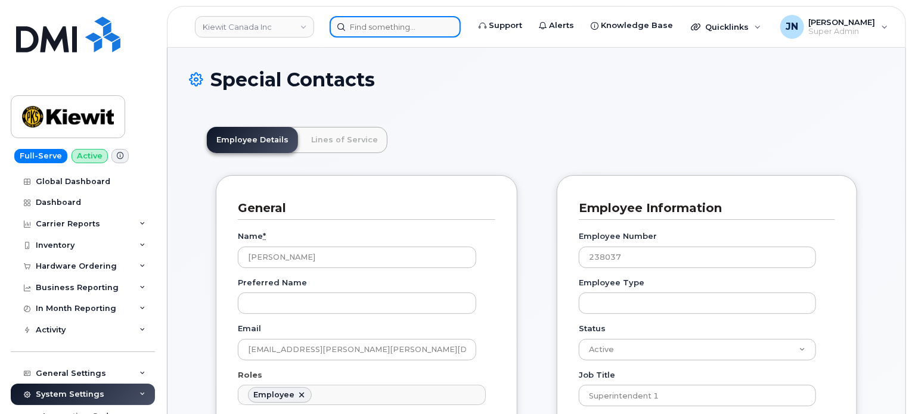
click at [413, 23] on input at bounding box center [395, 26] width 131 height 21
paste input "[PERSON_NAME]"
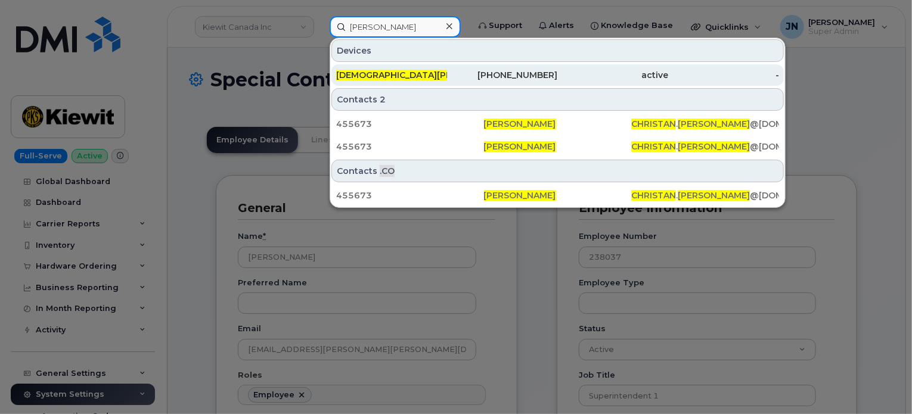
type input "[PERSON_NAME]"
click at [484, 78] on div "[PHONE_NUMBER]" at bounding box center [502, 75] width 111 height 12
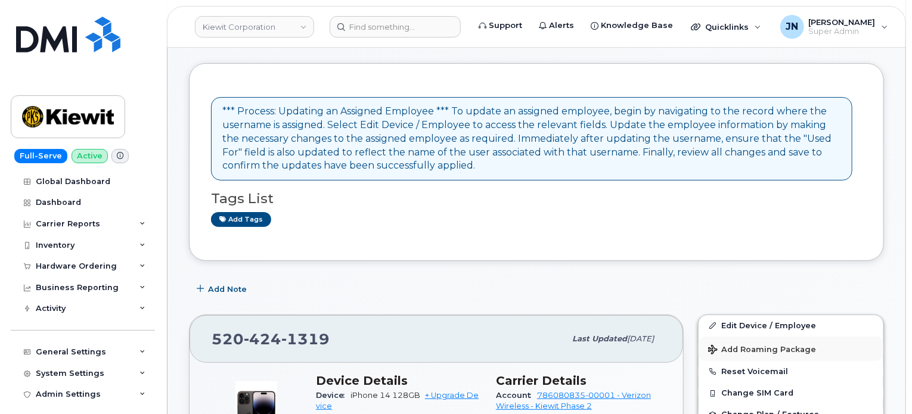
scroll to position [159, 0]
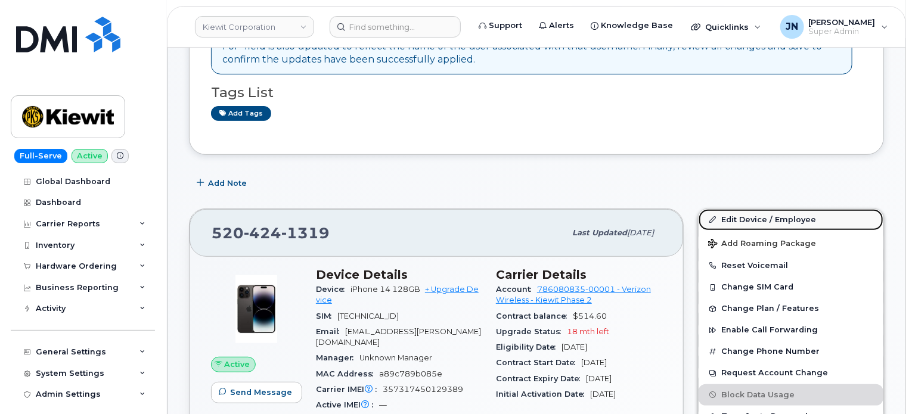
click at [771, 219] on link "Edit Device / Employee" at bounding box center [790, 219] width 185 height 21
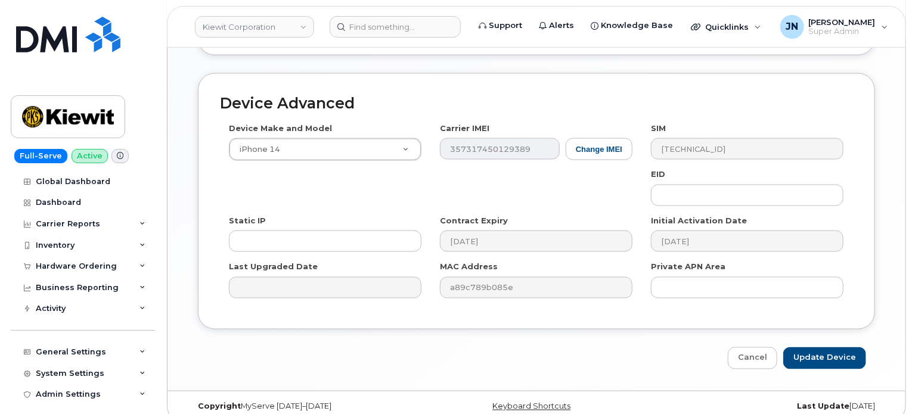
scroll to position [523, 0]
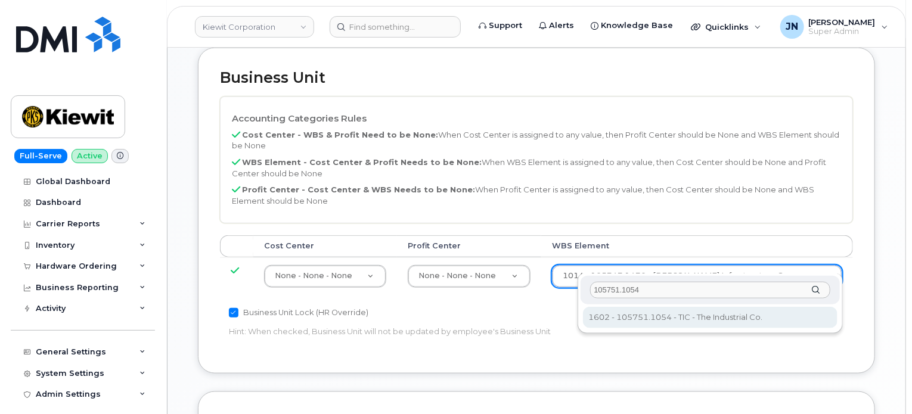
type input "105751.1054"
type input "30166133"
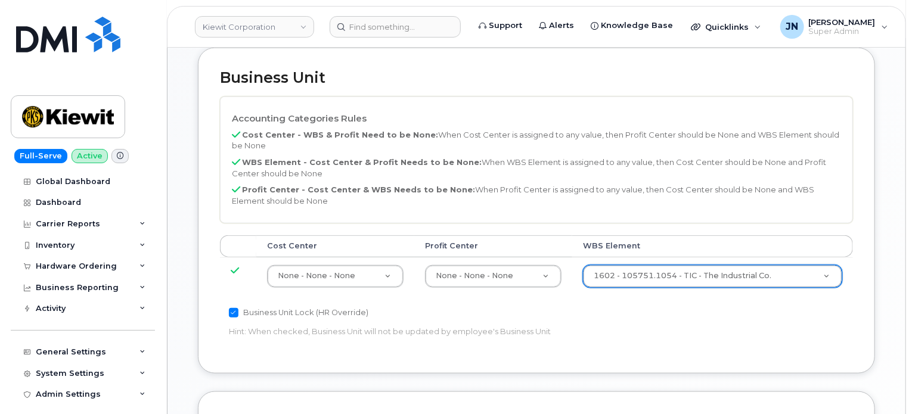
scroll to position [841, 0]
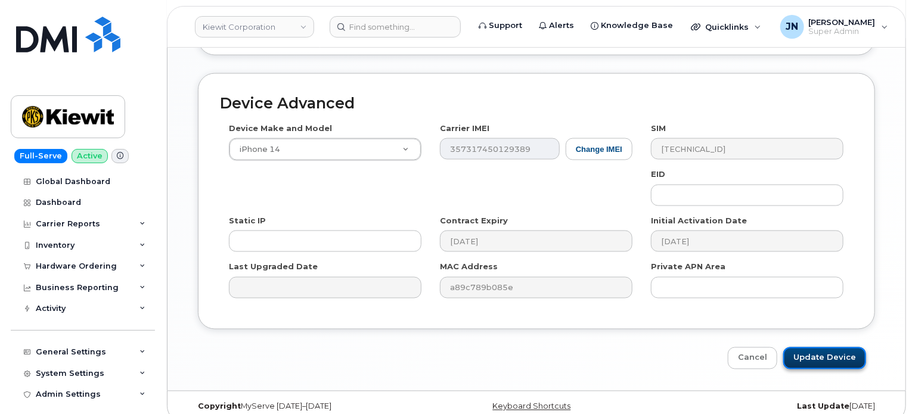
click at [814, 347] on input "Update Device" at bounding box center [824, 358] width 83 height 22
type input "Saving..."
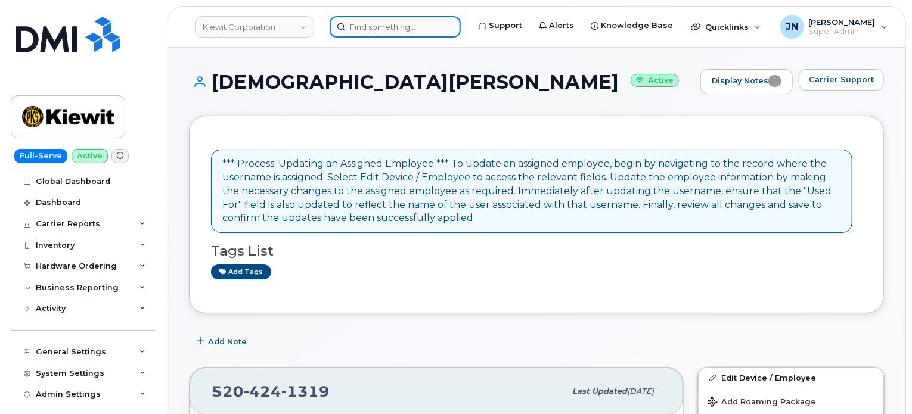
click at [366, 24] on input at bounding box center [395, 26] width 131 height 21
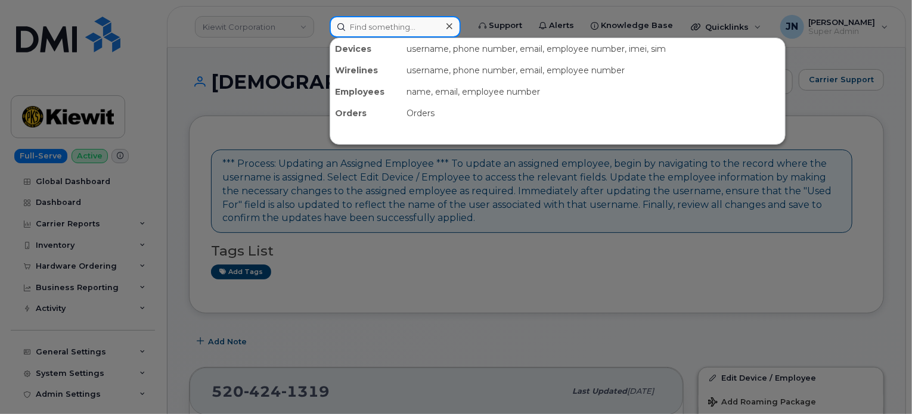
paste input "[PERSON_NAME]"
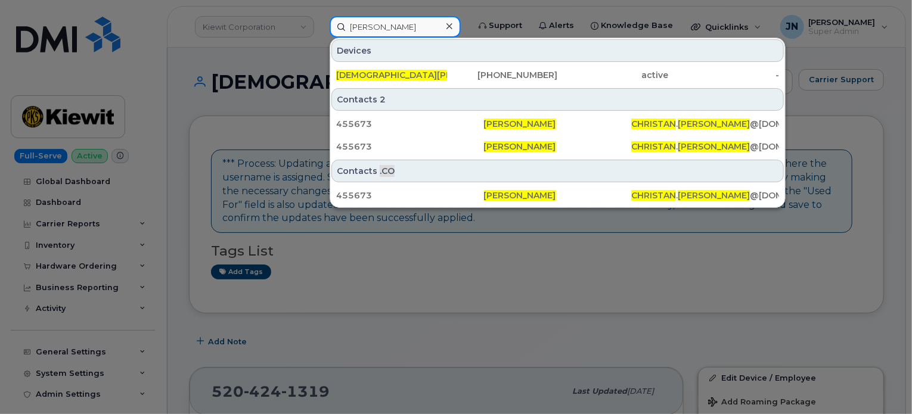
click at [363, 17] on input "[PERSON_NAME]" at bounding box center [395, 26] width 131 height 21
click at [363, 18] on input "[PERSON_NAME]" at bounding box center [395, 26] width 131 height 21
click at [366, 22] on input "[PERSON_NAME]" at bounding box center [395, 26] width 131 height 21
paste input "[PERSON_NAME]"
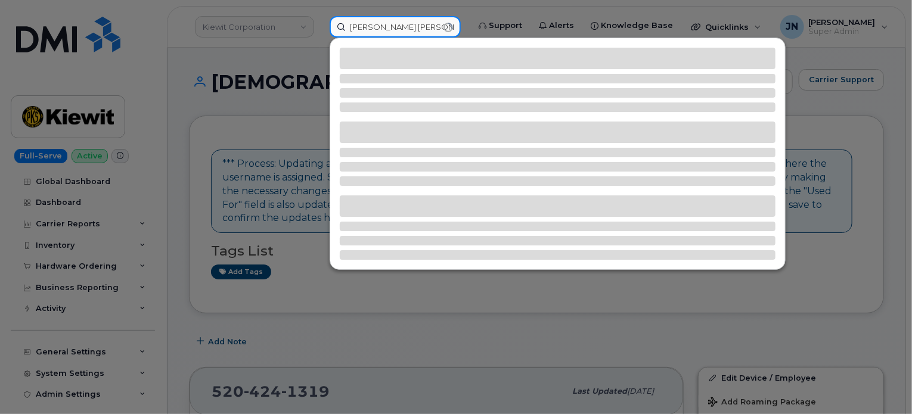
click at [384, 27] on input "Jose Espinoza Schoemehl" at bounding box center [395, 26] width 131 height 21
paste input
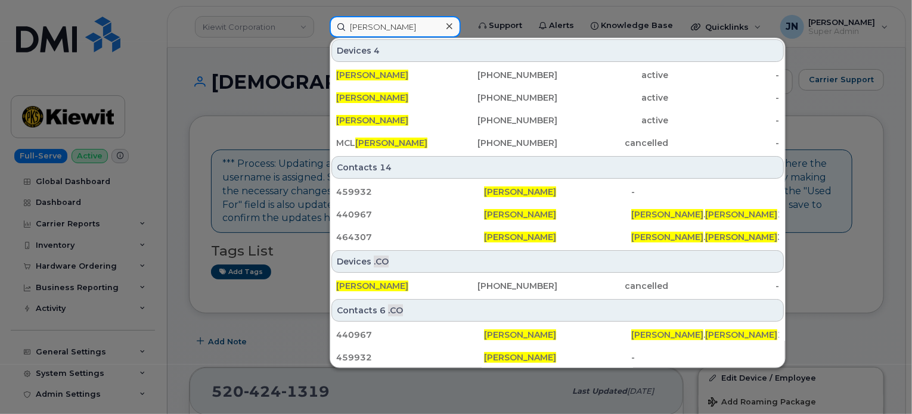
type input "[PERSON_NAME]"
click at [412, 73] on div "JOSE ESPINOZA" at bounding box center [391, 75] width 111 height 12
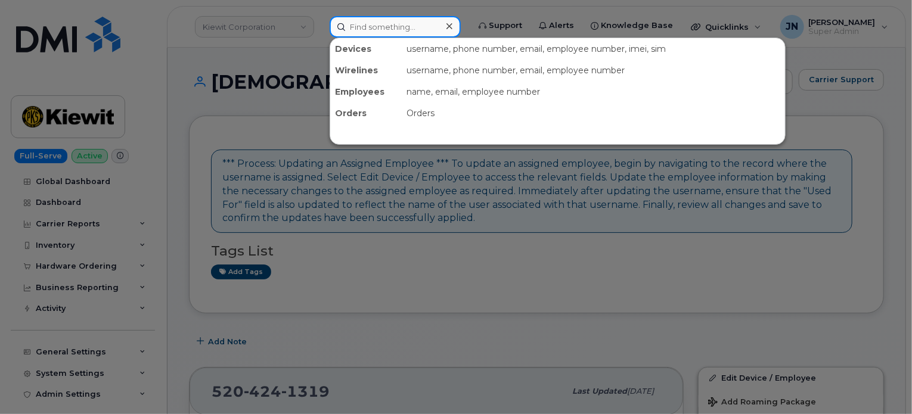
click at [349, 29] on input at bounding box center [395, 26] width 131 height 21
paste input "[PERSON_NAME]"
click at [350, 28] on input "[PERSON_NAME]" at bounding box center [395, 26] width 131 height 21
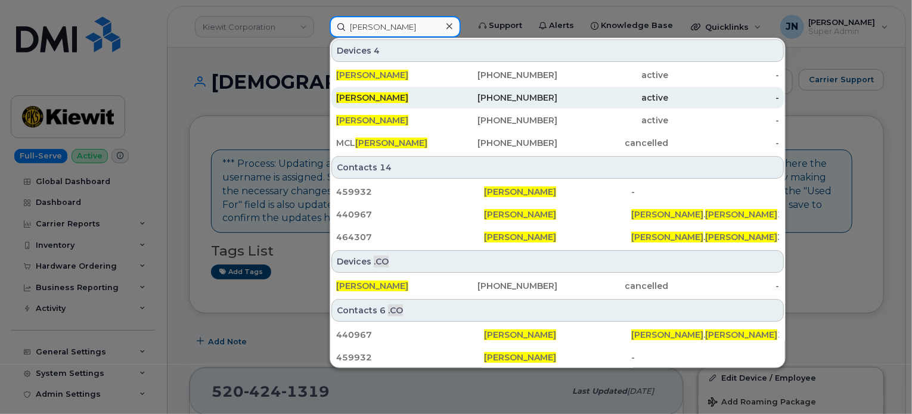
type input "[PERSON_NAME]"
click at [513, 104] on div "925-789-5138" at bounding box center [502, 97] width 111 height 21
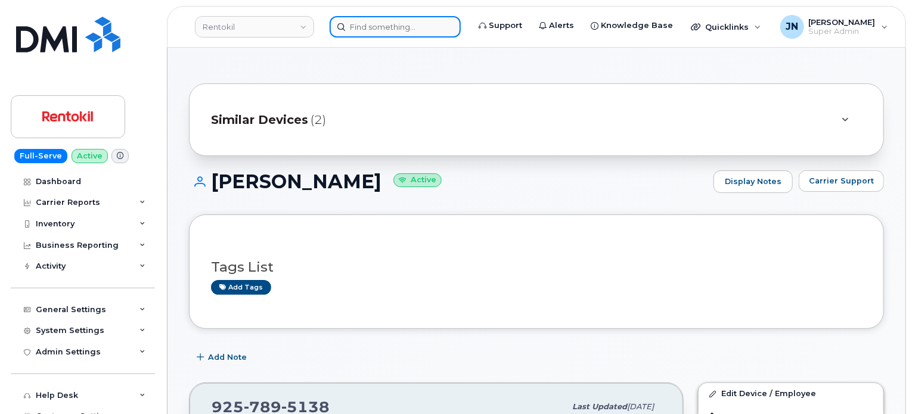
click at [413, 20] on input at bounding box center [395, 26] width 131 height 21
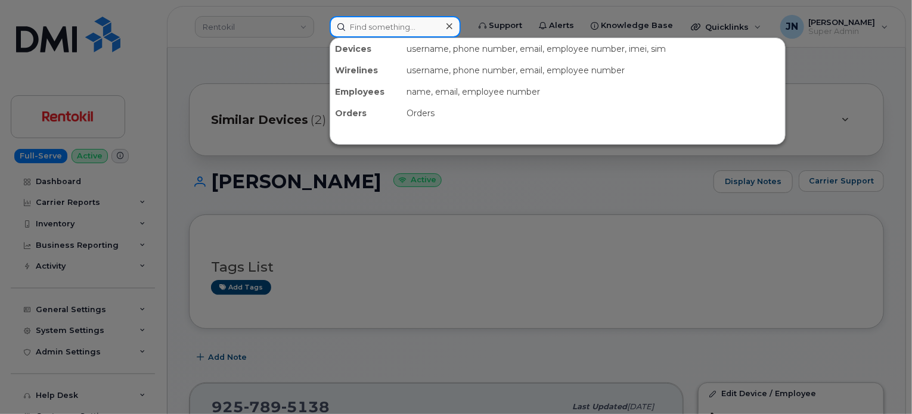
paste input "[PERSON_NAME]"
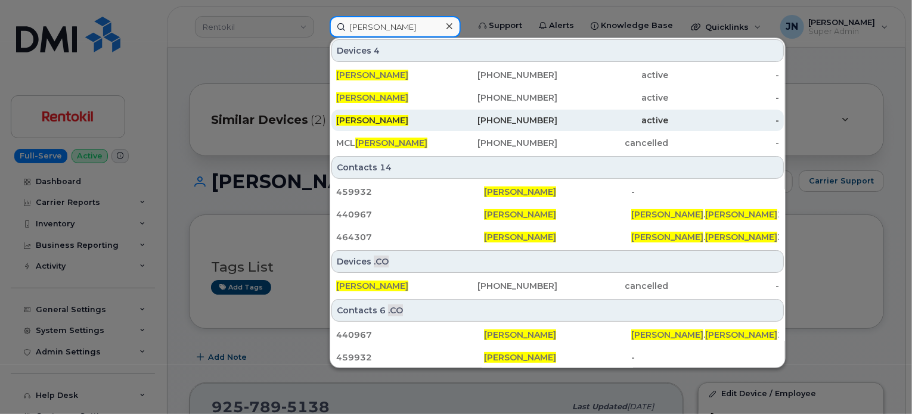
type input "[PERSON_NAME]"
click at [422, 122] on div "[PERSON_NAME]" at bounding box center [391, 120] width 111 height 12
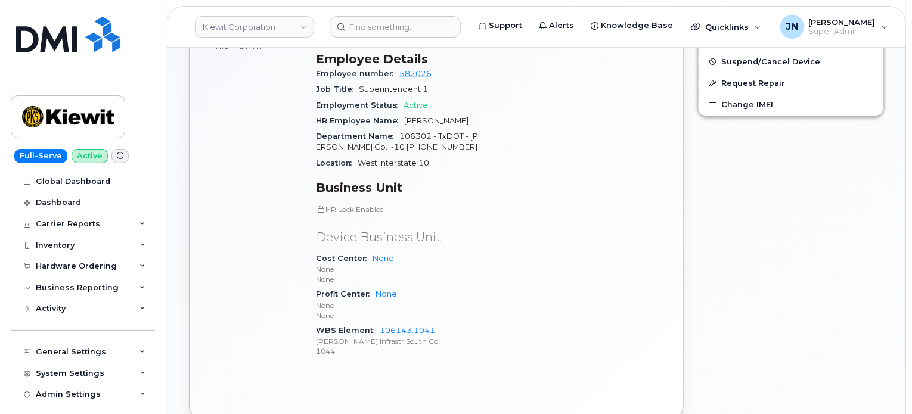
scroll to position [159, 0]
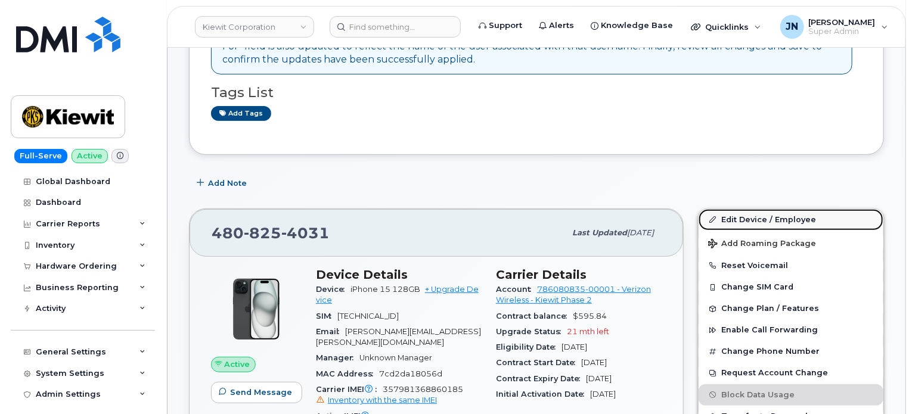
drag, startPoint x: 763, startPoint y: 218, endPoint x: 747, endPoint y: 214, distance: 17.2
click at [763, 218] on link "Edit Device / Employee" at bounding box center [790, 219] width 185 height 21
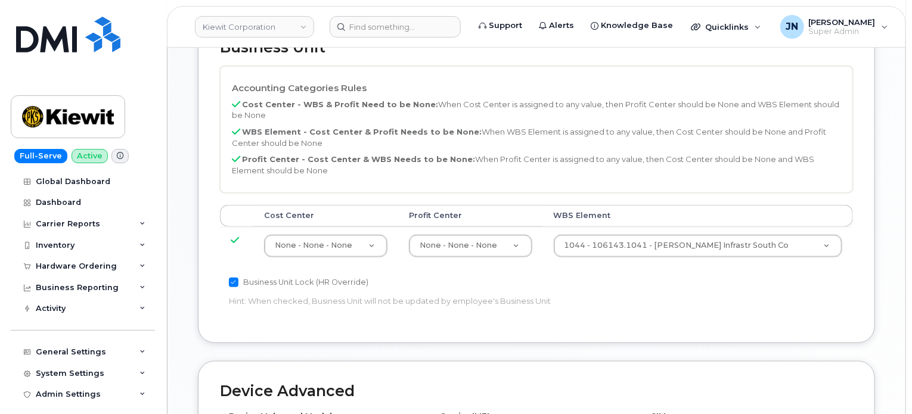
scroll to position [523, 0]
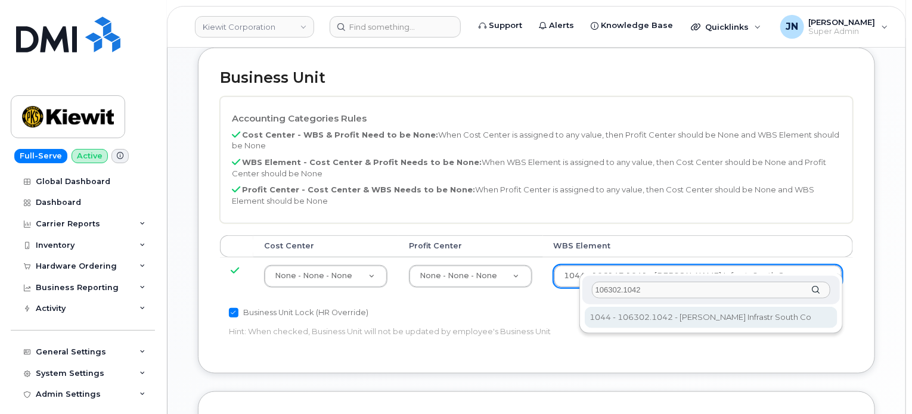
type input "106302.1042"
type input "35198727"
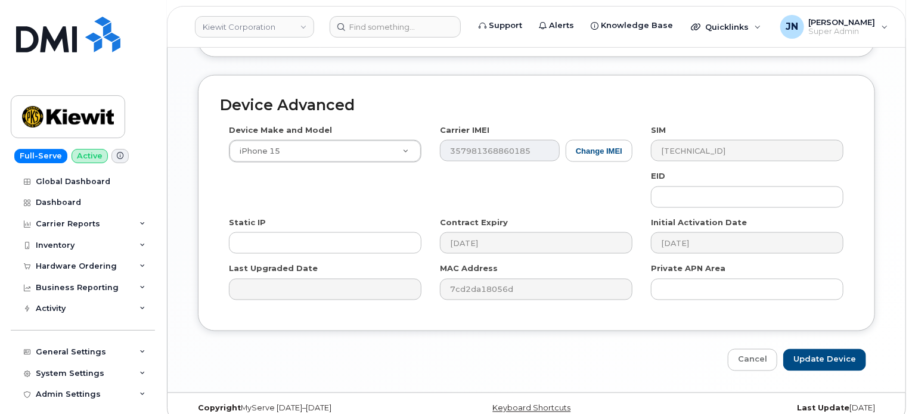
scroll to position [841, 0]
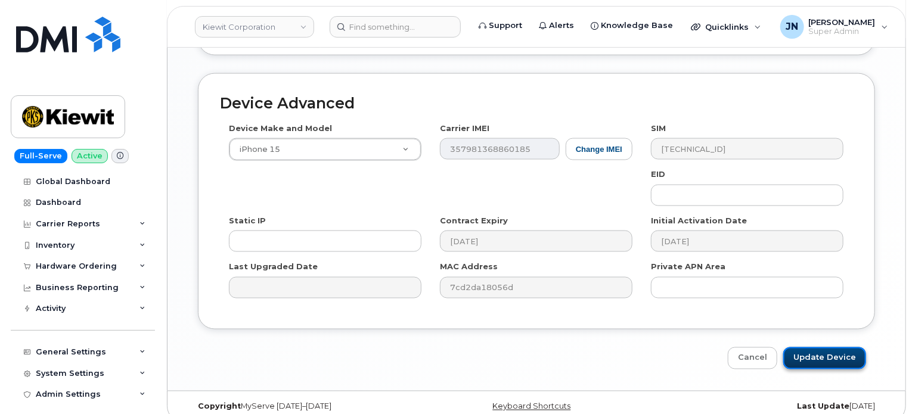
click at [825, 347] on input "Update Device" at bounding box center [824, 358] width 83 height 22
type input "Saving..."
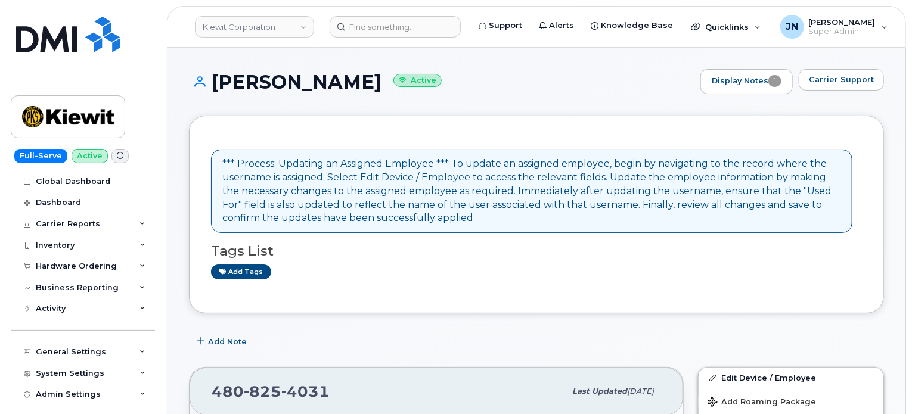
drag, startPoint x: 214, startPoint y: 82, endPoint x: 351, endPoint y: 88, distance: 137.2
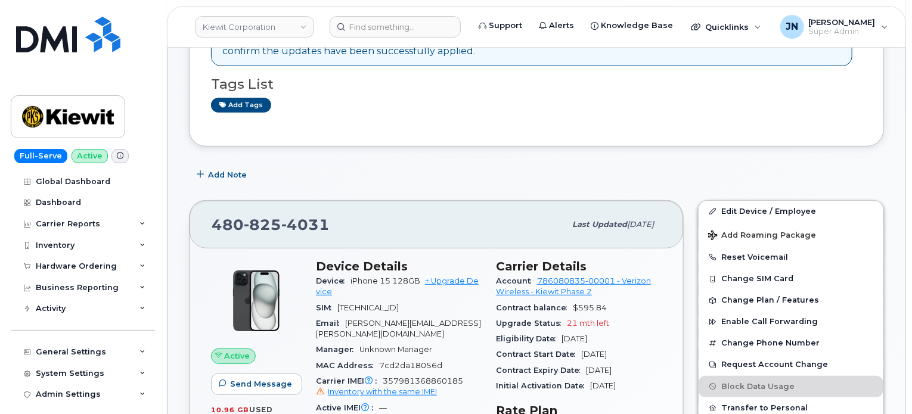
scroll to position [307, 0]
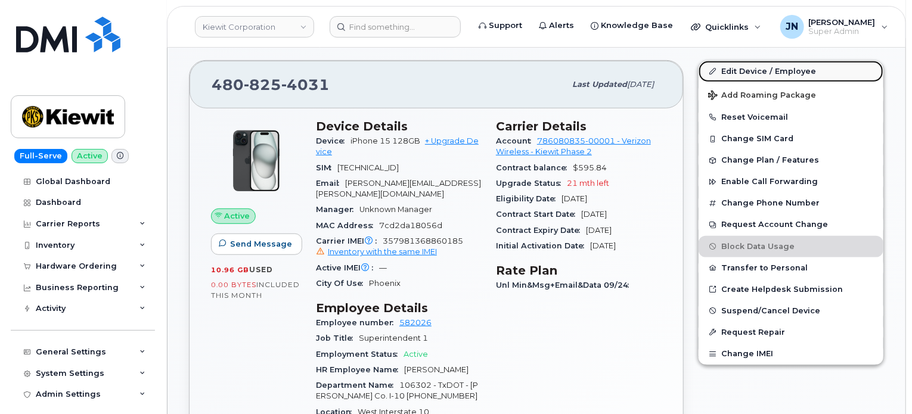
click at [739, 74] on link "Edit Device / Employee" at bounding box center [790, 71] width 185 height 21
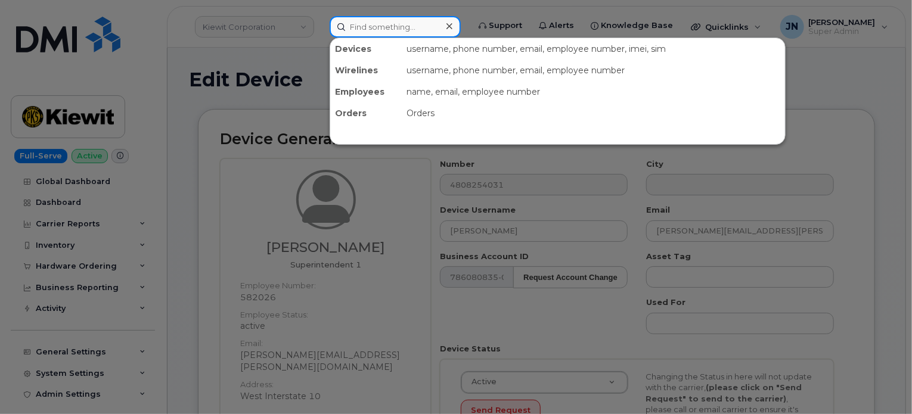
click at [393, 26] on input at bounding box center [395, 26] width 131 height 21
paste input "[PERSON_NAME]"
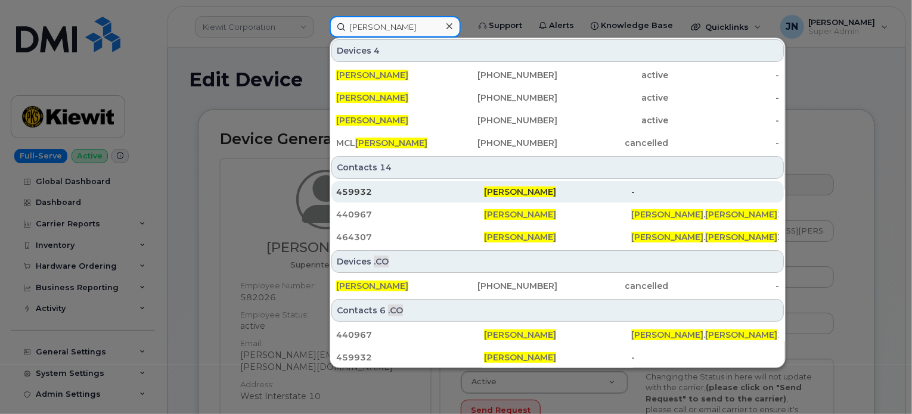
type input "[PERSON_NAME]"
click at [529, 187] on span "[PERSON_NAME]" at bounding box center [520, 192] width 72 height 11
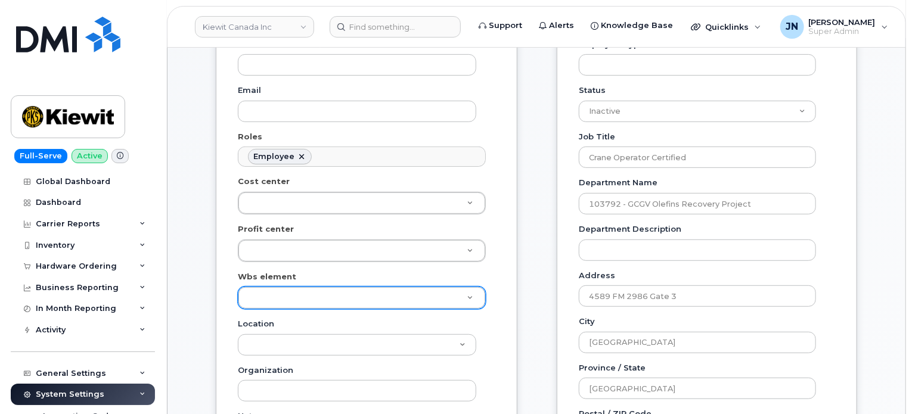
scroll to position [318, 0]
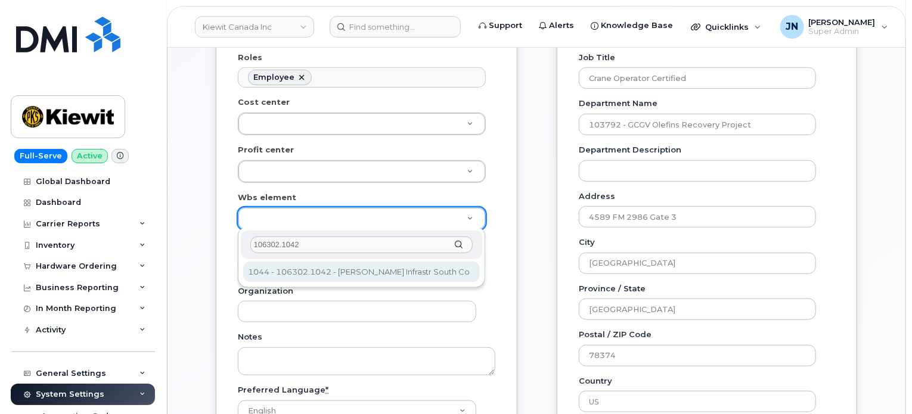
type input "106302.1042"
type input "35195515"
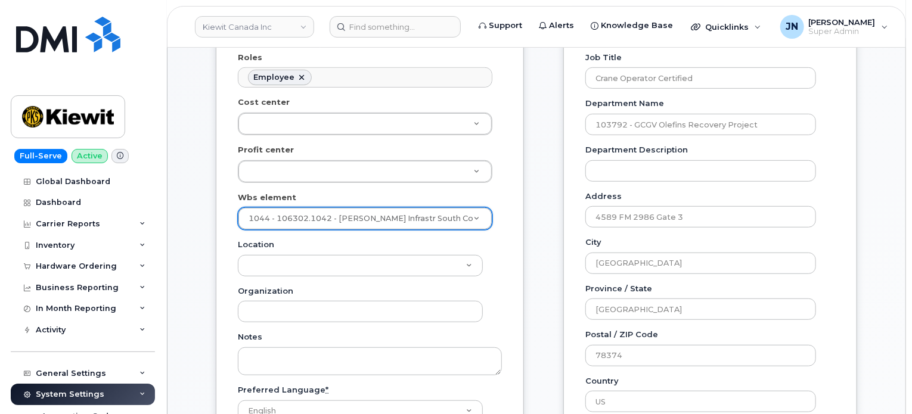
scroll to position [794, 0]
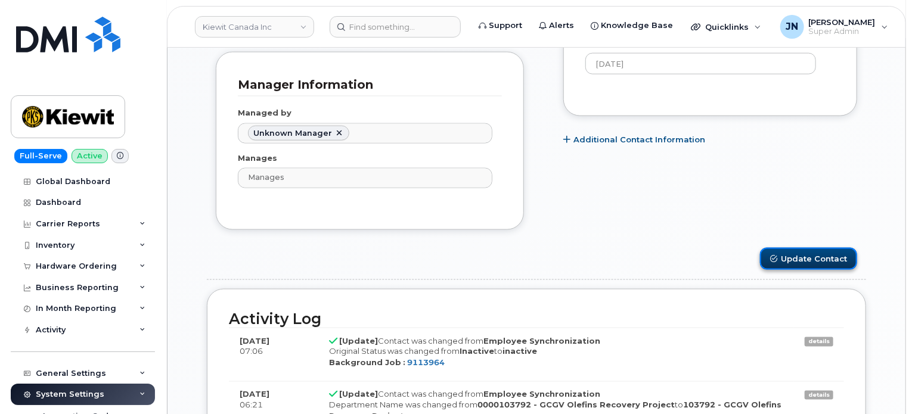
click at [787, 254] on button "Update Contact" at bounding box center [808, 259] width 97 height 22
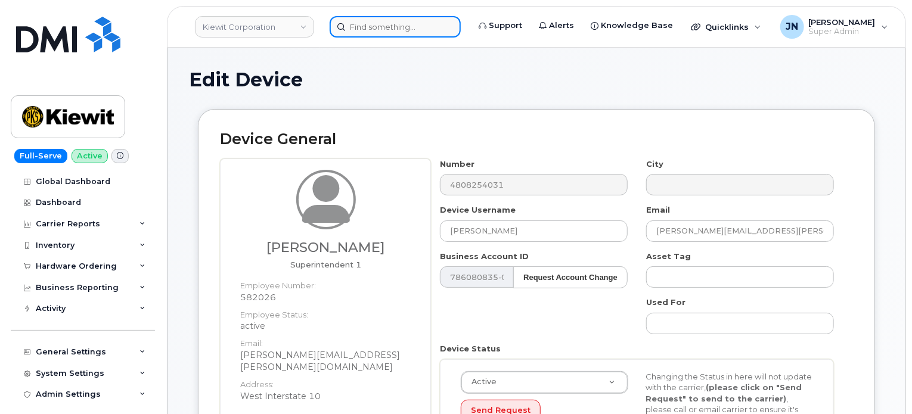
paste input "[PERSON_NAME]"
click at [392, 30] on input "[PERSON_NAME]" at bounding box center [395, 26] width 131 height 21
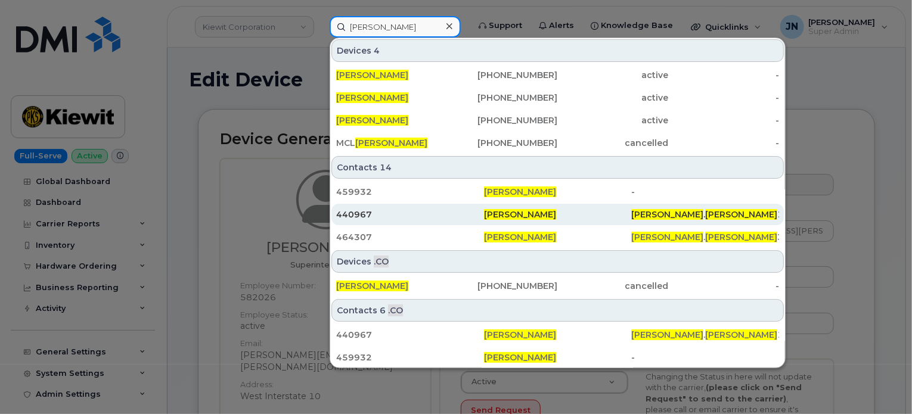
type input "[PERSON_NAME]"
click at [547, 214] on div "[PERSON_NAME]" at bounding box center [558, 215] width 148 height 12
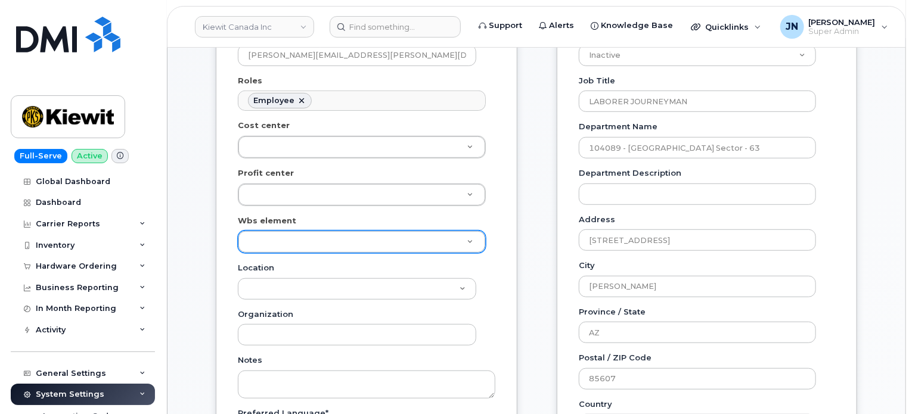
scroll to position [318, 0]
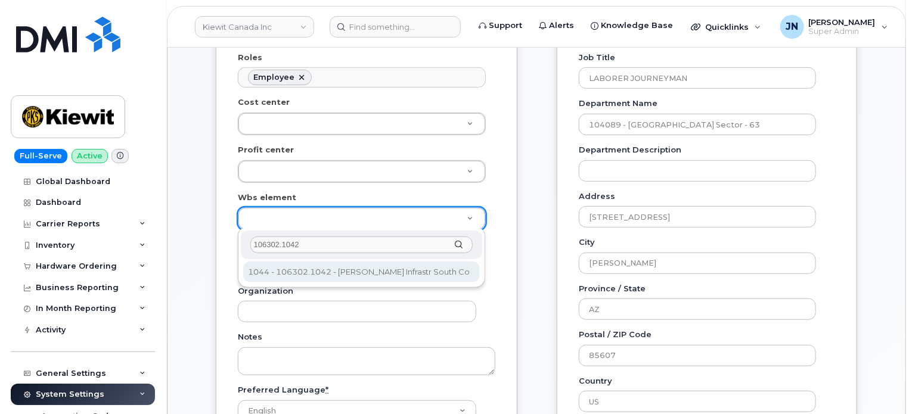
type input "106302.1042"
type input "35195515"
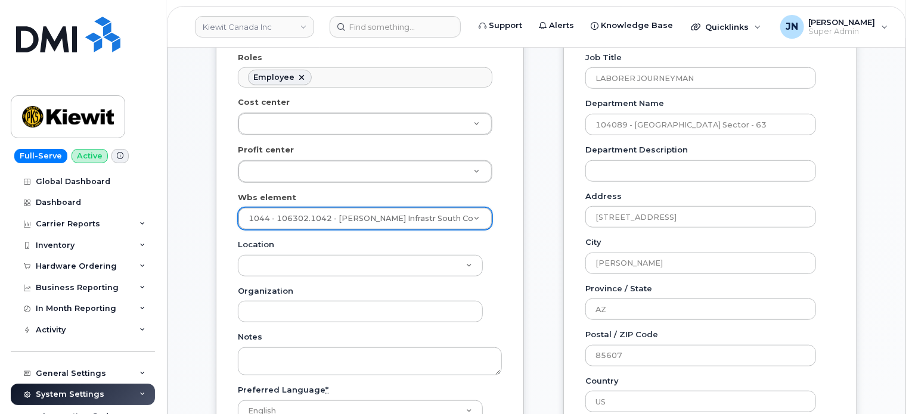
scroll to position [715, 0]
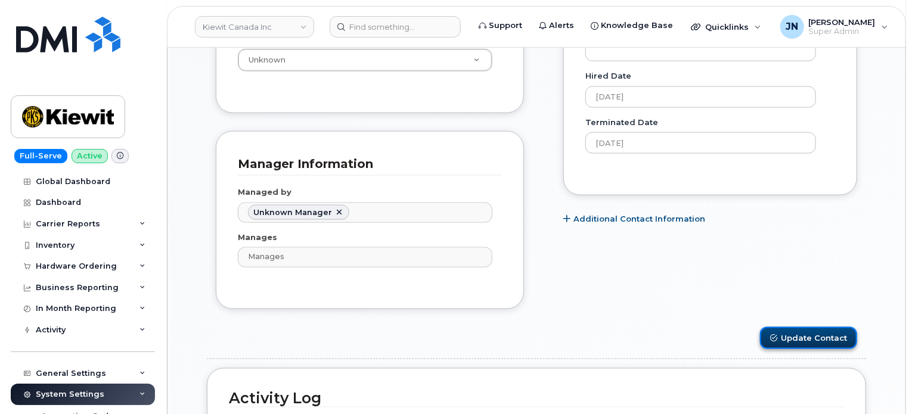
click at [787, 330] on button "Update Contact" at bounding box center [808, 338] width 97 height 22
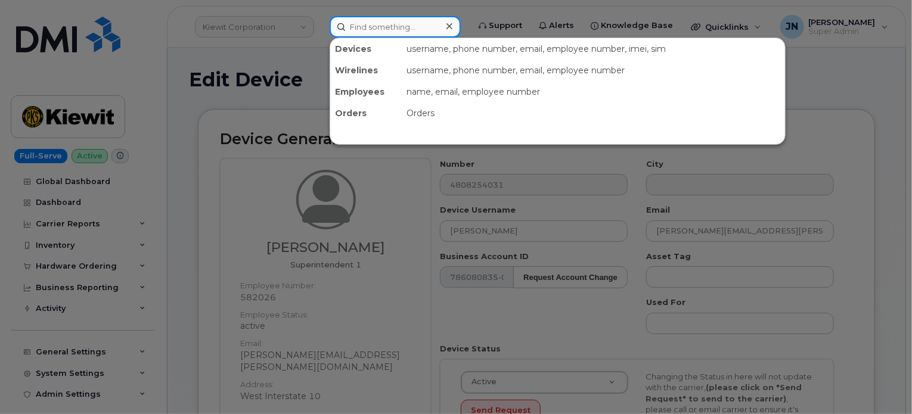
click at [414, 30] on input at bounding box center [395, 26] width 131 height 21
paste input "[PERSON_NAME]"
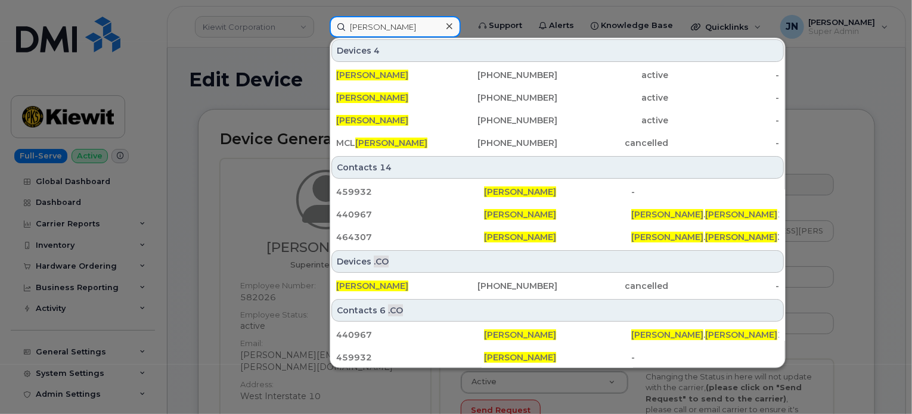
click at [369, 23] on input "[PERSON_NAME]" at bounding box center [395, 26] width 131 height 21
paste input "[PERSON_NAME]"
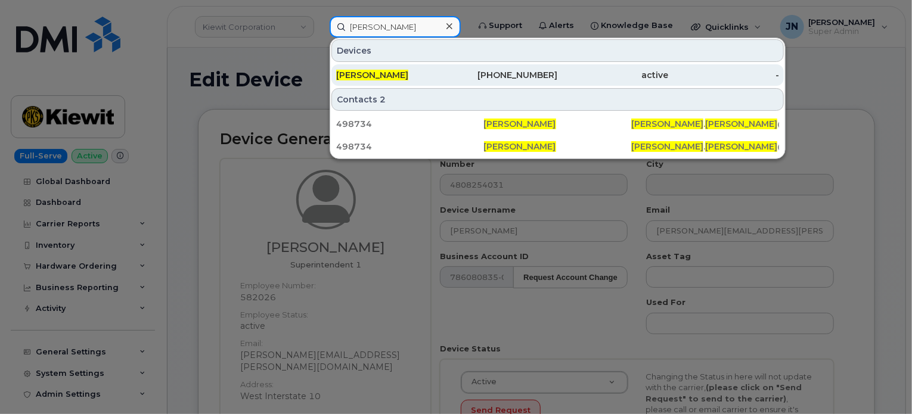
type input "[PERSON_NAME]"
click at [438, 71] on div "[PERSON_NAME]" at bounding box center [391, 75] width 111 height 12
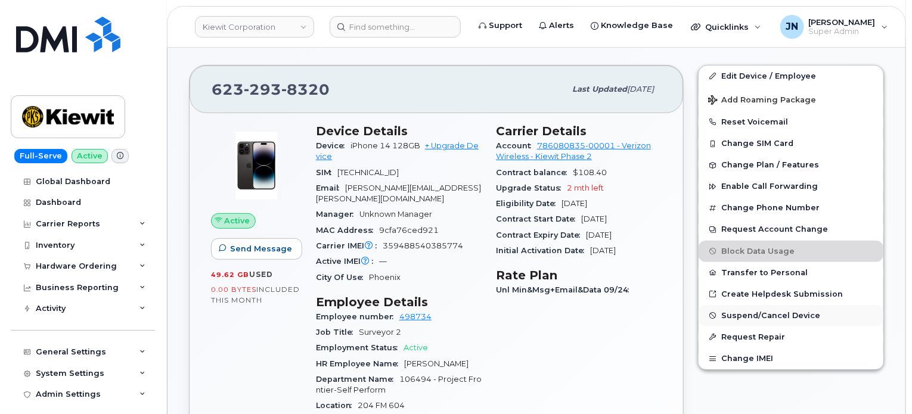
scroll to position [318, 0]
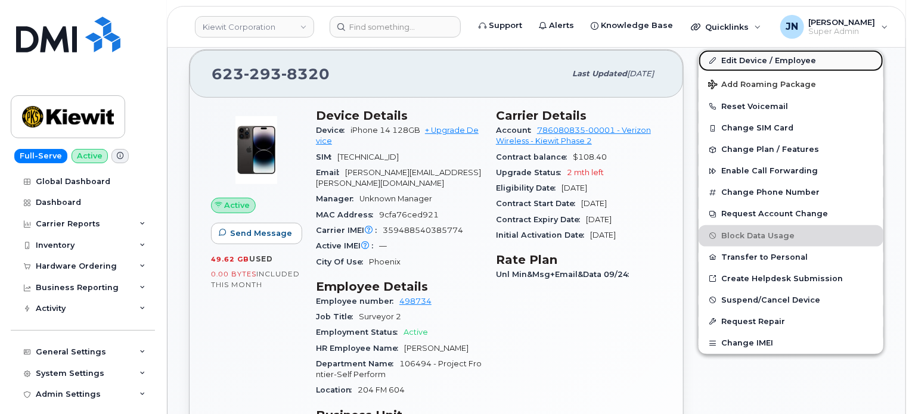
click at [769, 57] on link "Edit Device / Employee" at bounding box center [790, 60] width 185 height 21
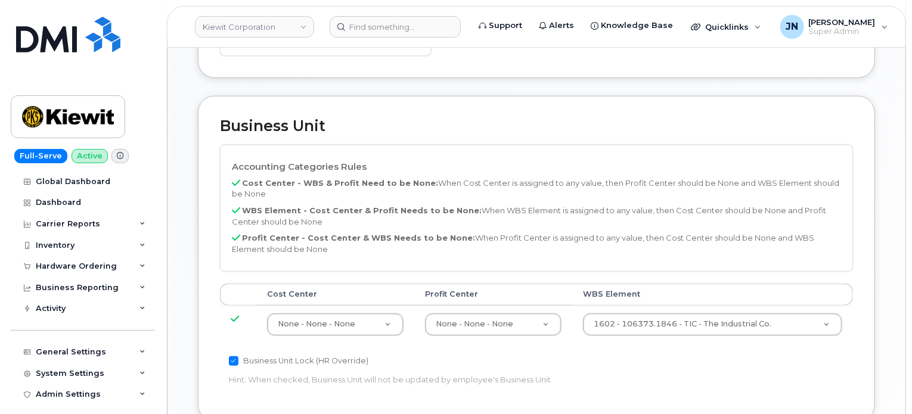
scroll to position [477, 0]
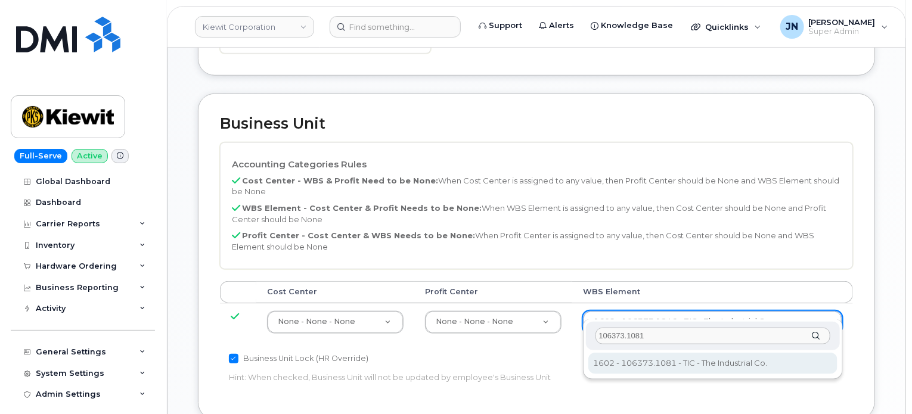
type input "106373.1081"
type input "35050978"
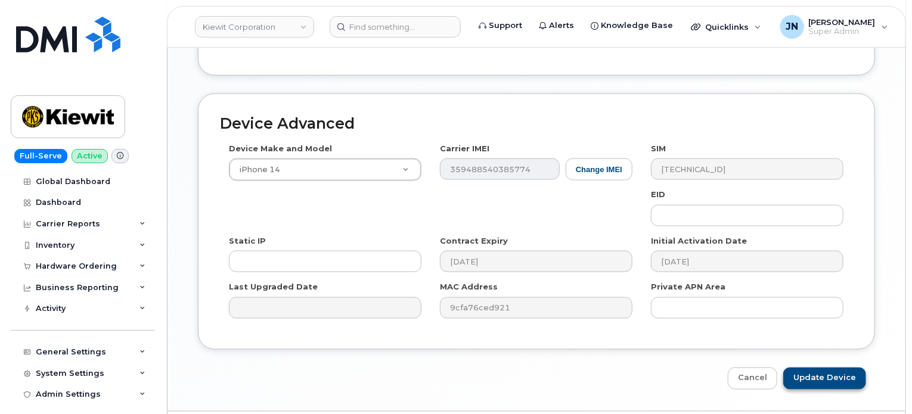
scroll to position [841, 0]
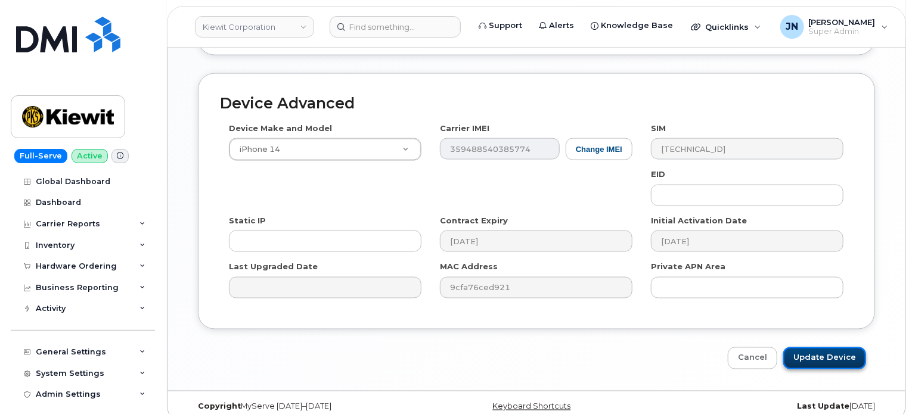
click at [827, 347] on input "Update Device" at bounding box center [824, 358] width 83 height 22
type input "Saving..."
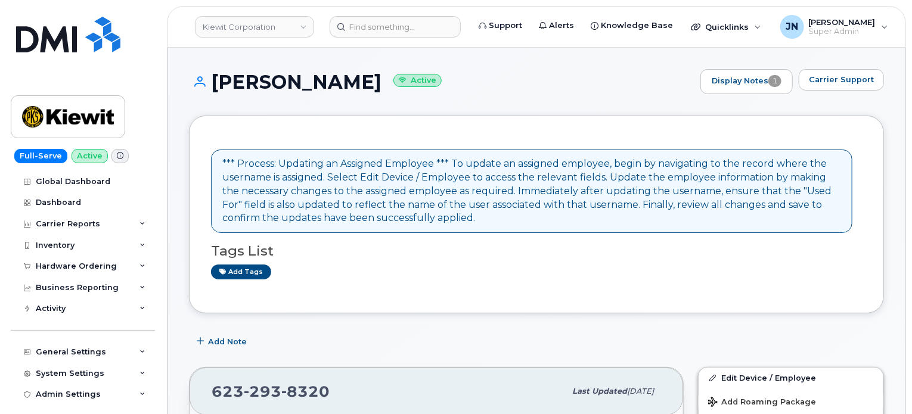
drag, startPoint x: 215, startPoint y: 77, endPoint x: 367, endPoint y: 83, distance: 152.7
click at [367, 83] on h1 "William Fortney Active" at bounding box center [441, 82] width 505 height 21
copy h1 "William Fortney"
click at [360, 21] on input at bounding box center [395, 26] width 131 height 21
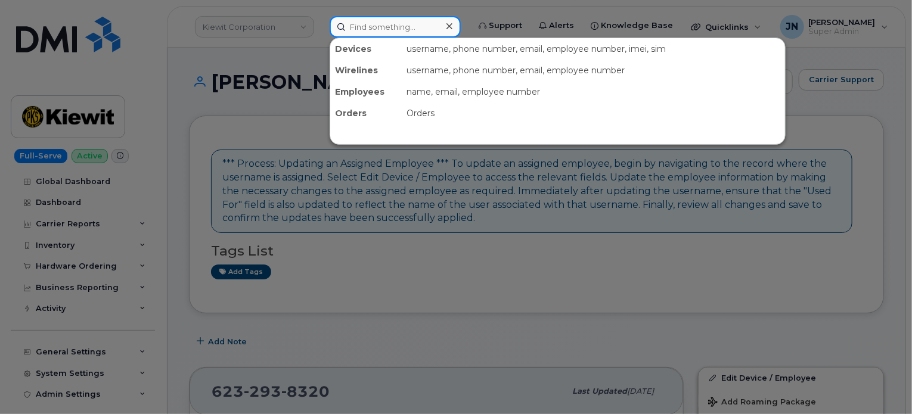
paste input "William Fortney"
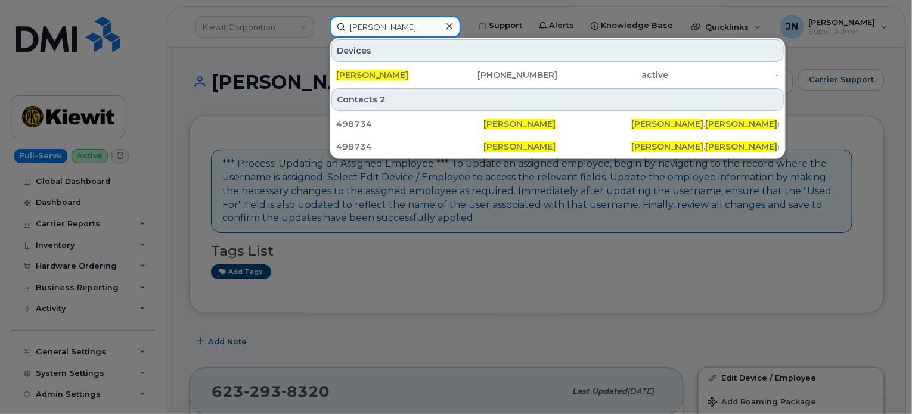
click at [398, 26] on input "William Fortney" at bounding box center [395, 26] width 131 height 21
paste input "[PERSON_NAME]"
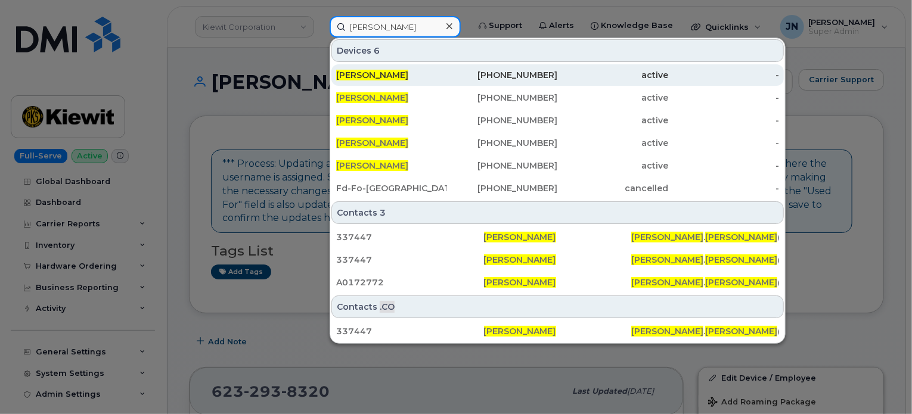
type input "[PERSON_NAME]"
click at [456, 66] on div "587-343-7053" at bounding box center [502, 74] width 111 height 21
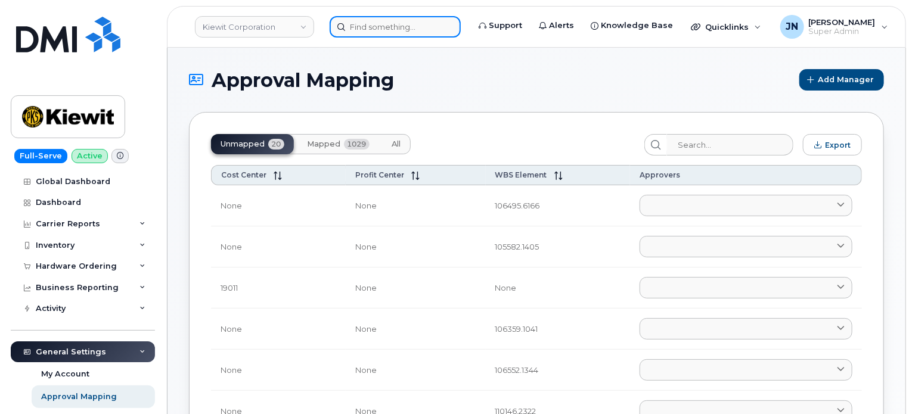
click at [408, 33] on input at bounding box center [395, 26] width 131 height 21
paste input "[PERSON_NAME]"
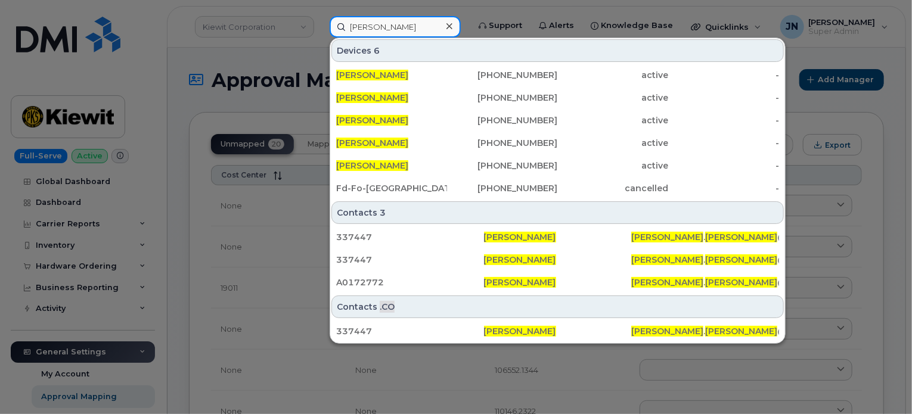
click at [390, 19] on input "[PERSON_NAME]" at bounding box center [395, 26] width 131 height 21
click at [389, 21] on input "Kelly Burke" at bounding box center [395, 26] width 131 height 21
click at [389, 21] on input "[PERSON_NAME]" at bounding box center [395, 26] width 131 height 21
click at [389, 21] on input "Kelly Burke" at bounding box center [395, 26] width 131 height 21
click at [390, 23] on input "Kelly Burke" at bounding box center [395, 26] width 131 height 21
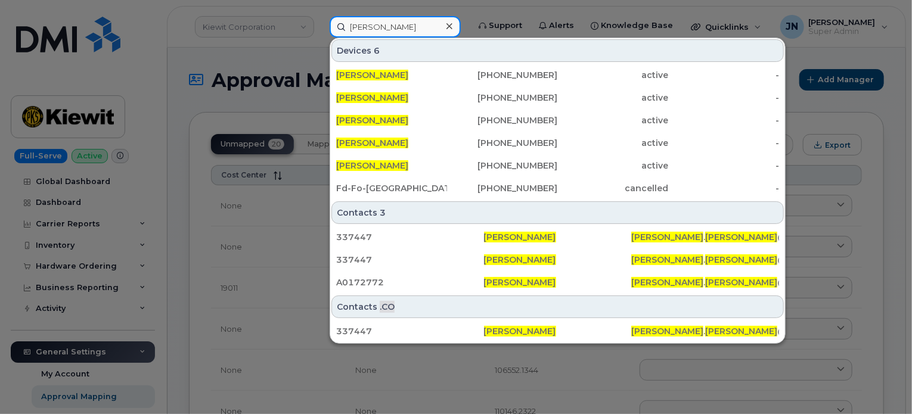
click at [390, 23] on input "Kelly Burke" at bounding box center [395, 26] width 131 height 21
paste input "(303) 253-5569"
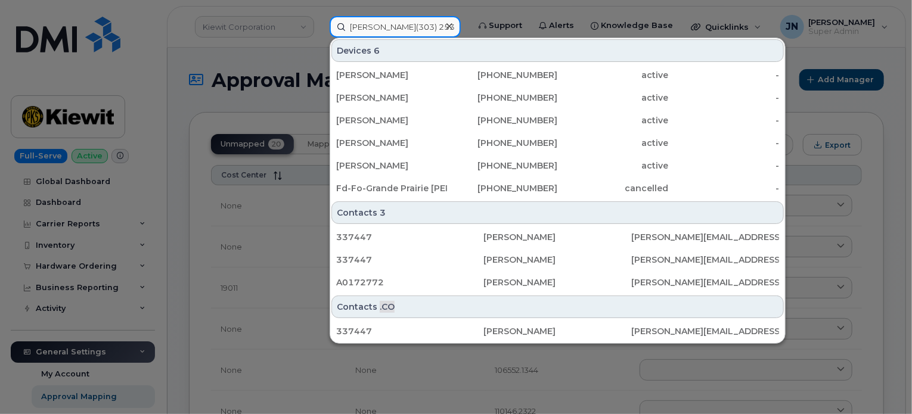
click at [384, 27] on input "Kelly Burk(303) 253-5569e" at bounding box center [395, 26] width 131 height 21
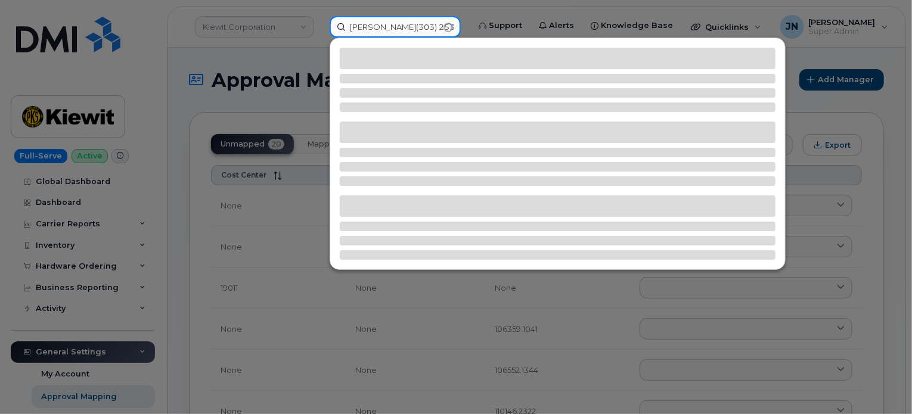
click at [384, 27] on input "Kelly Burk(303) 253-5569e" at bounding box center [395, 26] width 131 height 21
paste input "(303) 253-5569"
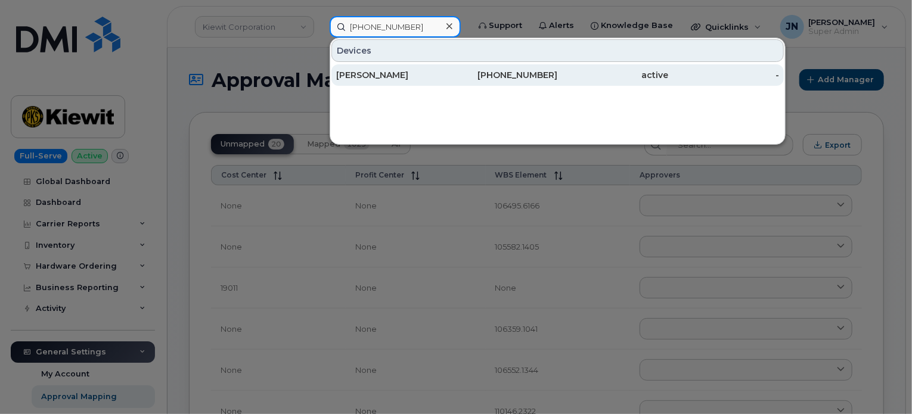
type input "(303) 253-5569"
click at [393, 74] on div "KELLY BURKE" at bounding box center [391, 75] width 111 height 12
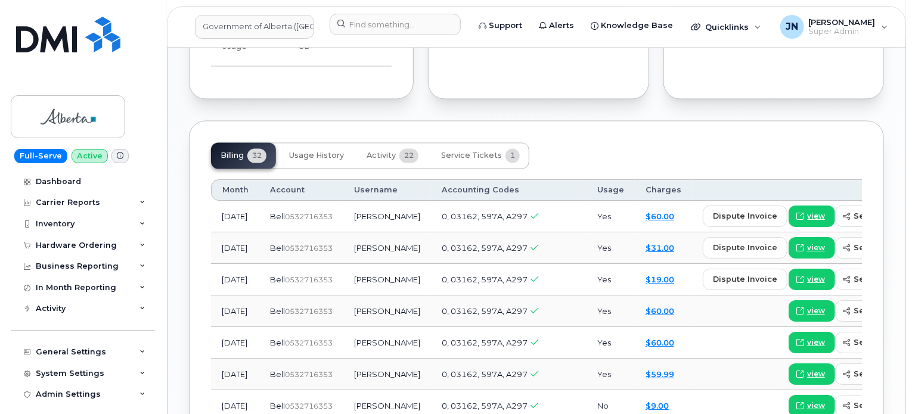
scroll to position [1192, 0]
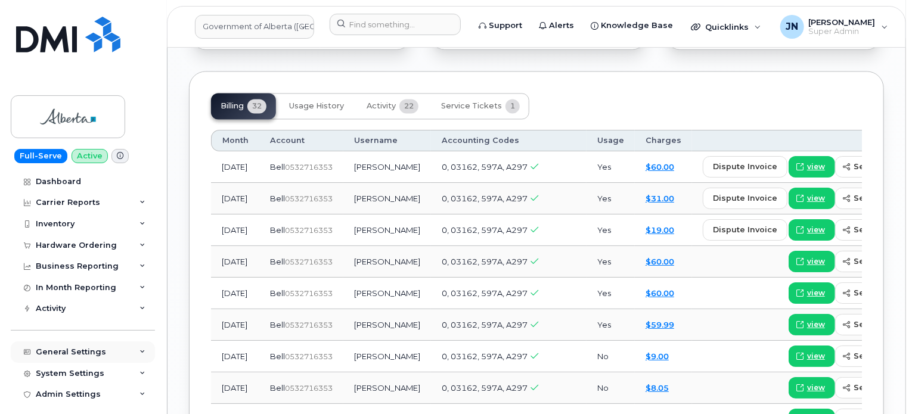
click at [86, 351] on div "General Settings" at bounding box center [71, 352] width 70 height 10
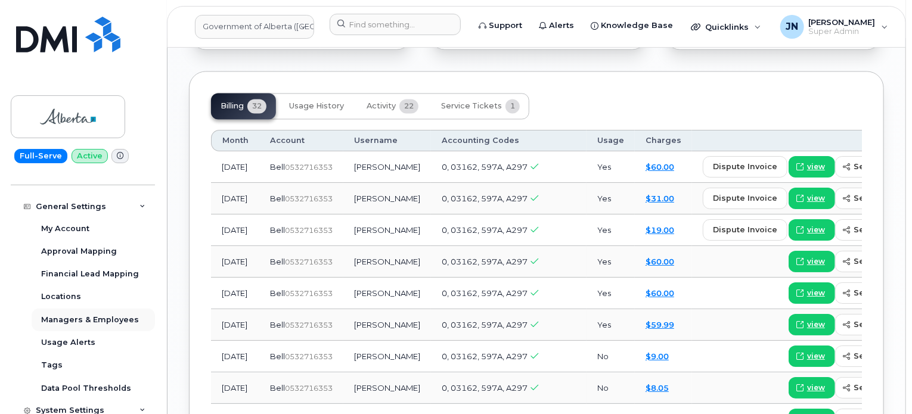
scroll to position [159, 0]
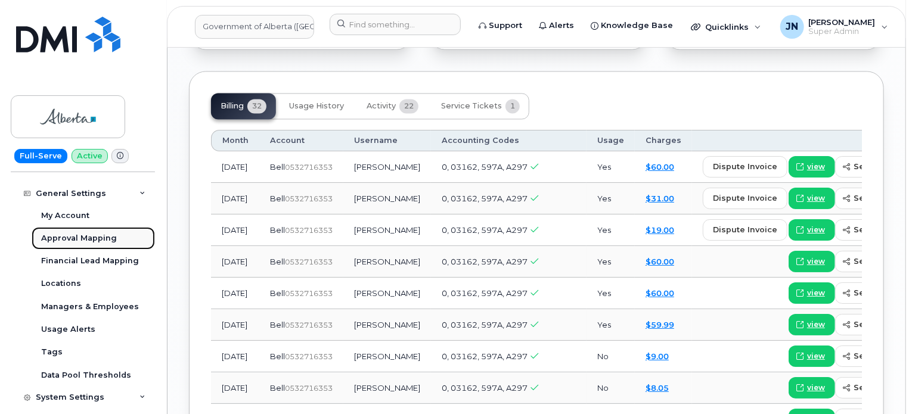
click at [91, 240] on div "Approval Mapping" at bounding box center [79, 238] width 76 height 11
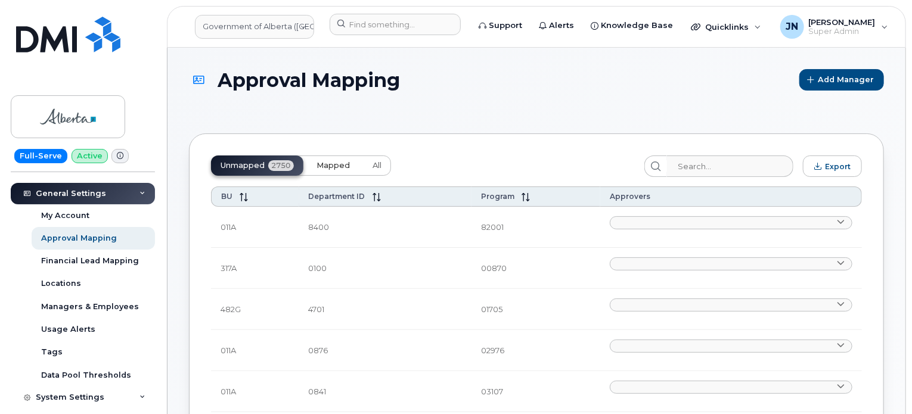
click at [345, 166] on span "Mapped" at bounding box center [332, 166] width 33 height 10
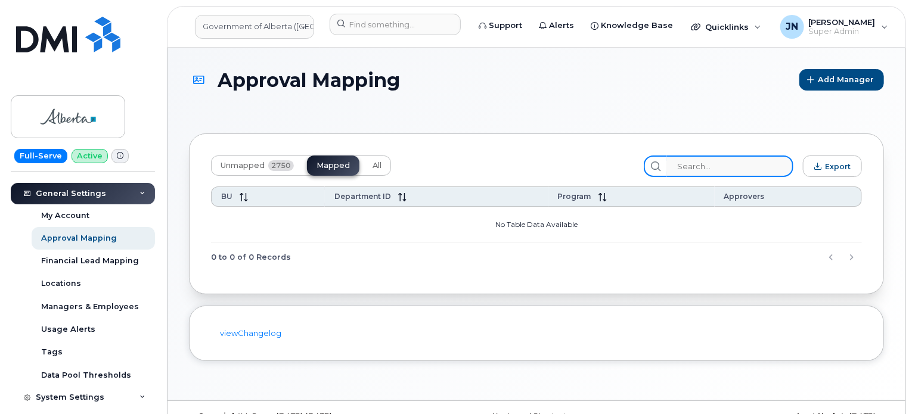
click at [729, 168] on input "search" at bounding box center [729, 166] width 127 height 21
click at [700, 168] on input "search" at bounding box center [729, 166] width 127 height 21
paste input "(303) 253-5569"
click at [708, 162] on input "(303) 253-5569" at bounding box center [729, 166] width 127 height 21
click at [706, 166] on input "(303) 253-5569" at bounding box center [729, 166] width 127 height 21
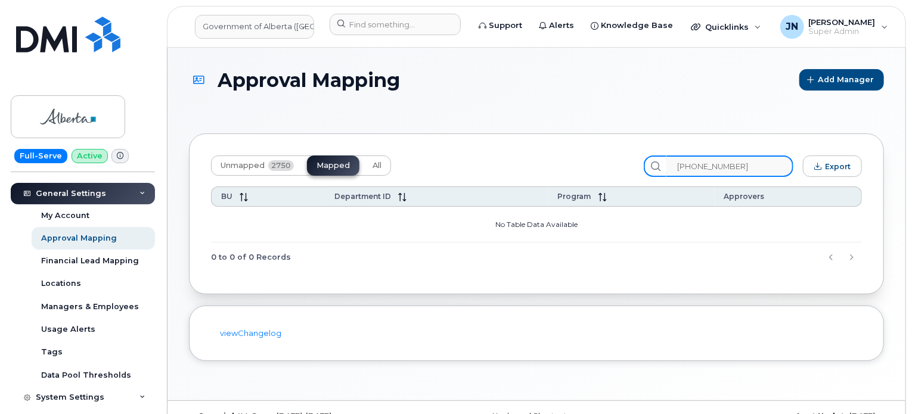
click at [706, 166] on input "(303) 253-5569" at bounding box center [729, 166] width 127 height 21
paste input "110209.193"
type input "110209.1939"
click at [739, 120] on section "Approval Mapping Add Manager Unmapped 2750 Mapped All 110209.1939 Export BU Dep…" at bounding box center [536, 215] width 695 height 292
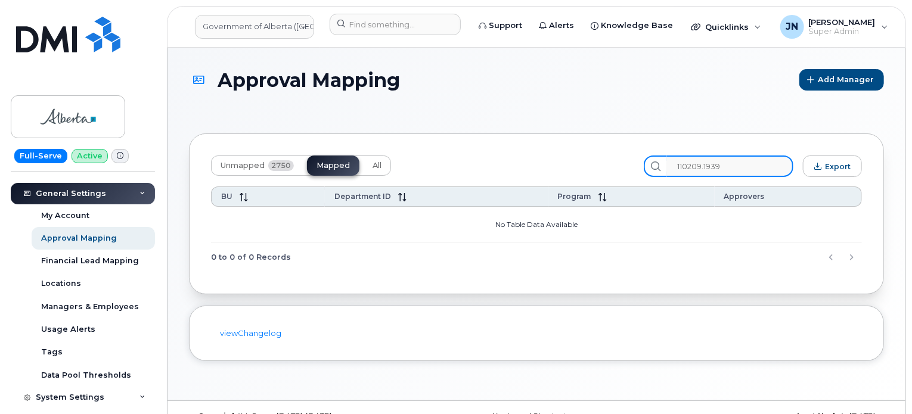
click at [747, 164] on input "110209.1939" at bounding box center [729, 166] width 127 height 21
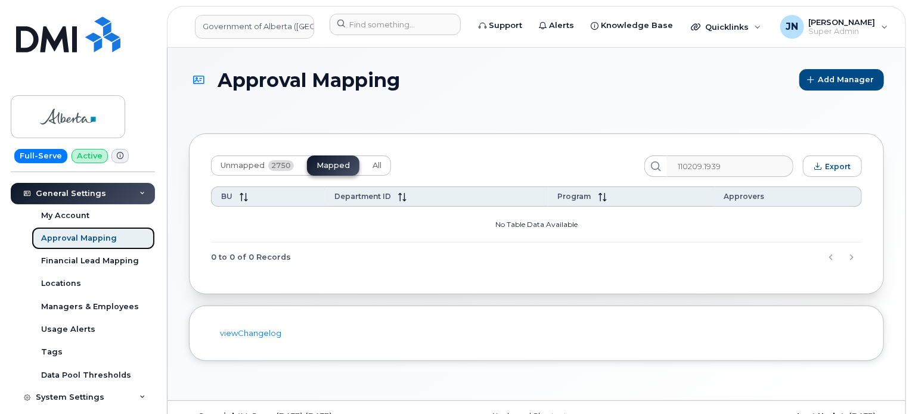
click at [76, 240] on div "Approval Mapping" at bounding box center [79, 238] width 76 height 11
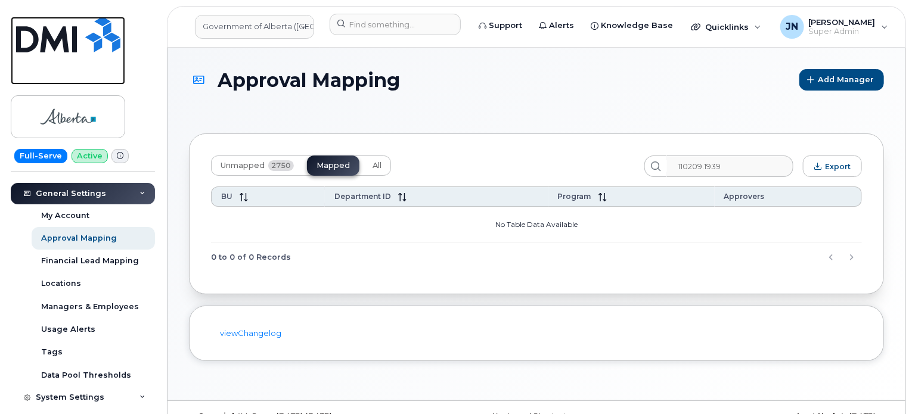
click at [65, 49] on img at bounding box center [68, 35] width 104 height 36
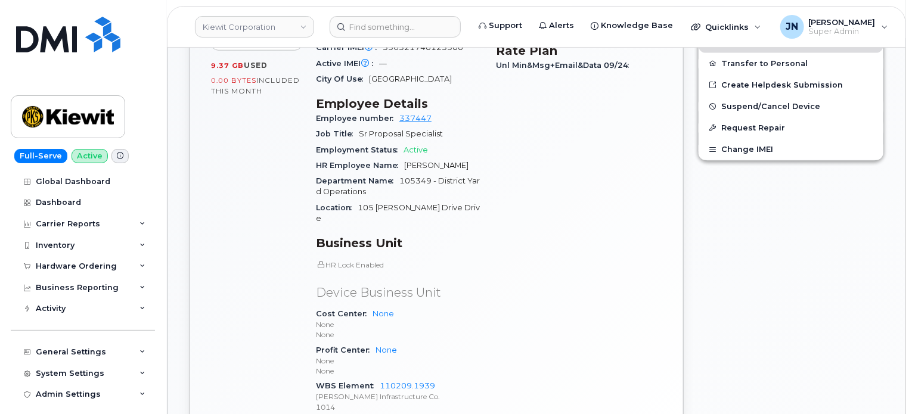
scroll to position [794, 0]
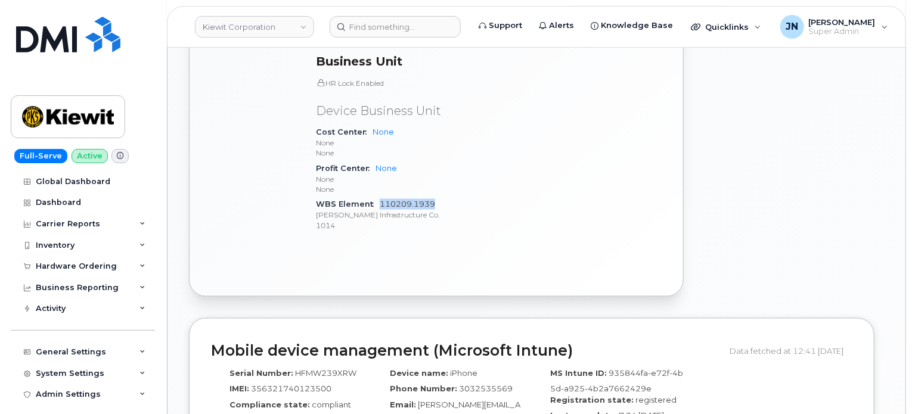
drag, startPoint x: 446, startPoint y: 173, endPoint x: 379, endPoint y: 174, distance: 66.7
click at [379, 197] on div "WBS Element 110209.1939 [PERSON_NAME] Infrastructure Co. 1014" at bounding box center [399, 215] width 166 height 36
copy link "110209.1939"
click at [417, 200] on link "110209.1939" at bounding box center [407, 204] width 55 height 9
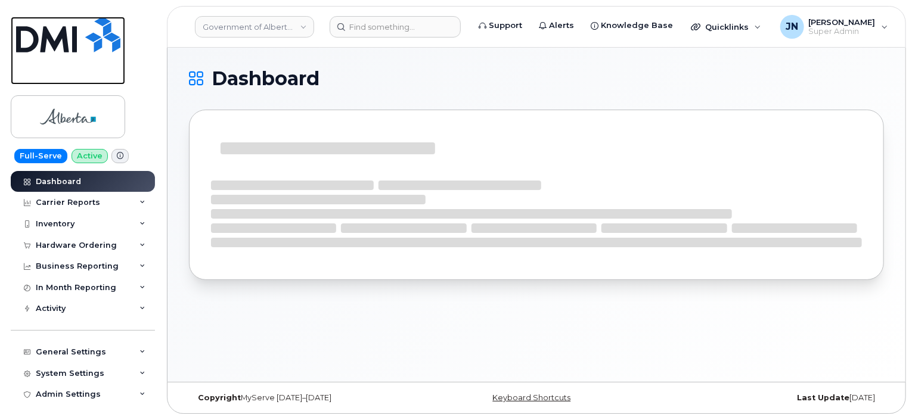
click at [82, 38] on img at bounding box center [68, 35] width 104 height 36
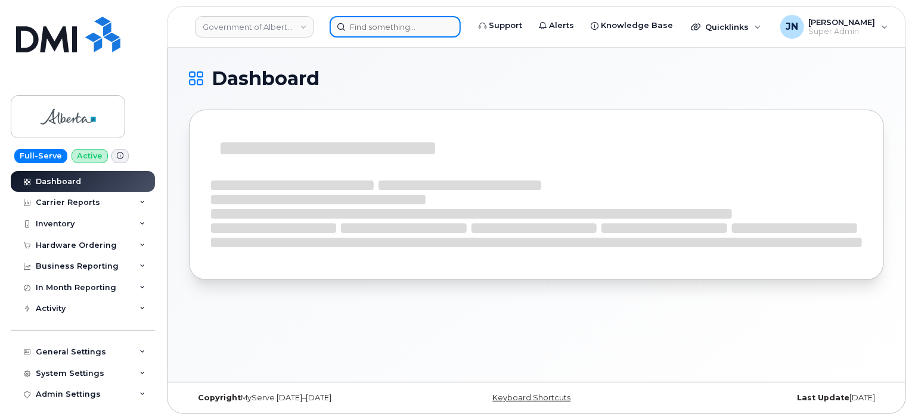
paste input "[PHONE_NUMBER]"
click at [375, 30] on input at bounding box center [395, 26] width 131 height 21
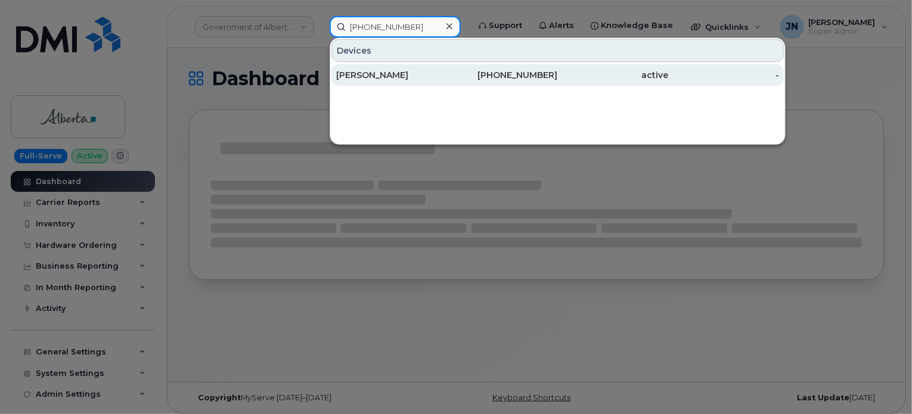
type input "[PHONE_NUMBER]"
click at [390, 76] on div "[PERSON_NAME]" at bounding box center [391, 75] width 111 height 12
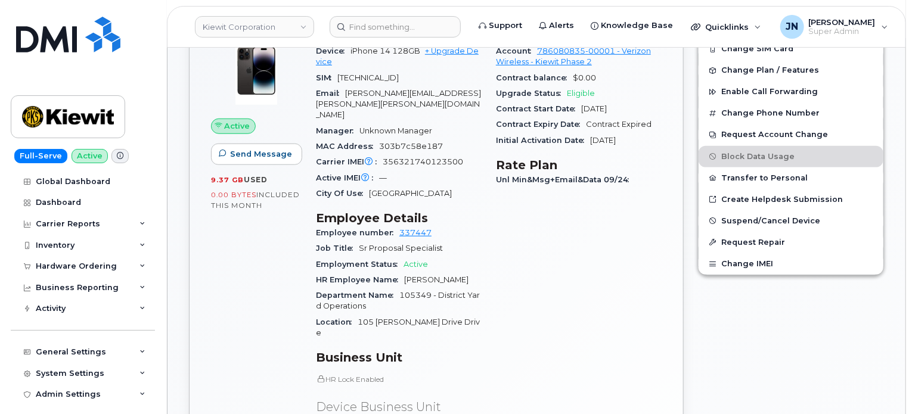
scroll to position [556, 0]
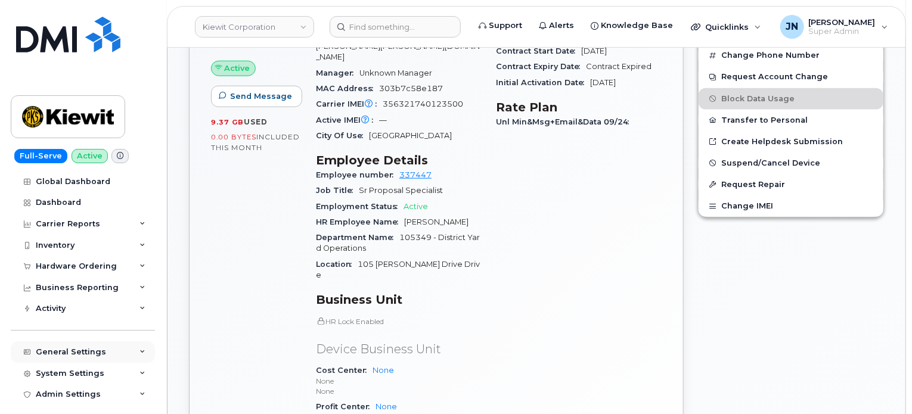
click at [100, 347] on div "General Settings" at bounding box center [71, 352] width 70 height 10
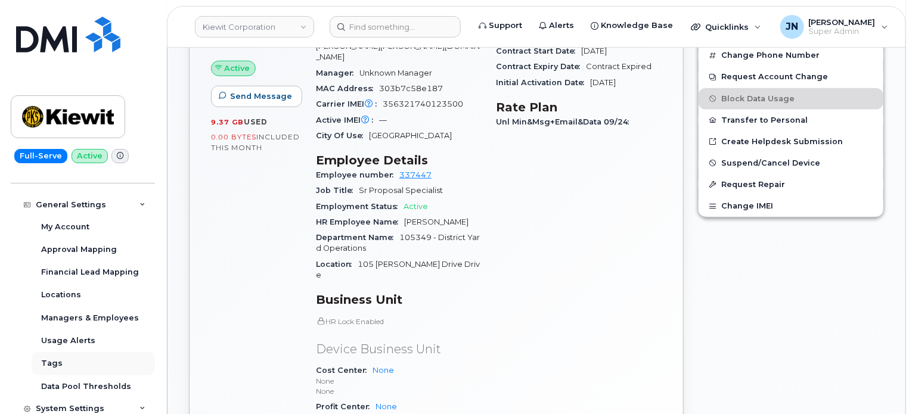
scroll to position [159, 0]
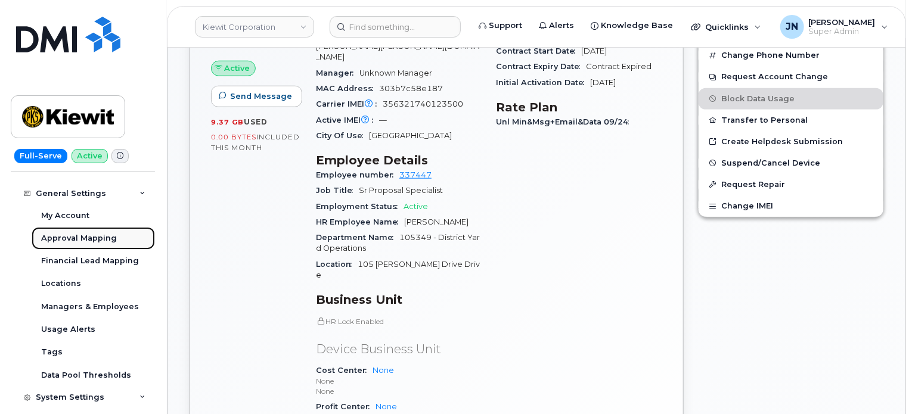
click at [80, 235] on div "Approval Mapping" at bounding box center [79, 238] width 76 height 11
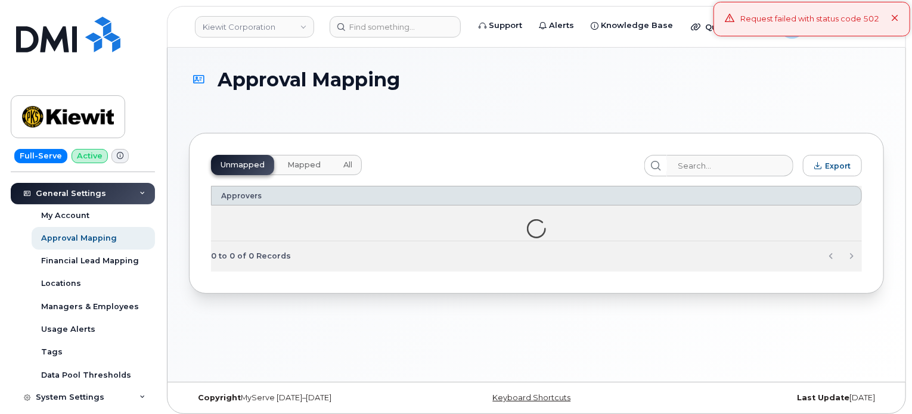
click at [293, 164] on span "Mapped" at bounding box center [303, 165] width 33 height 10
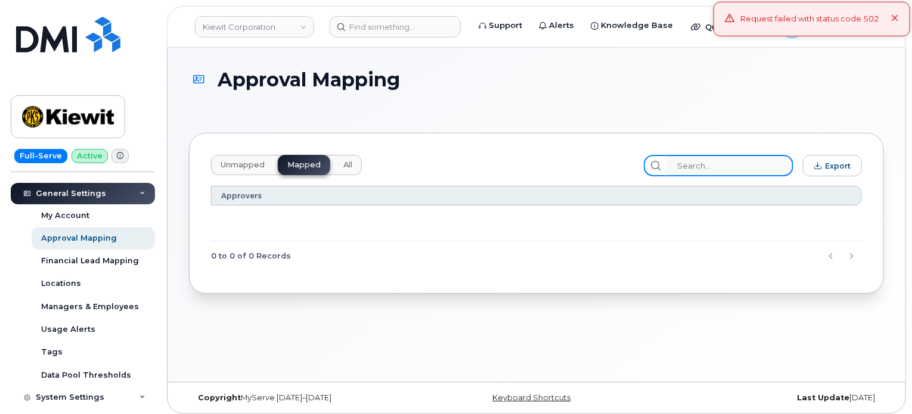
click at [710, 163] on input "search" at bounding box center [729, 165] width 127 height 21
paste input "[PHONE_NUMBER]"
click at [721, 164] on input "(303) 253-5569" at bounding box center [729, 165] width 127 height 21
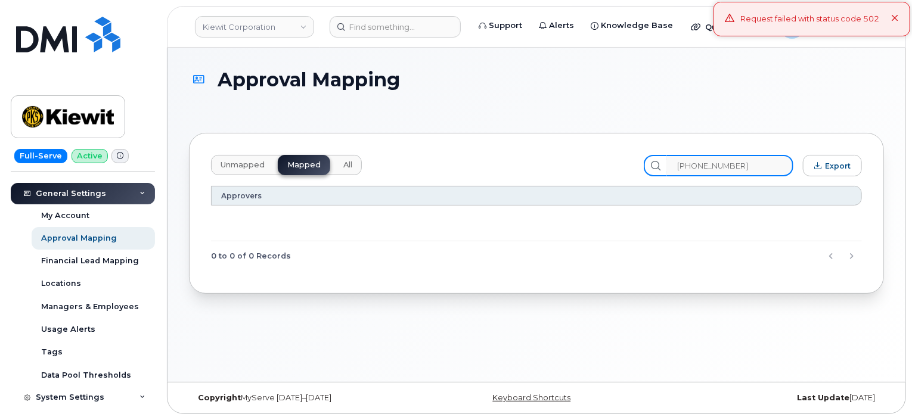
paste input "110209.193"
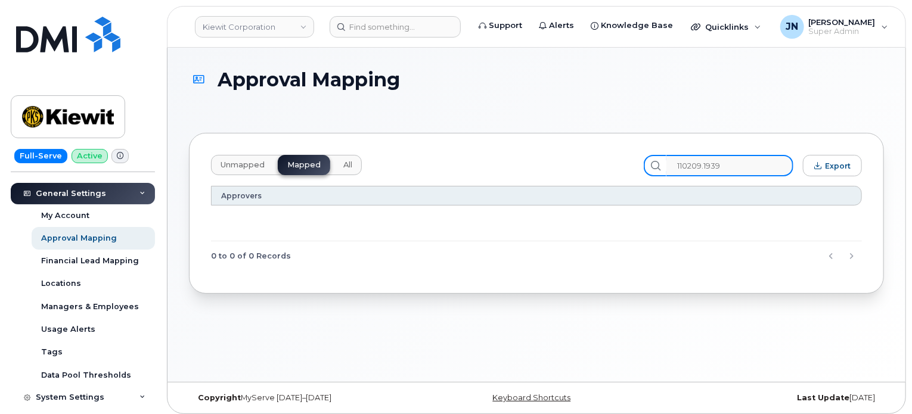
type input "110209.1939"
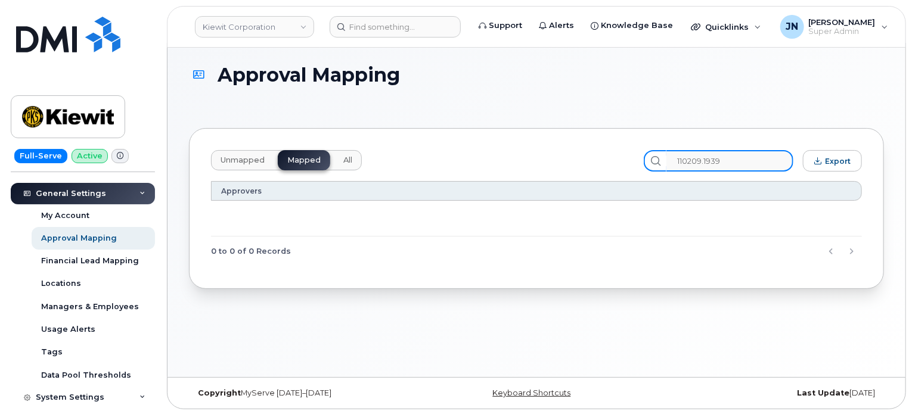
scroll to position [5, 0]
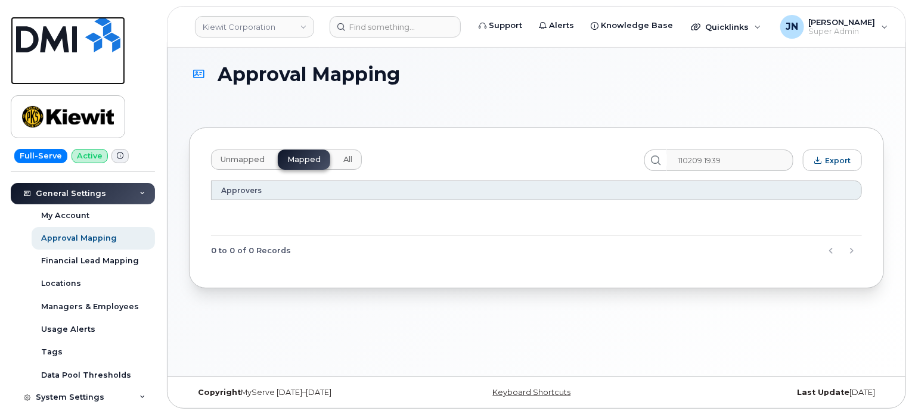
click at [61, 35] on img at bounding box center [68, 35] width 104 height 36
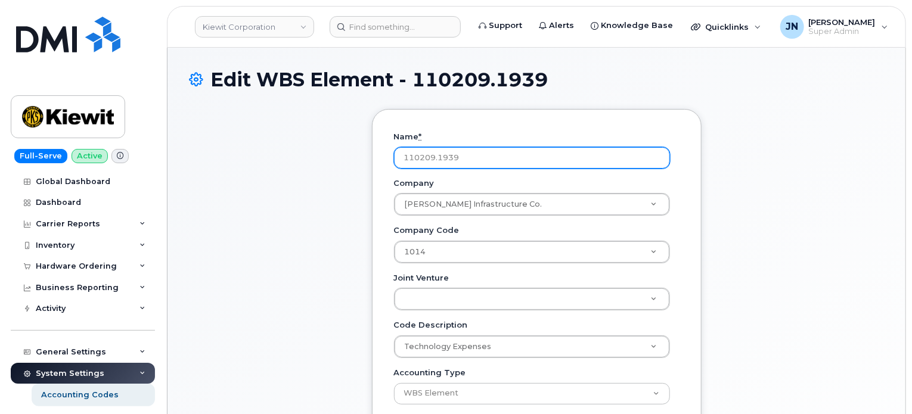
click at [431, 152] on input "110209.1939" at bounding box center [532, 157] width 276 height 21
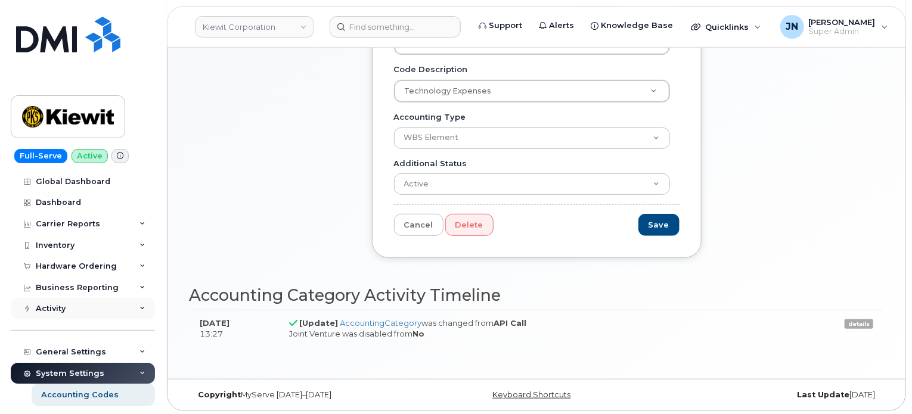
scroll to position [256, 0]
click at [104, 350] on div "General Settings" at bounding box center [83, 351] width 144 height 21
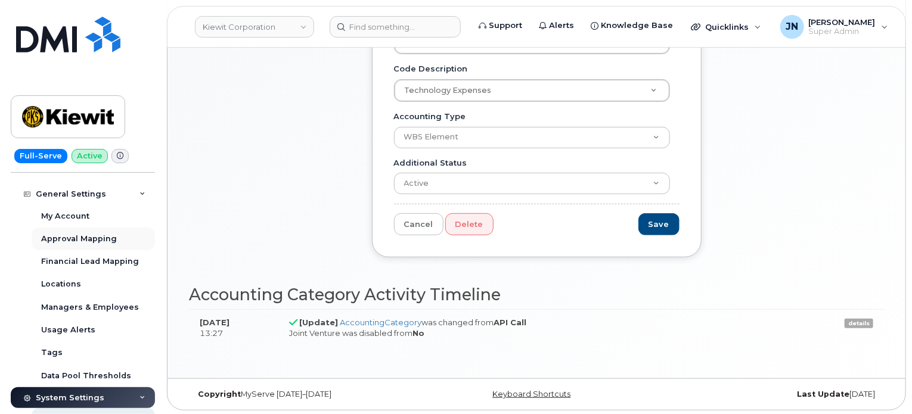
scroll to position [159, 0]
click at [102, 238] on div "Approval Mapping" at bounding box center [79, 238] width 76 height 11
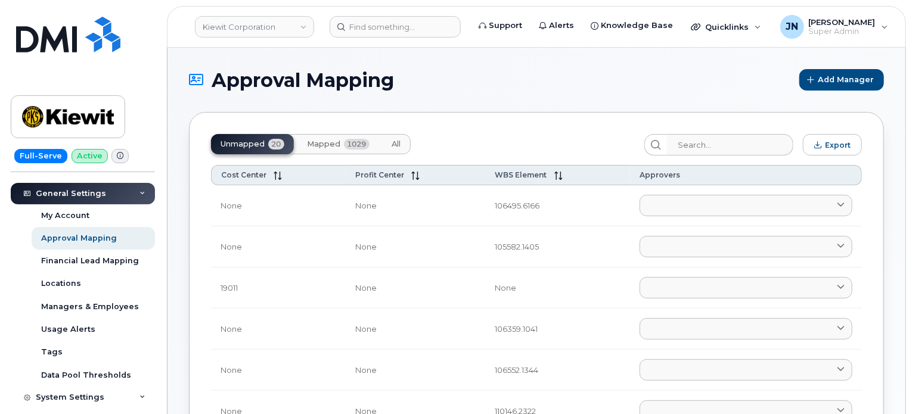
click at [338, 147] on span "Mapped" at bounding box center [323, 144] width 33 height 10
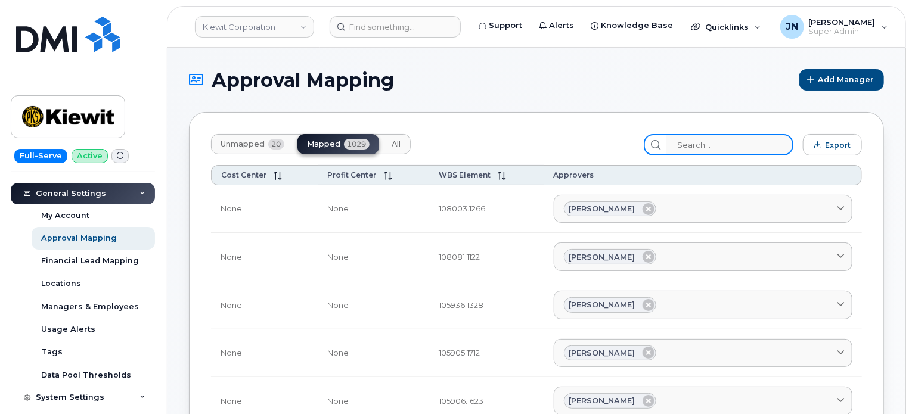
click at [729, 147] on input "search" at bounding box center [729, 144] width 127 height 21
paste input "110209.1939"
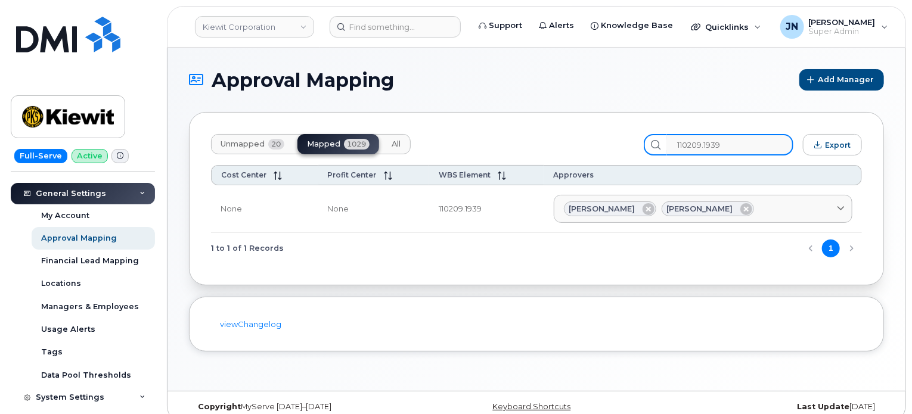
type input "110209.1939"
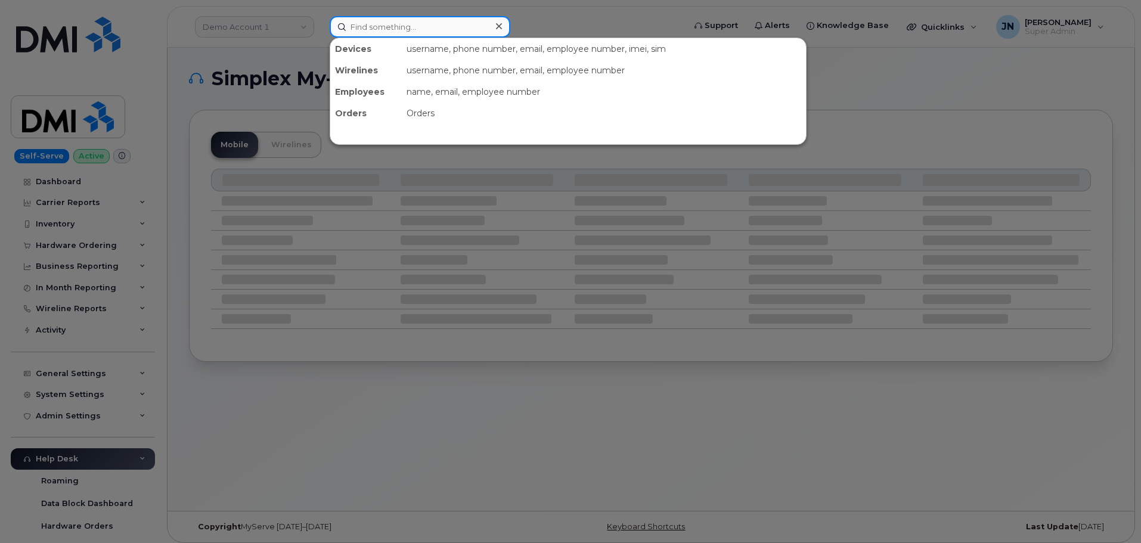
paste input "[PHONE_NUMBER]"
click at [462, 27] on input "[PHONE_NUMBER]" at bounding box center [420, 26] width 181 height 21
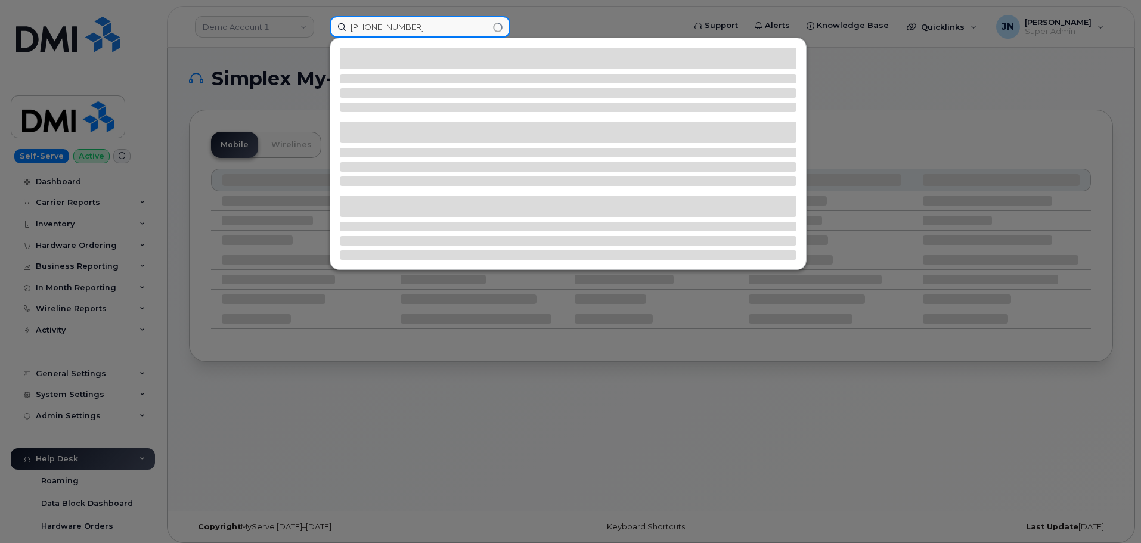
type input "[PHONE_NUMBER]"
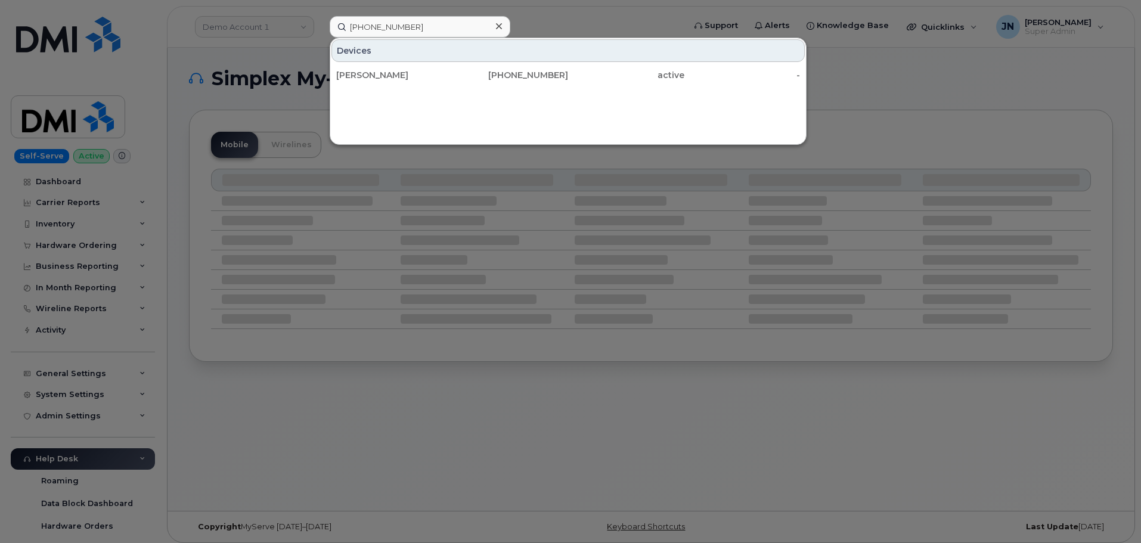
drag, startPoint x: 471, startPoint y: 72, endPoint x: 531, endPoint y: 25, distance: 75.6
click at [471, 72] on div "[PHONE_NUMBER]" at bounding box center [510, 75] width 116 height 12
